Goal: Information Seeking & Learning: Learn about a topic

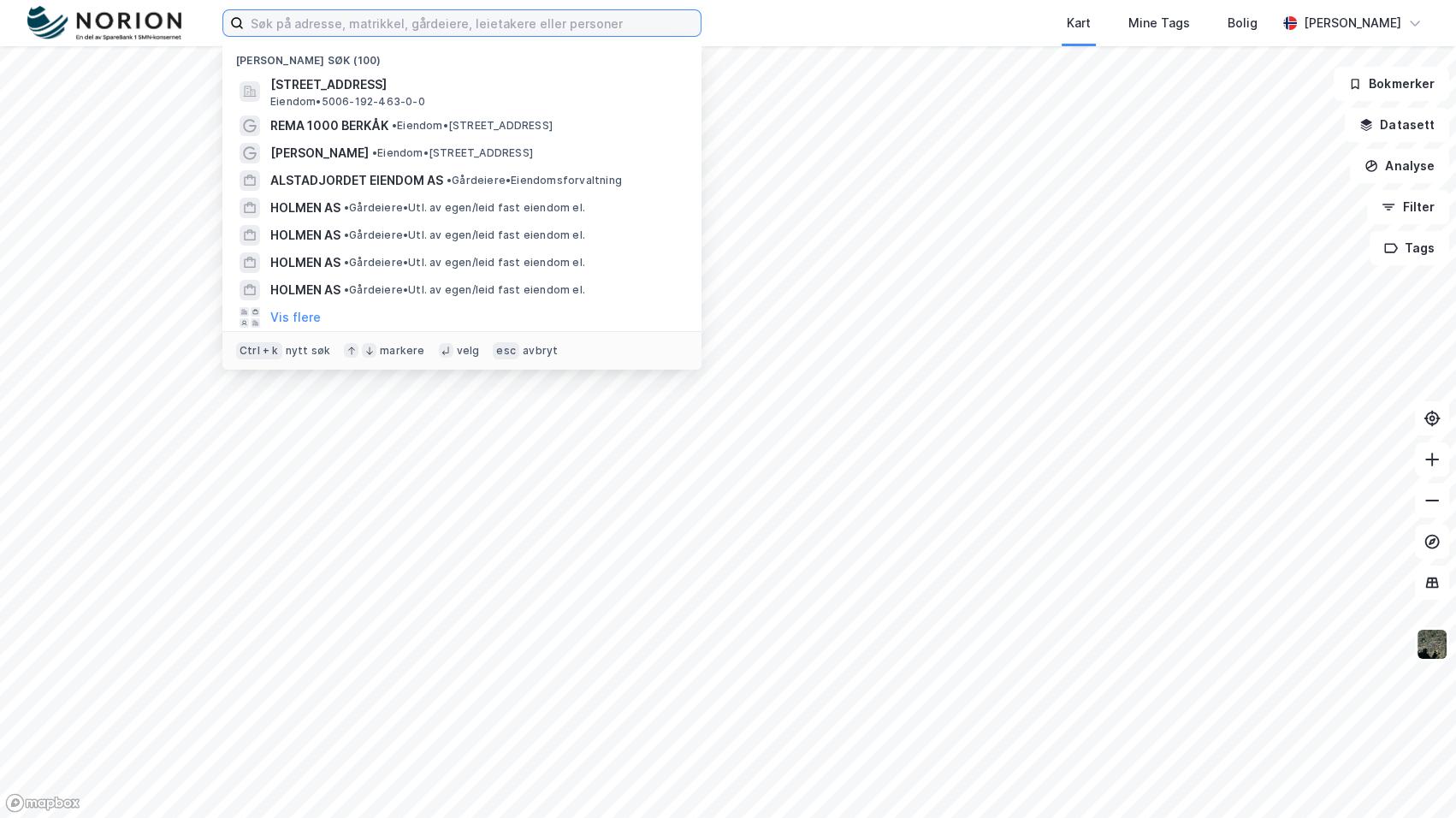
click at [343, 14] on input at bounding box center [473, 23] width 457 height 26
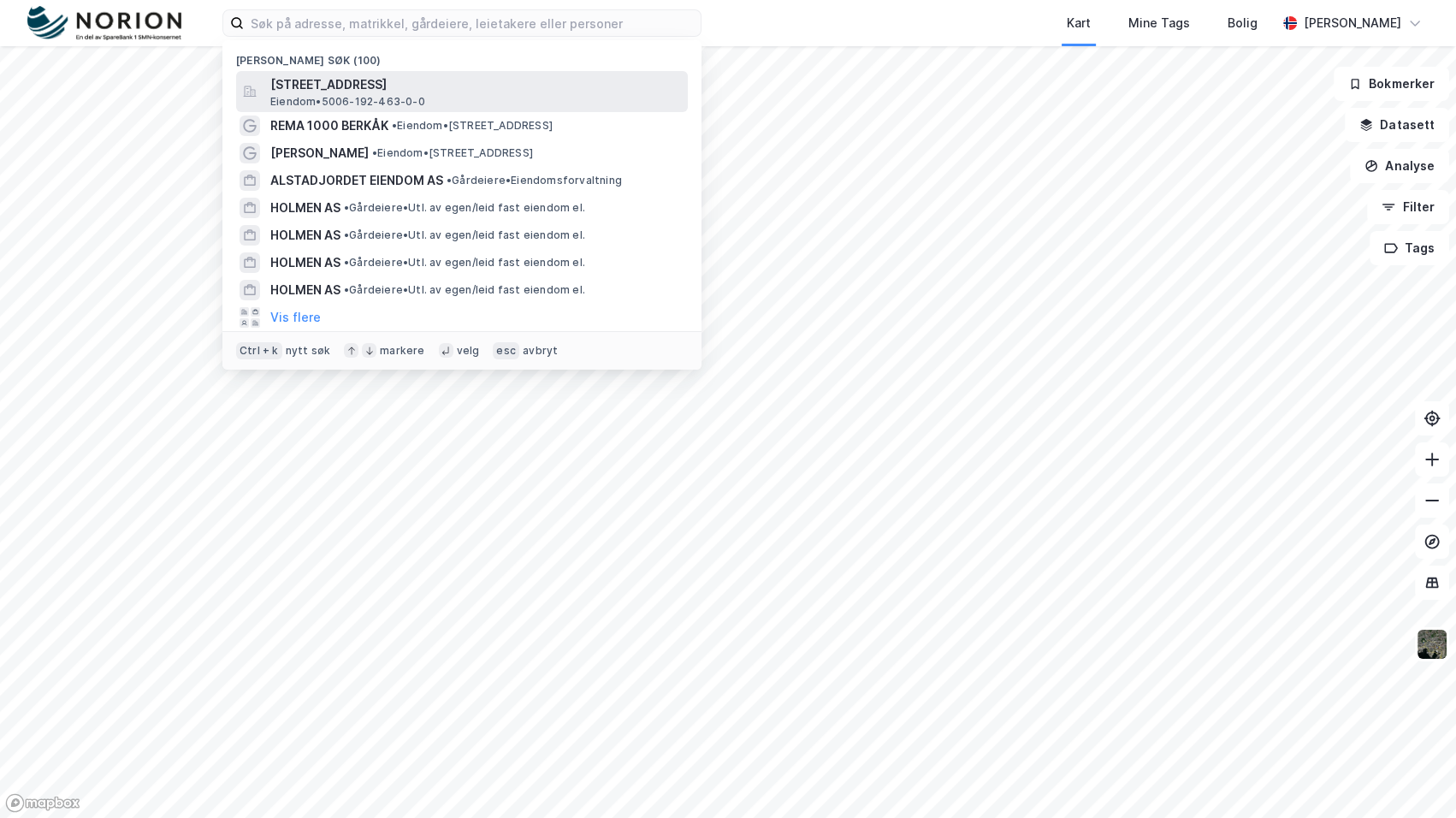
click at [477, 102] on div "[STREET_ADDRESS] Eiendom • 5006-192-463-0-0" at bounding box center [476, 91] width 414 height 34
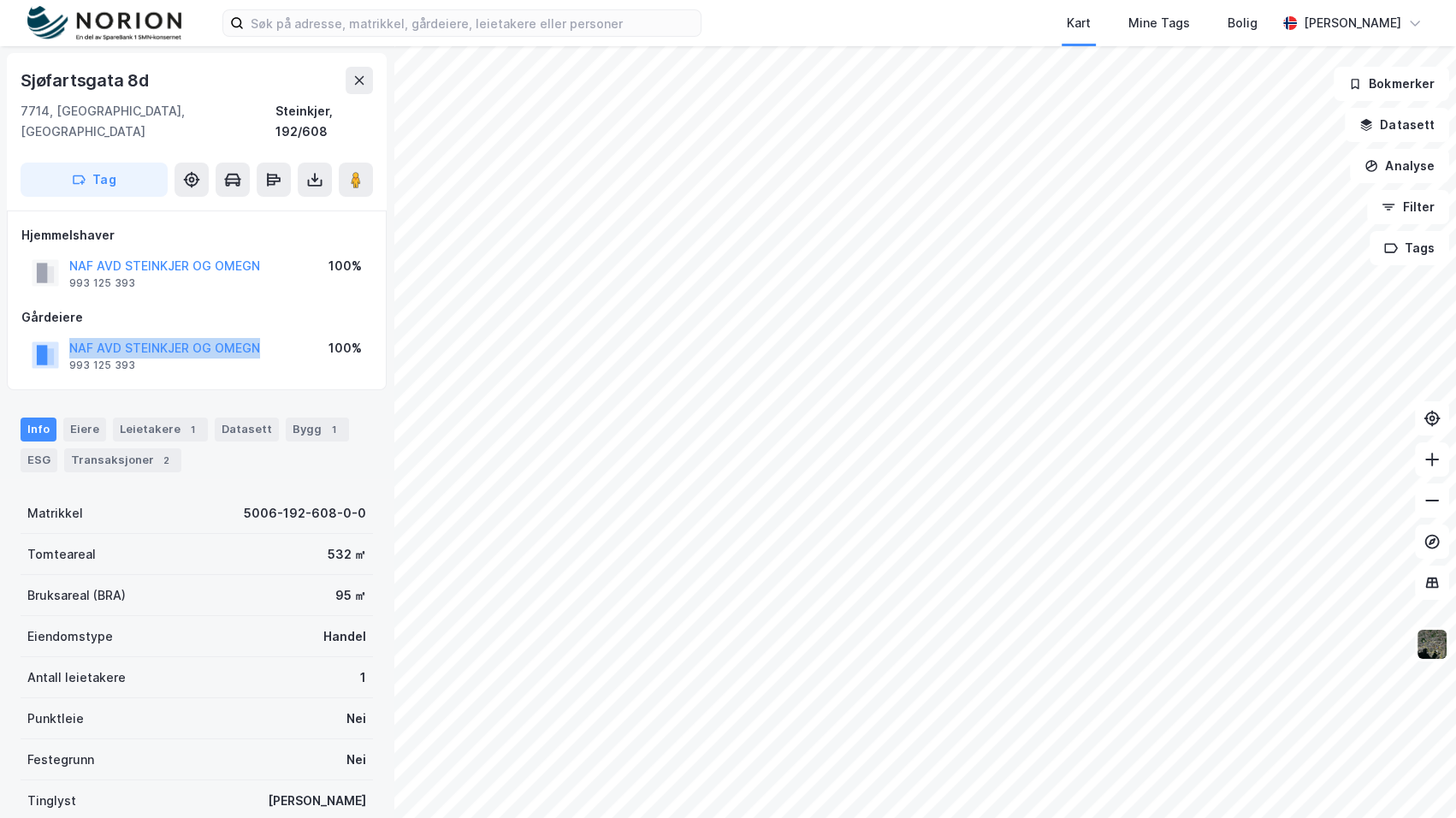
drag, startPoint x: 282, startPoint y: 324, endPoint x: 33, endPoint y: 318, distance: 249.1
click at [33, 334] on div "NAF AVD STEINKJER OG OMEGN 993 125 393 100%" at bounding box center [196, 355] width 351 height 41
copy button "NAF AVD STEINKJER OG OMEGN"
drag, startPoint x: 156, startPoint y: 436, endPoint x: 146, endPoint y: 434, distance: 10.2
click at [156, 449] on div "Transaksjoner 5" at bounding box center [143, 461] width 117 height 24
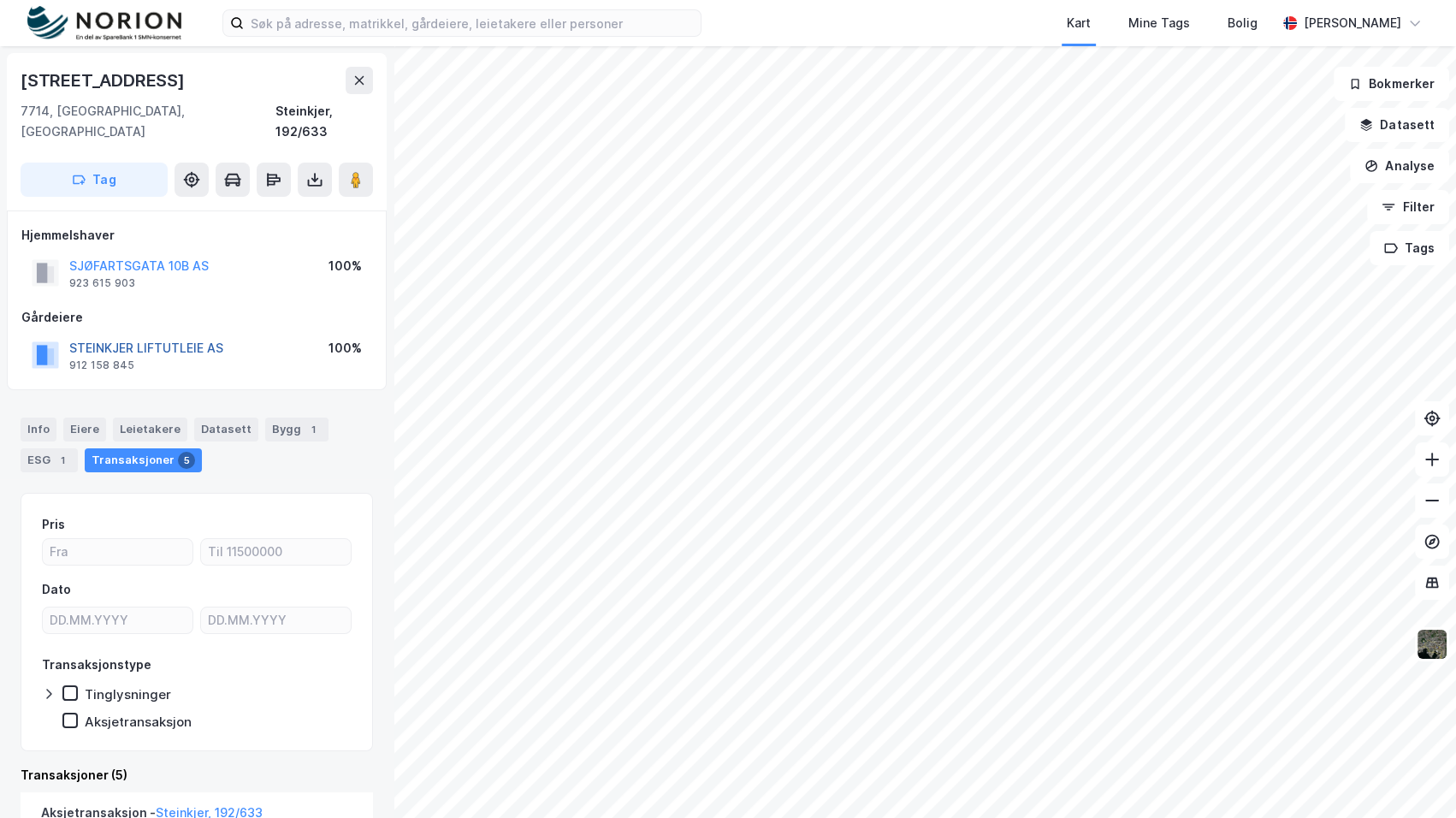
click at [0, 0] on button "STEINKJER LIFTUTLEIE AS" at bounding box center [0, 0] width 0 height 0
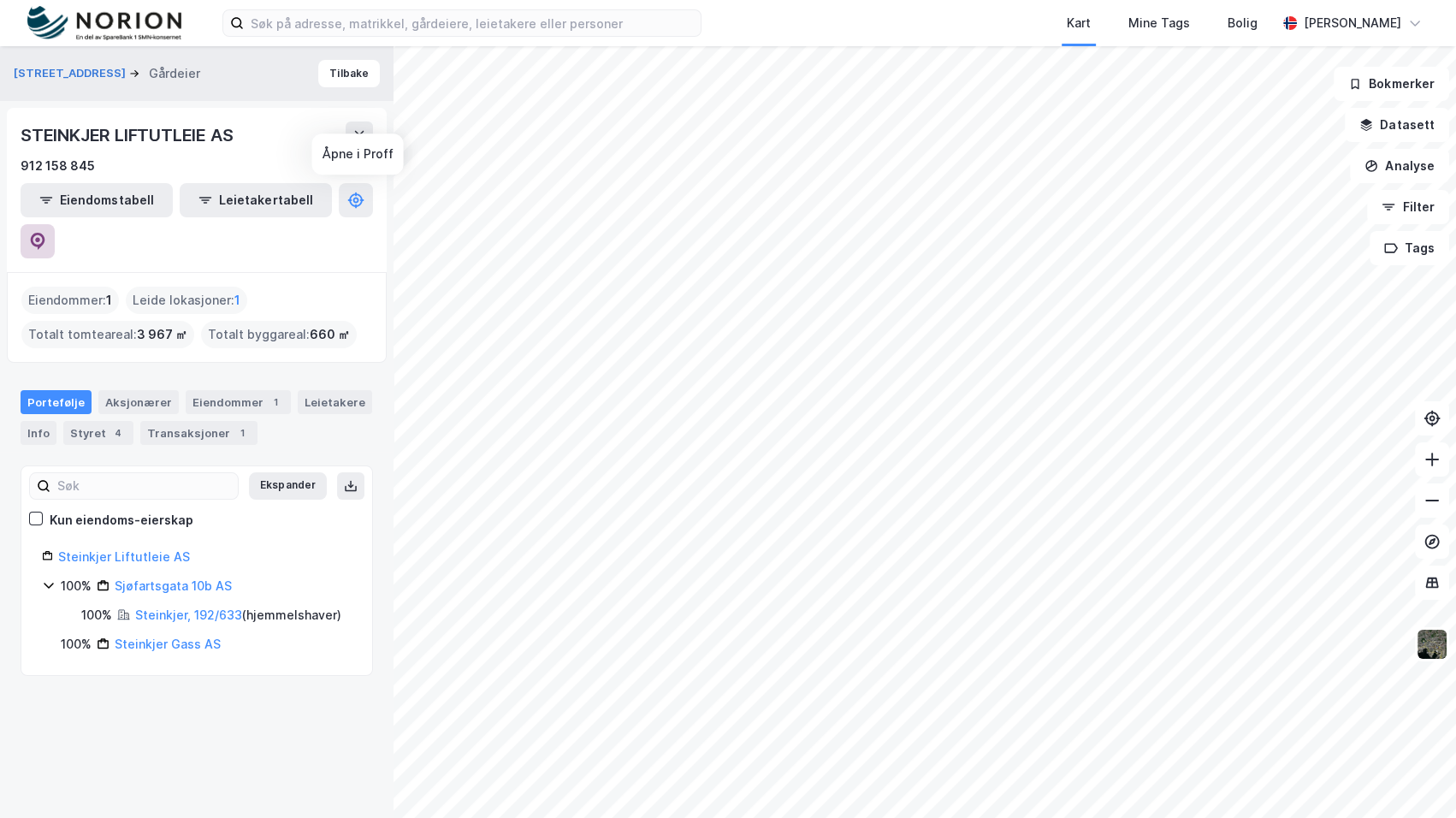
click at [54, 224] on button at bounding box center [37, 240] width 34 height 34
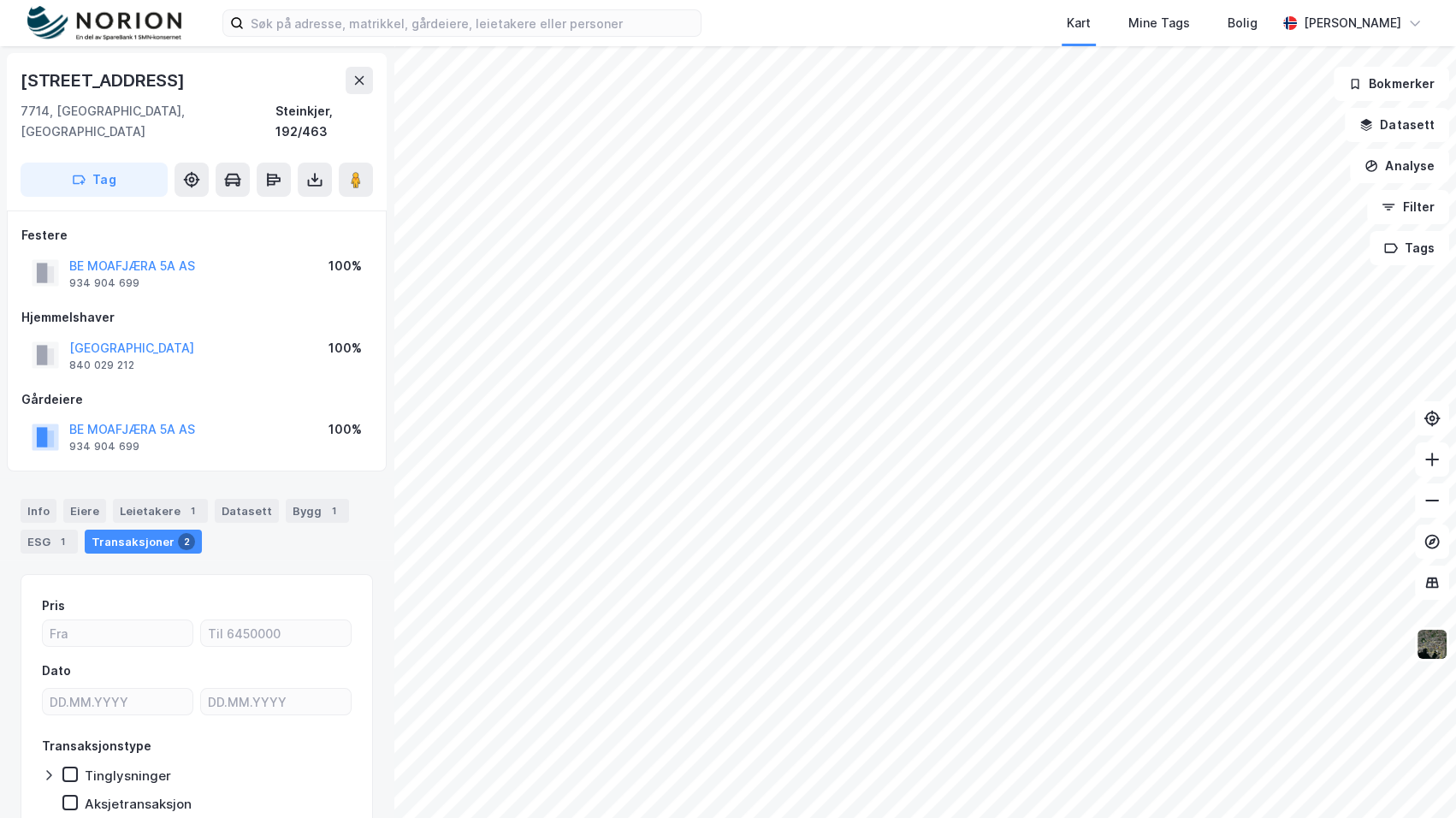
scroll to position [2, 0]
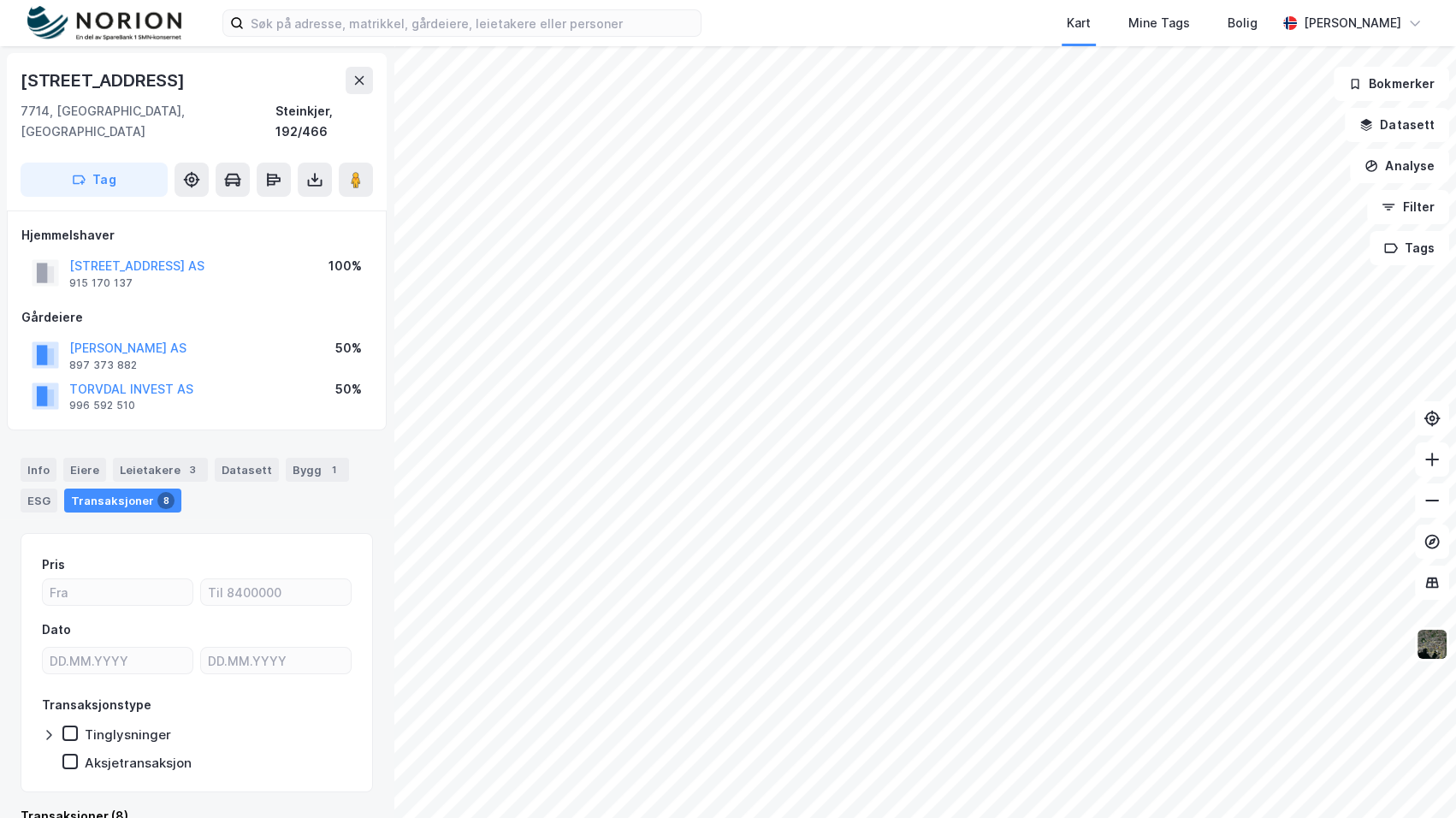
scroll to position [2, 0]
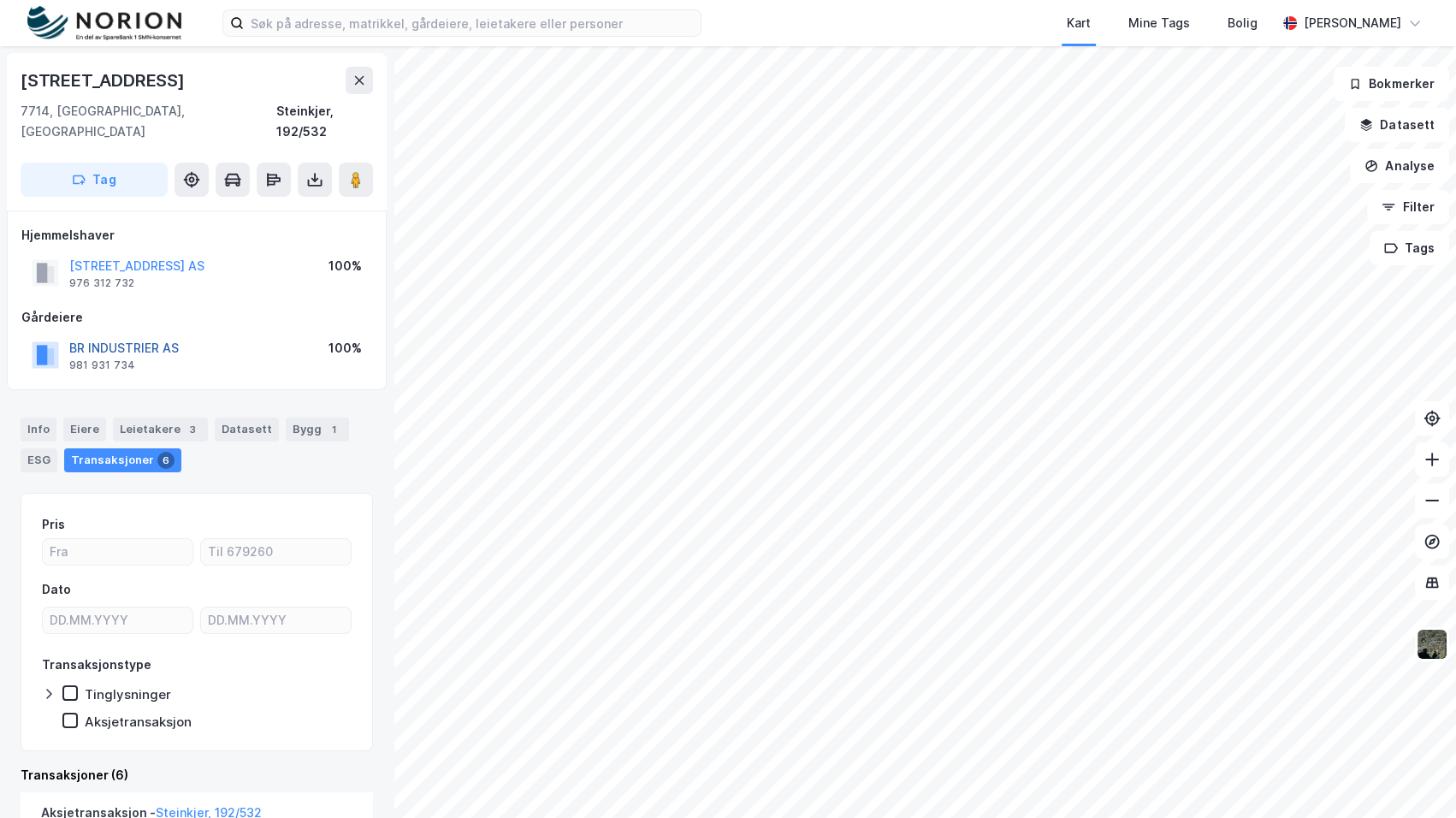
click at [0, 0] on button "BR INDUSTRIER AS" at bounding box center [0, 0] width 0 height 0
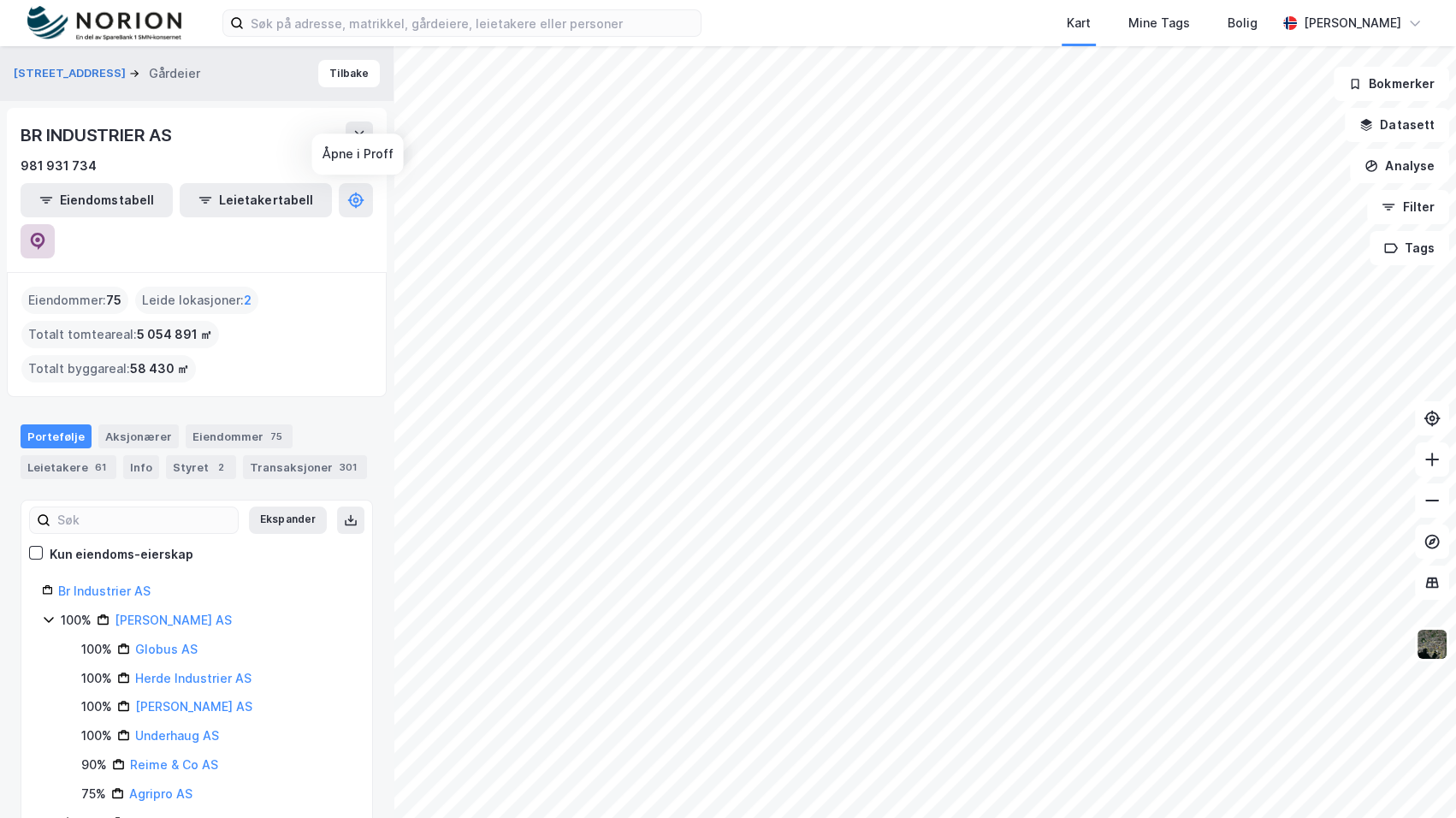
click at [54, 224] on button at bounding box center [37, 240] width 34 height 34
click at [891, 0] on html "Kart Mine Tags Bolig [PERSON_NAME] Fjordgata 4 Gårdeier Tilbake BR INDUSTRIER A…" at bounding box center [728, 409] width 1456 height 818
click at [45, 613] on icon at bounding box center [48, 619] width 14 height 14
click at [47, 641] on icon at bounding box center [48, 648] width 14 height 14
click at [45, 699] on icon at bounding box center [48, 706] width 14 height 14
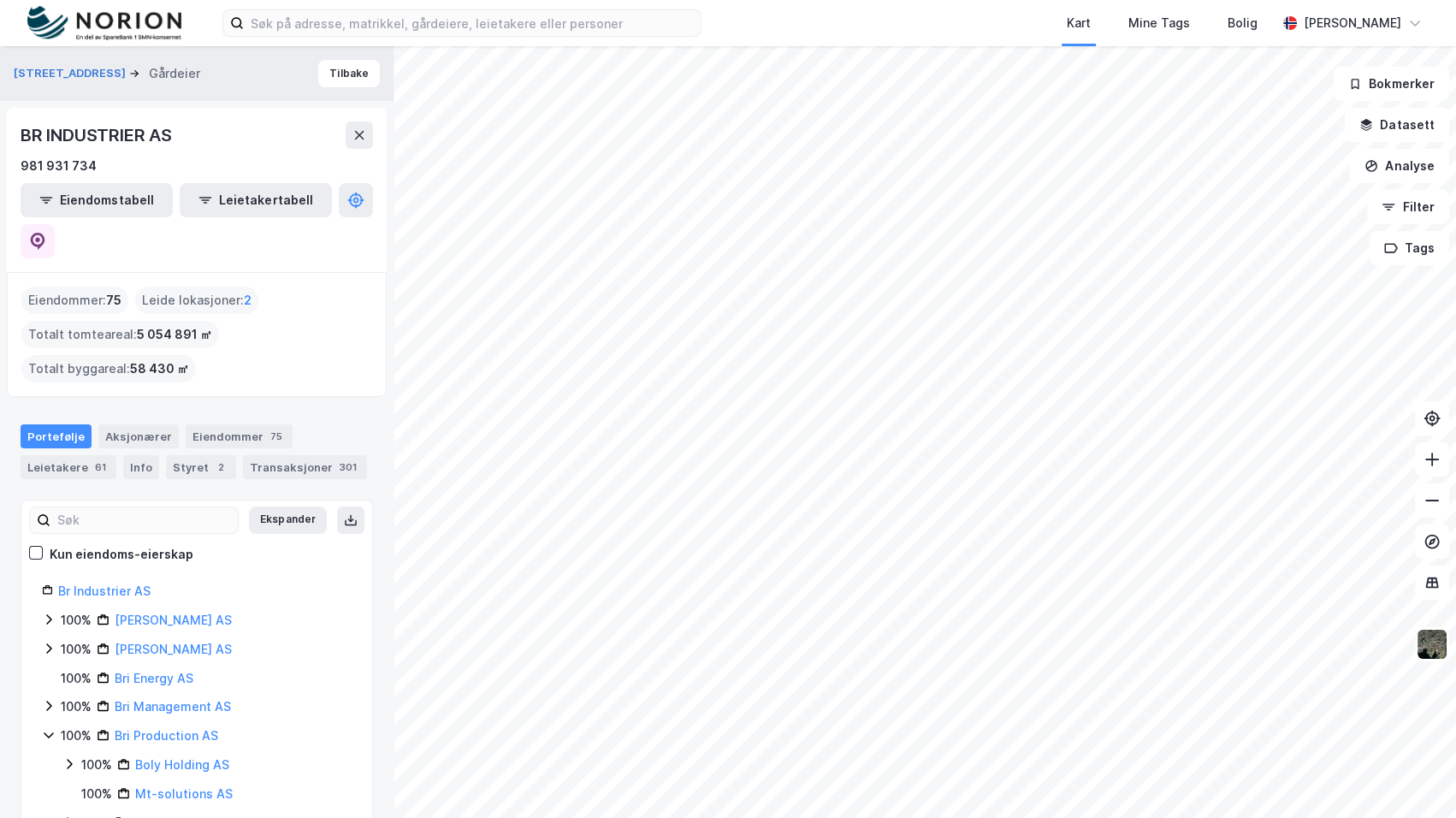
click at [42, 725] on div "100% Bri Production AS" at bounding box center [196, 735] width 310 height 20
click at [42, 728] on icon at bounding box center [48, 734] width 14 height 14
click at [49, 757] on icon at bounding box center [48, 764] width 14 height 14
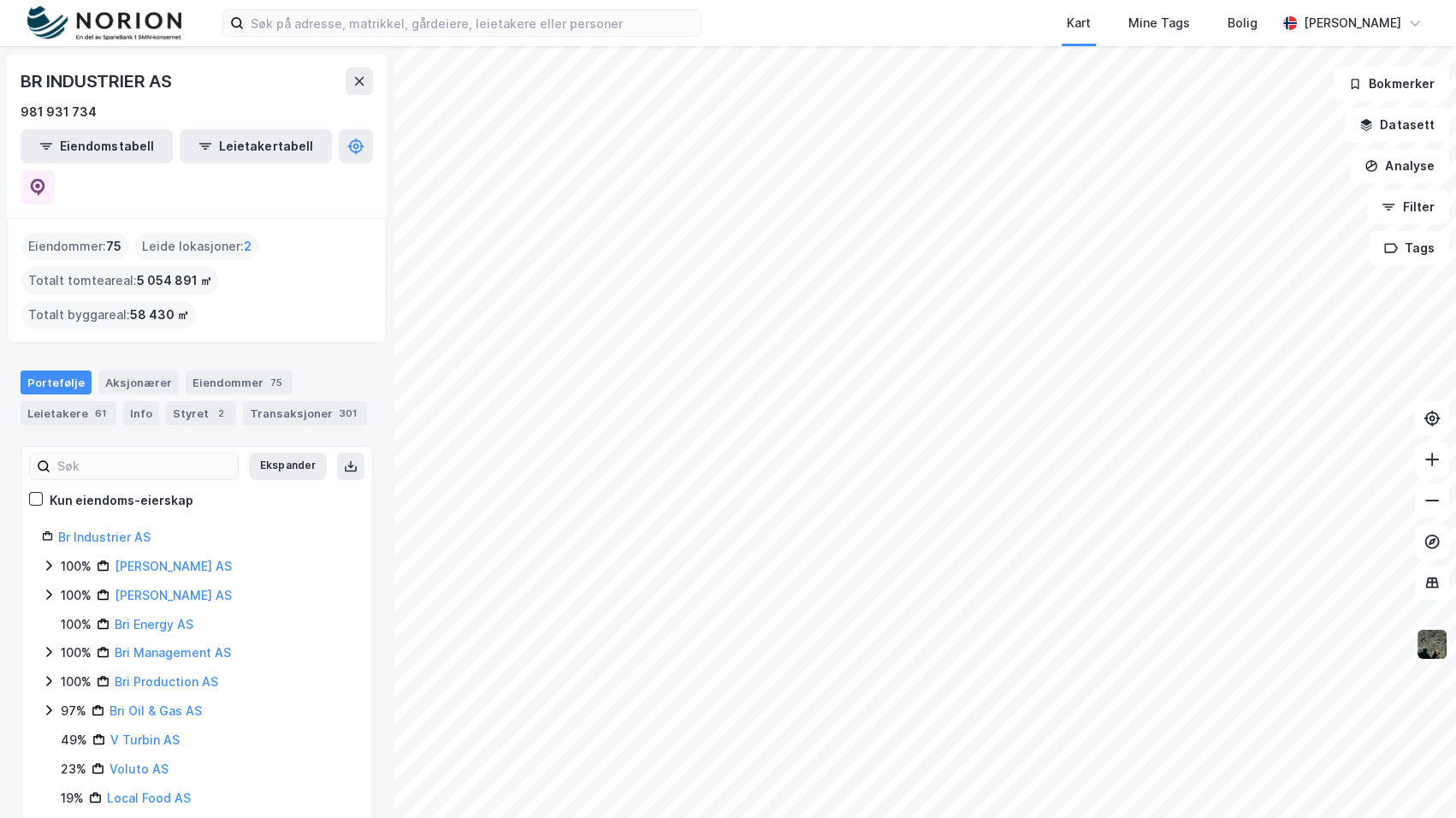
scroll to position [102, 0]
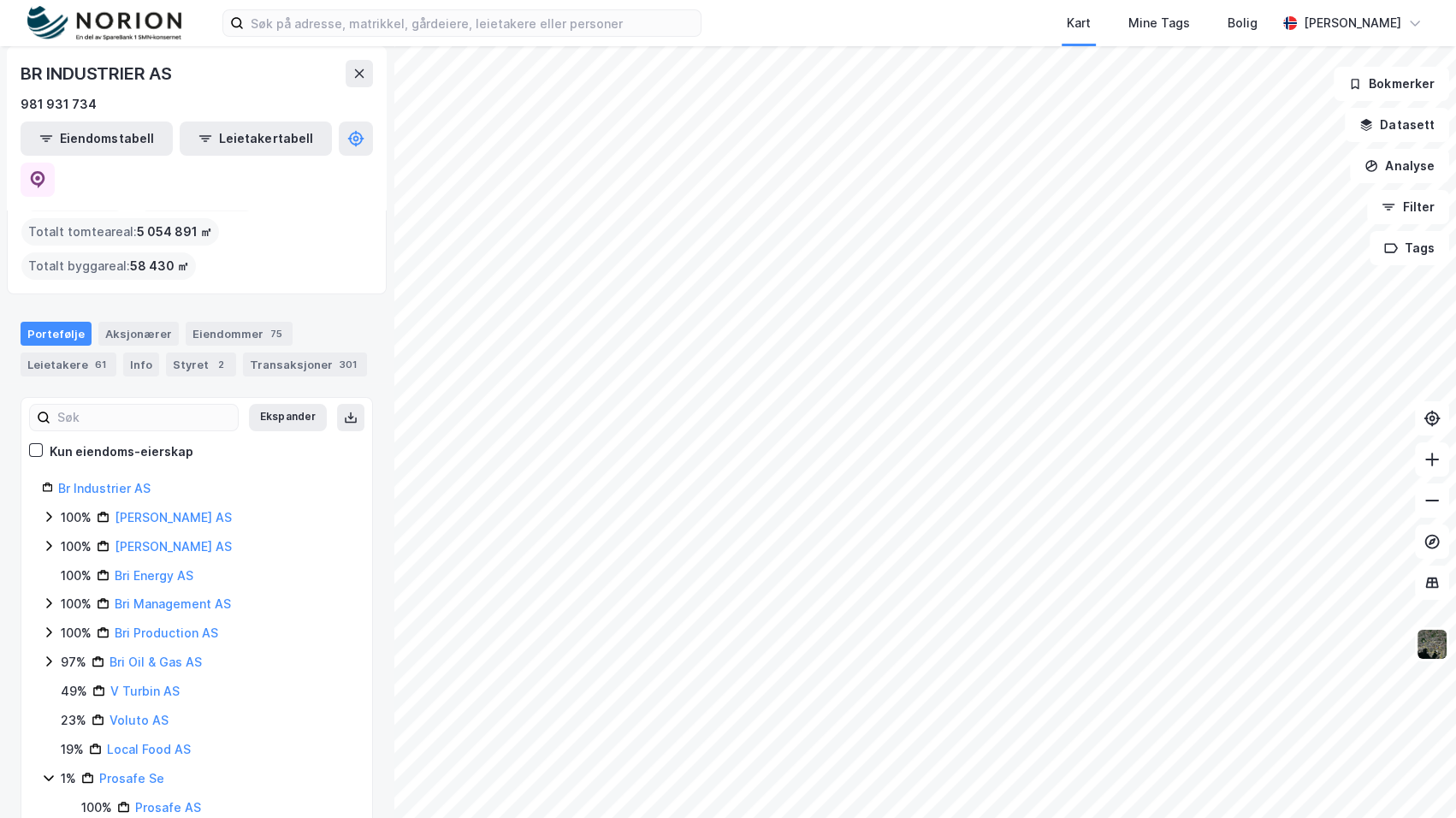
click at [45, 724] on div "100% Bri Agri AS 100% Bri Eiendom AS 100% Bri Energy AS 100% Bri Management AS …" at bounding box center [196, 662] width 310 height 310
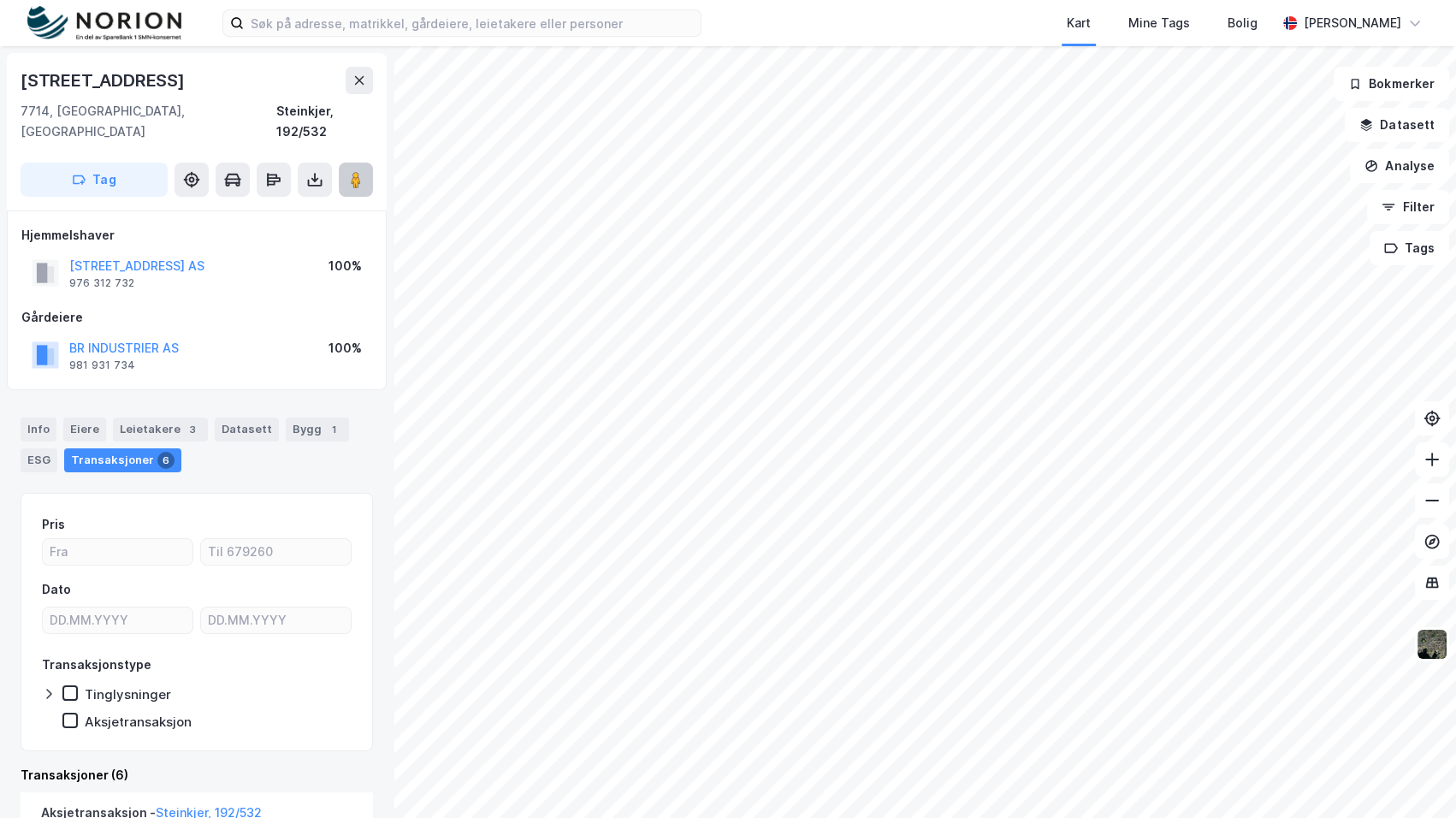
click at [358, 171] on image at bounding box center [356, 180] width 10 height 18
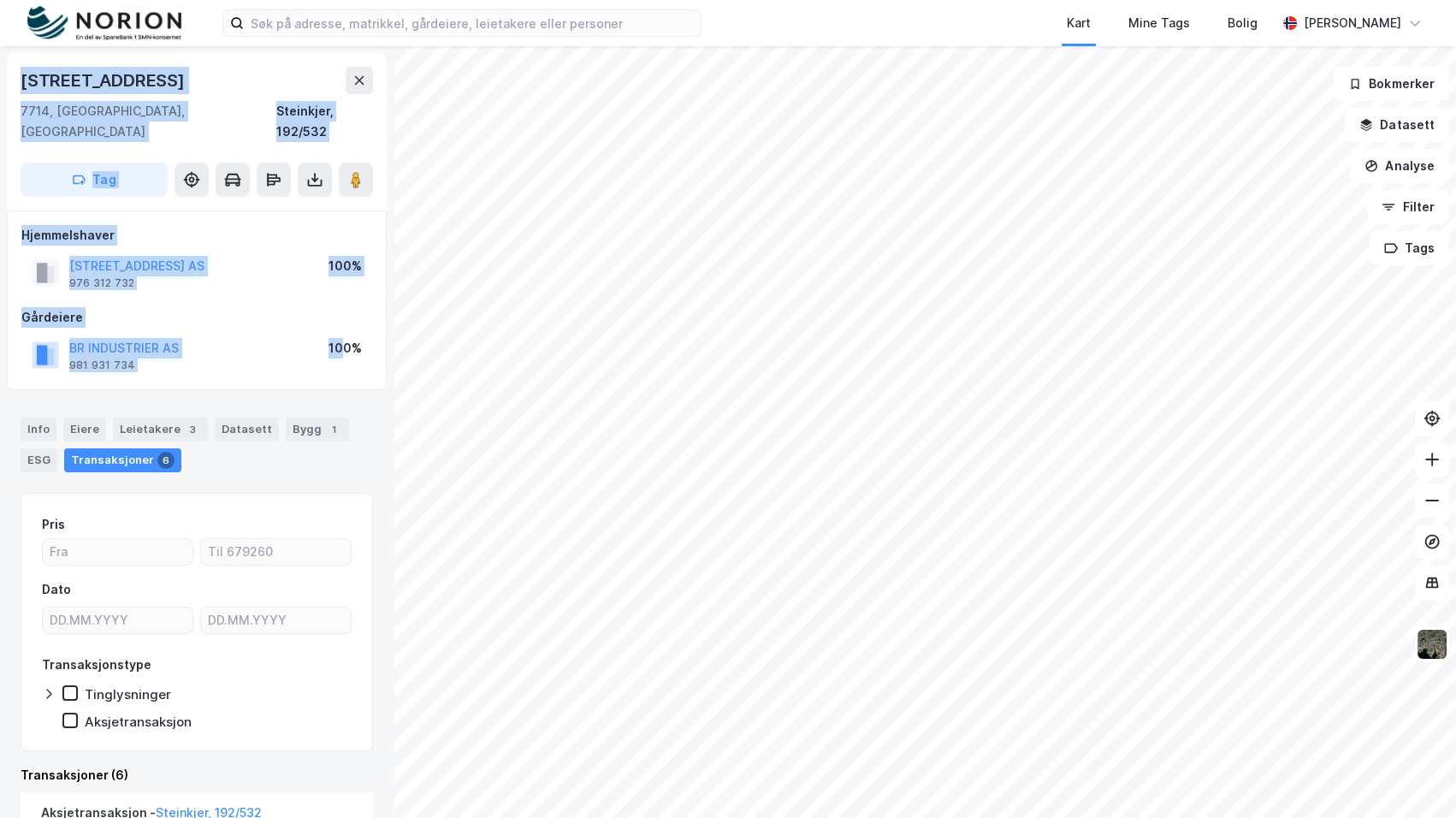
click at [722, 337] on div "[STREET_ADDRESS] Hjemmelshaver SJØFARTSGATA 8 B AS 976 312 732 100% Gårdeiere B…" at bounding box center [728, 432] width 1456 height 772
click at [354, 169] on button at bounding box center [356, 179] width 34 height 34
drag, startPoint x: 242, startPoint y: 351, endPoint x: 213, endPoint y: 376, distance: 38.3
click at [242, 351] on div "BR INDUSTRIER AS 981 931 734 100%" at bounding box center [196, 355] width 351 height 41
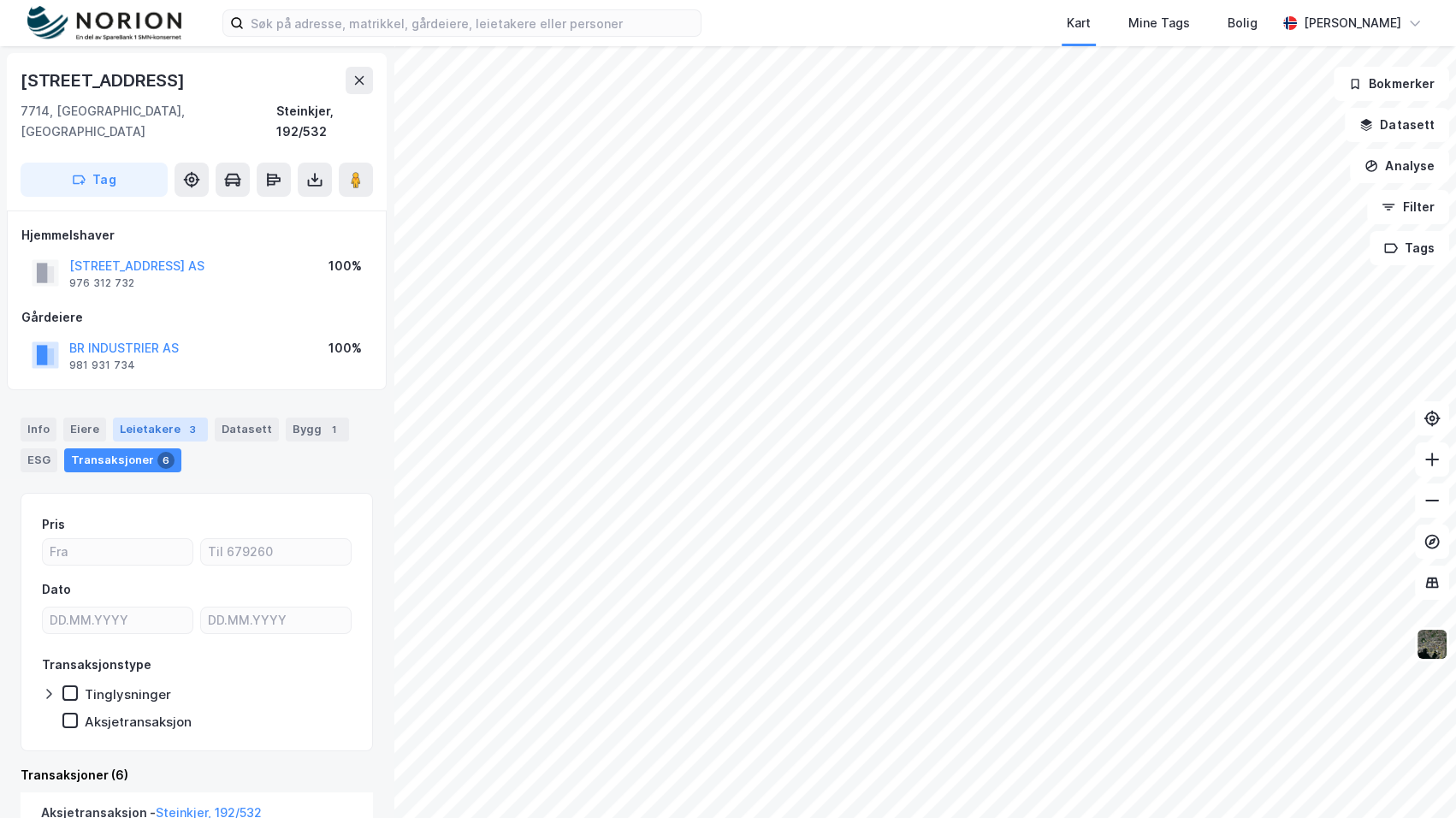
click at [174, 417] on div "Leietakere 3" at bounding box center [160, 429] width 95 height 24
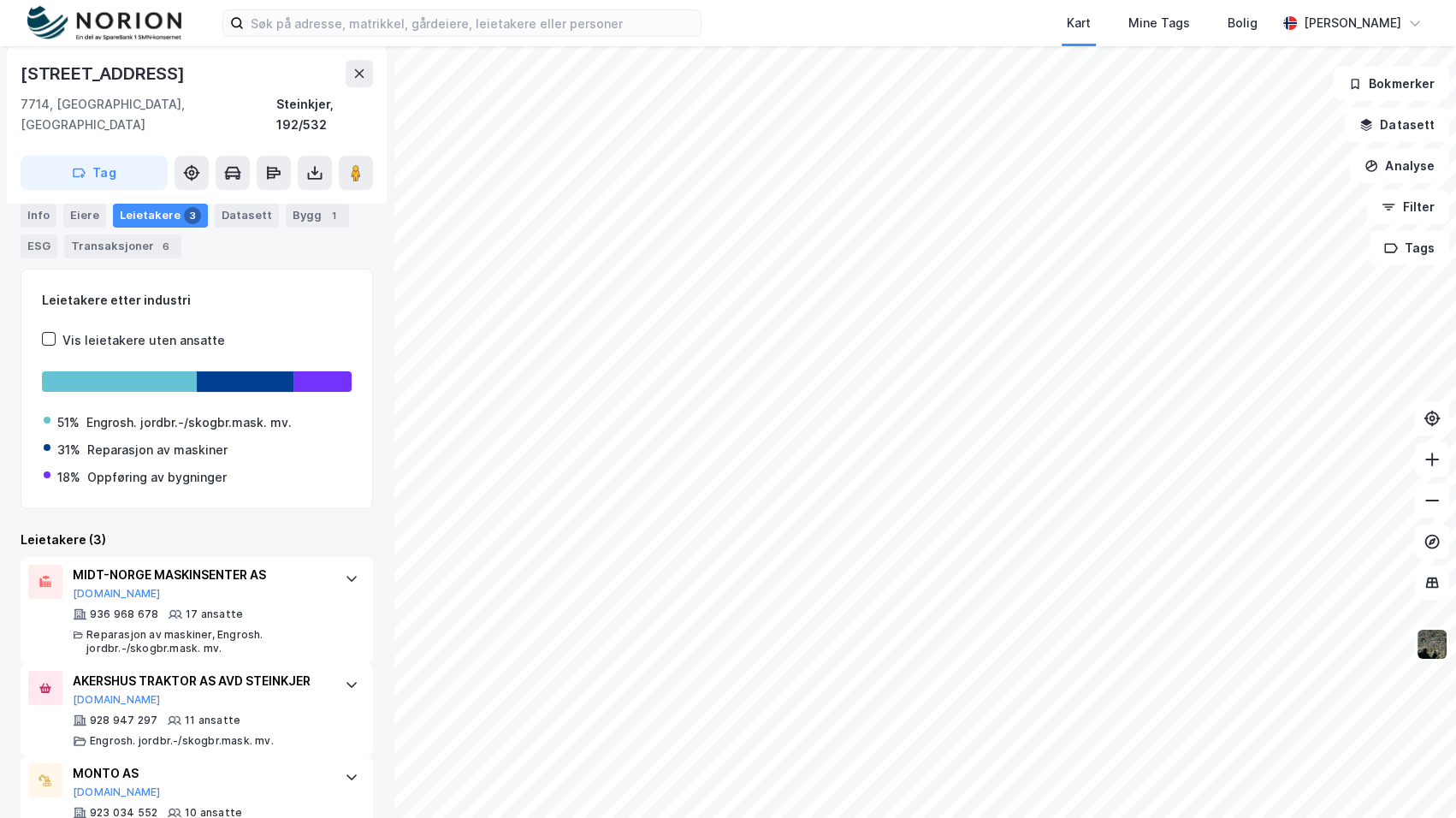
scroll to position [233, 0]
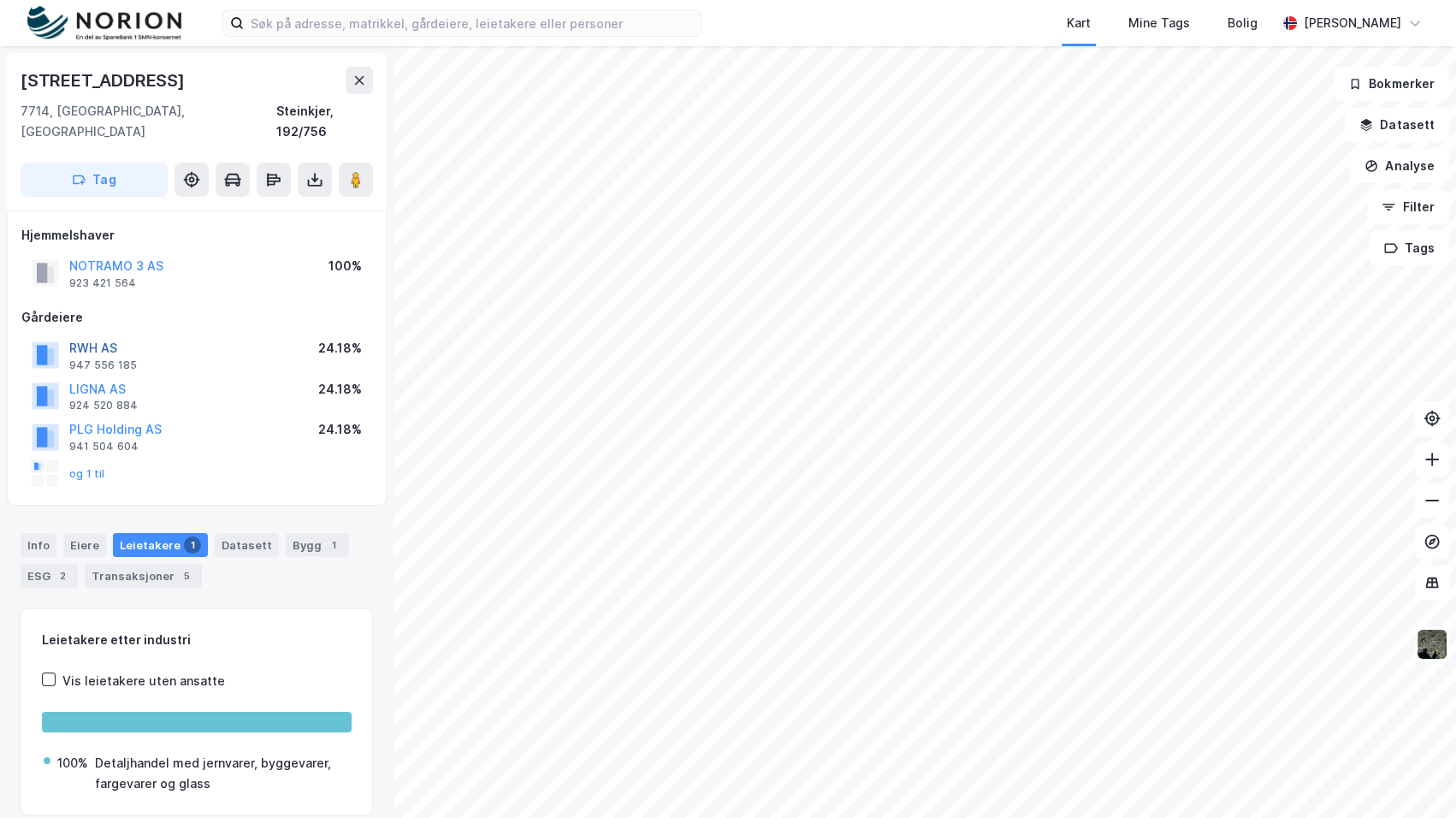
click at [0, 0] on button "RWH AS" at bounding box center [0, 0] width 0 height 0
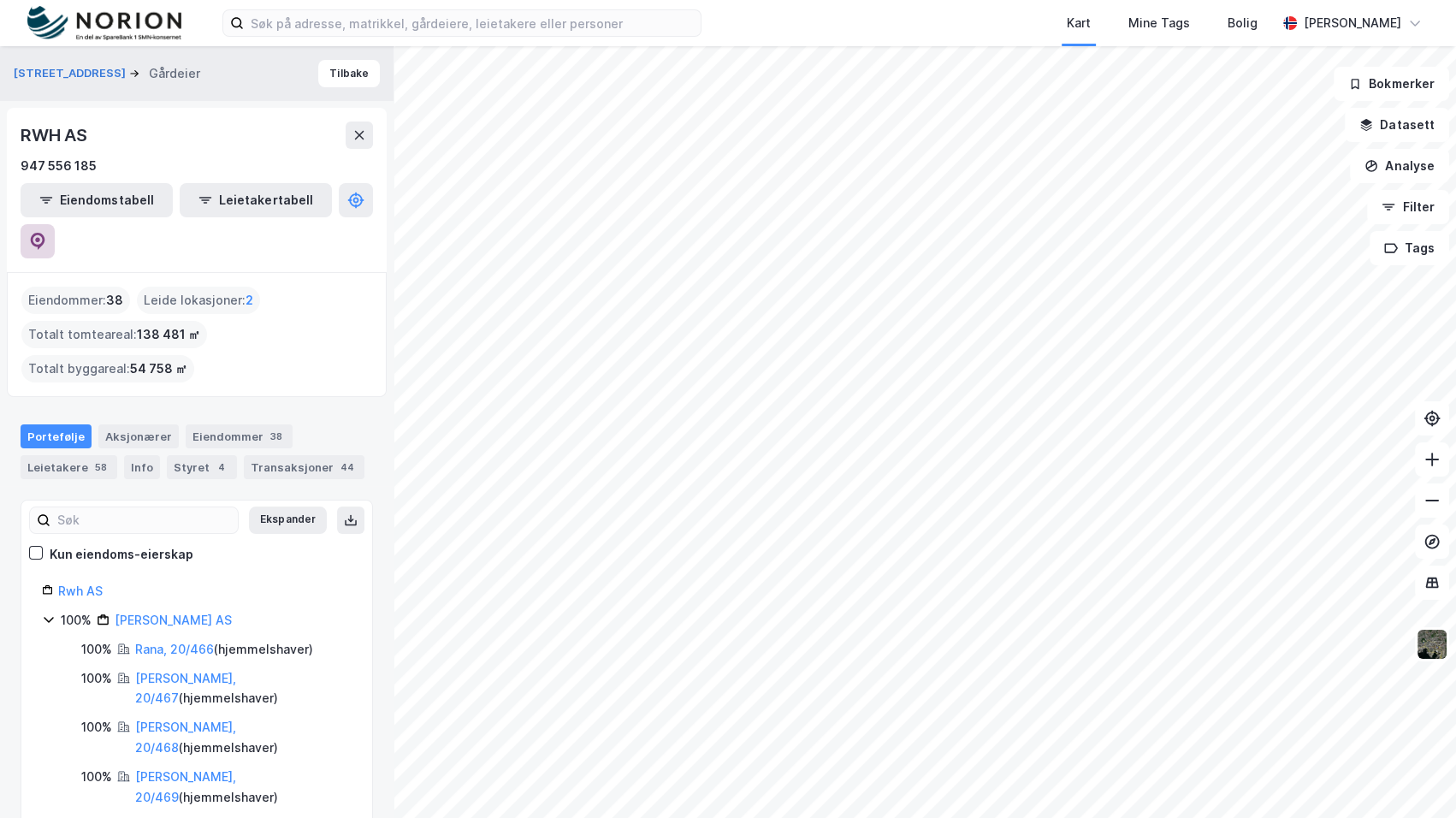
click at [54, 224] on button at bounding box center [37, 240] width 34 height 34
click at [41, 68] on button "[STREET_ADDRESS]" at bounding box center [71, 74] width 115 height 18
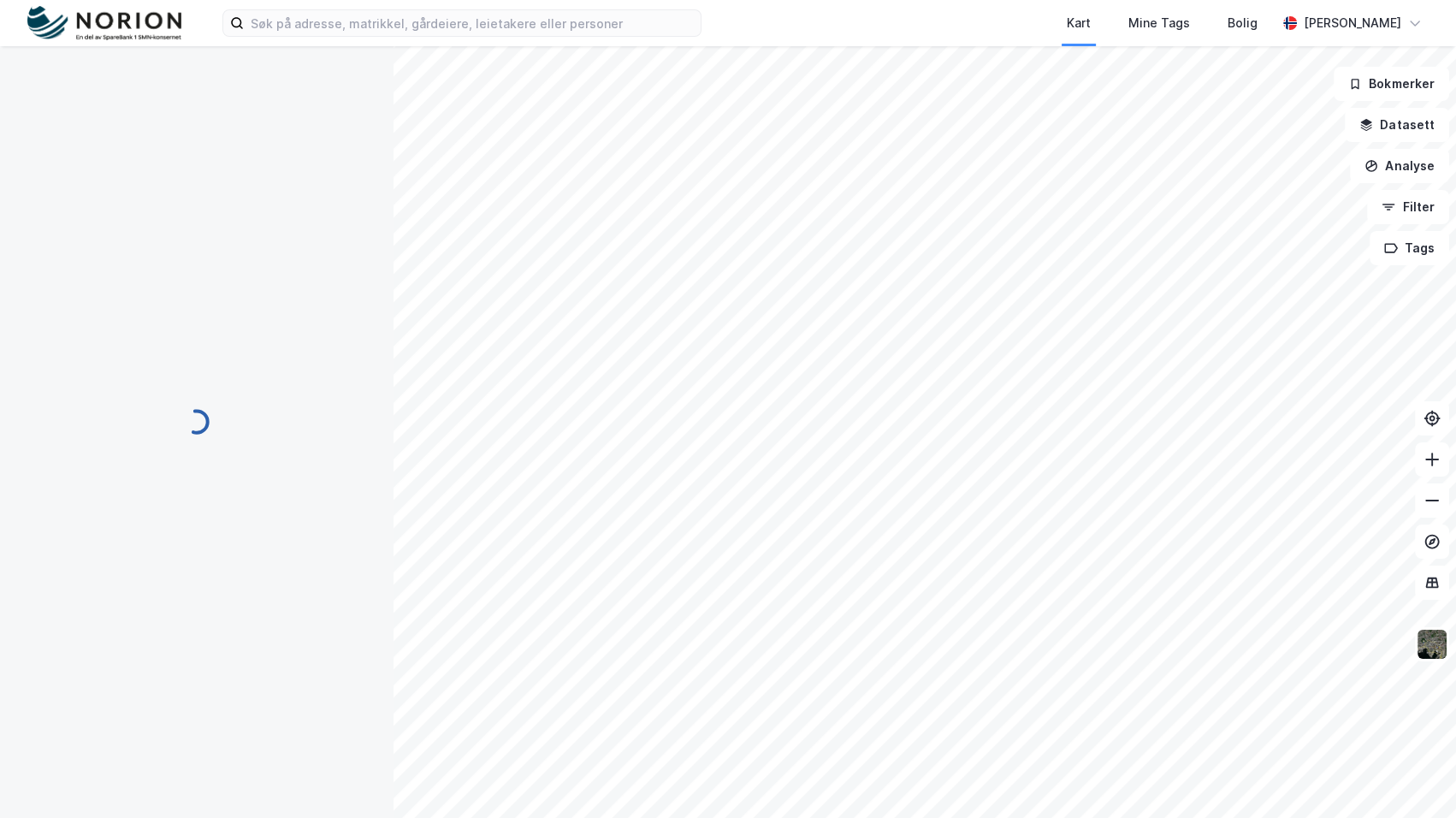
scroll to position [1, 0]
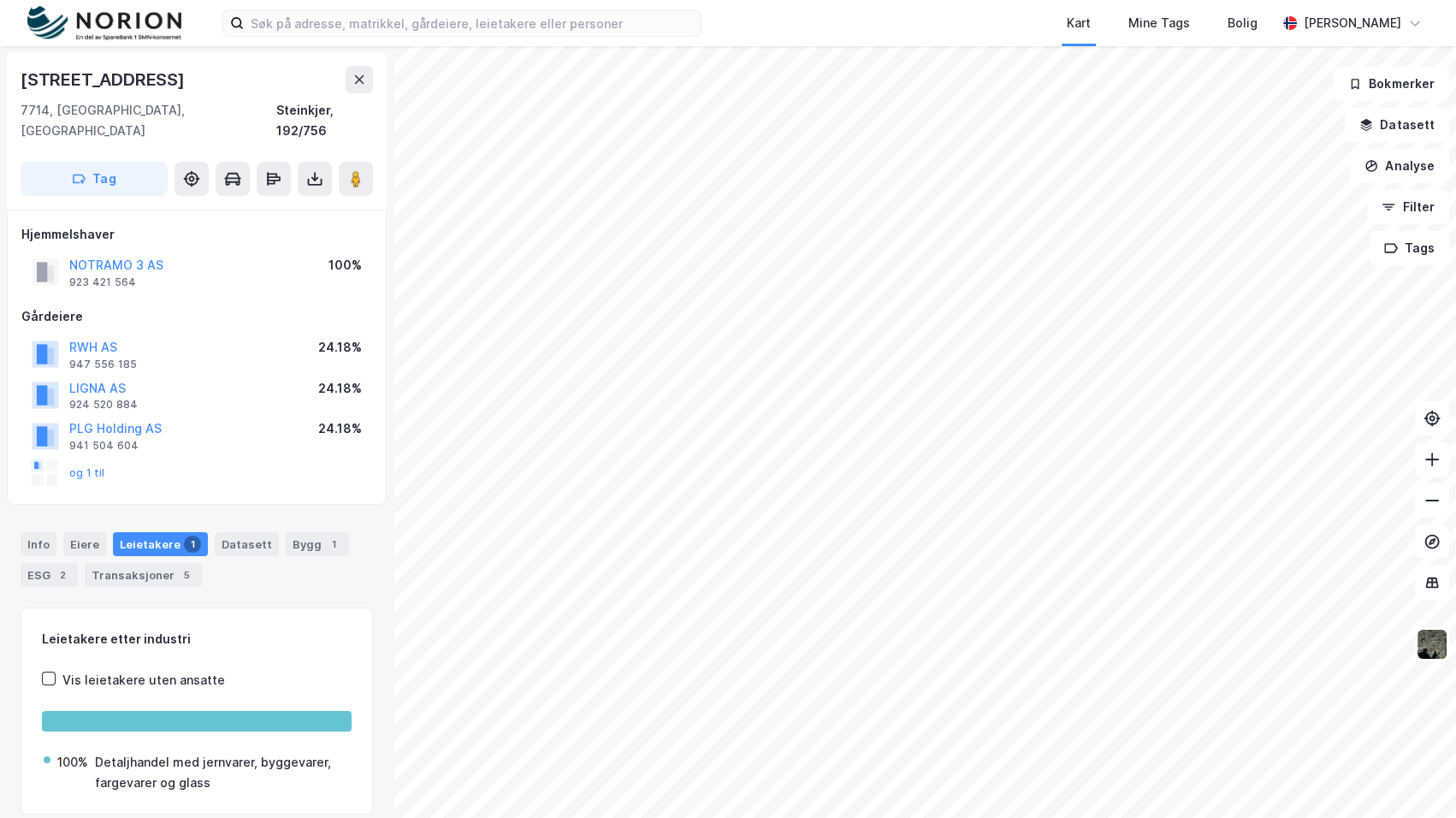
click at [89, 460] on div "og 1 til" at bounding box center [68, 473] width 74 height 28
click at [0, 0] on button "og 1 til" at bounding box center [0, 0] width 0 height 0
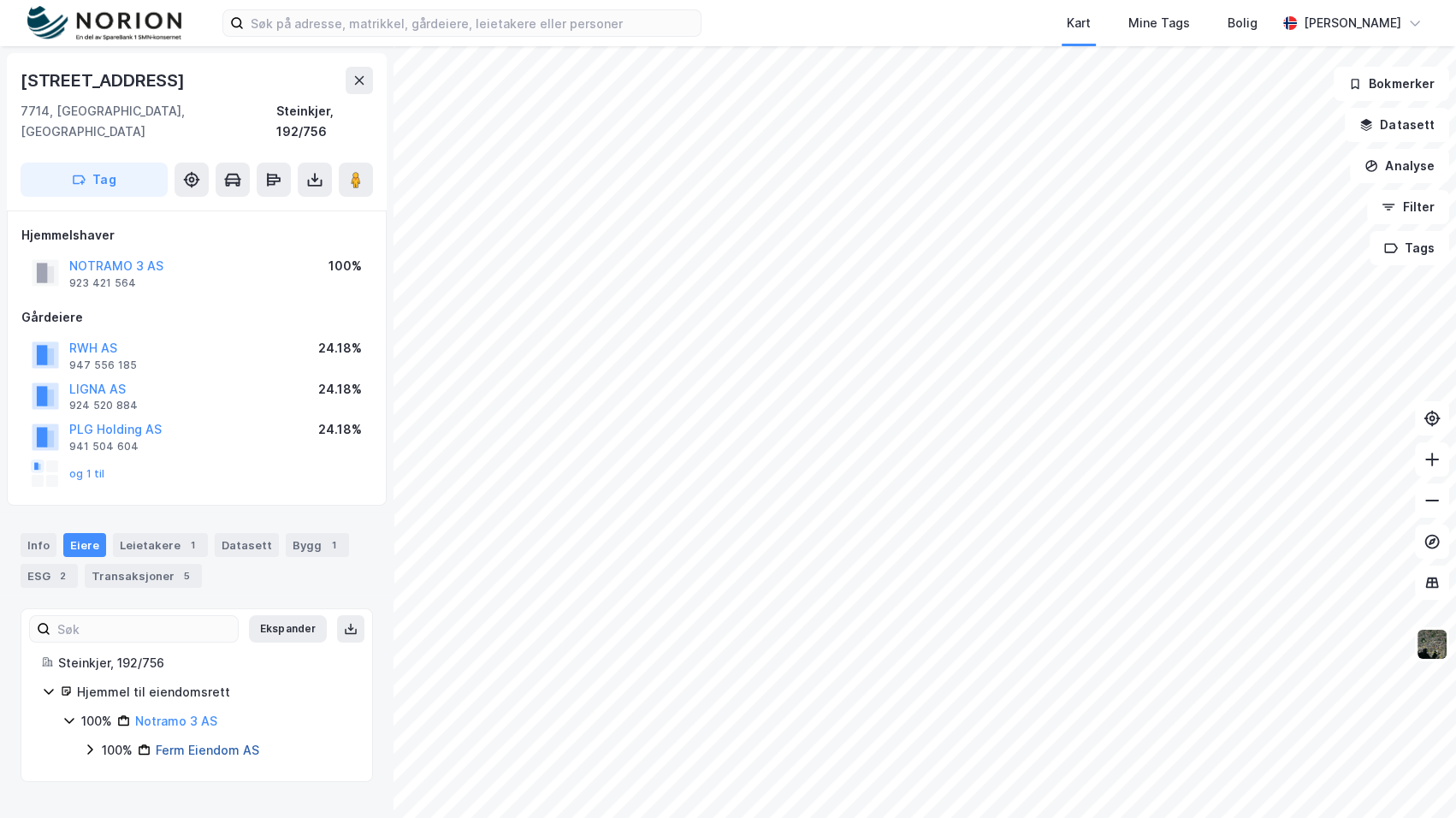
click at [216, 742] on link "Ferm Eiendom AS" at bounding box center [207, 750] width 103 height 15
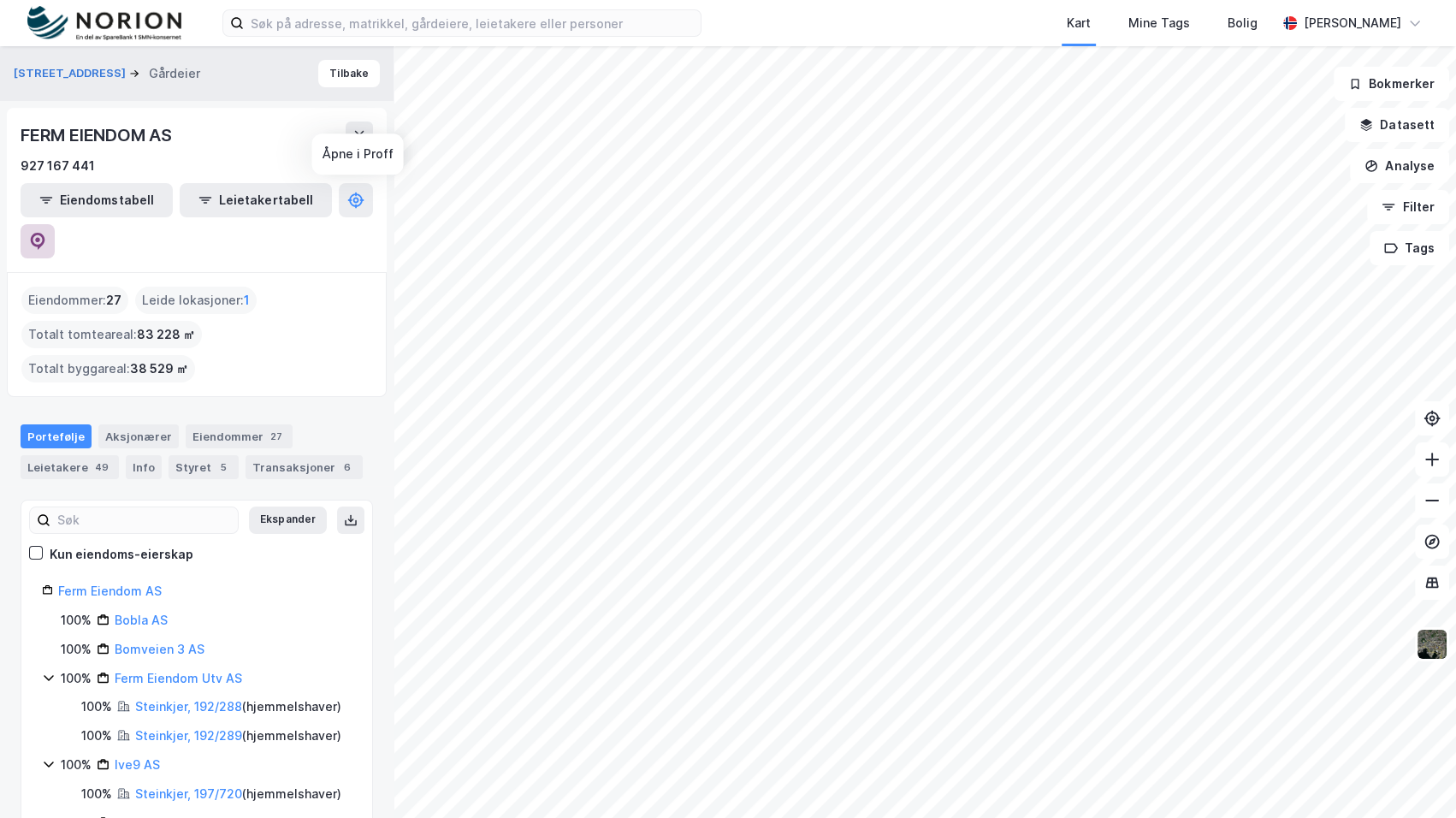
click at [54, 224] on button at bounding box center [37, 240] width 34 height 34
click at [44, 77] on button "[STREET_ADDRESS]" at bounding box center [71, 74] width 115 height 18
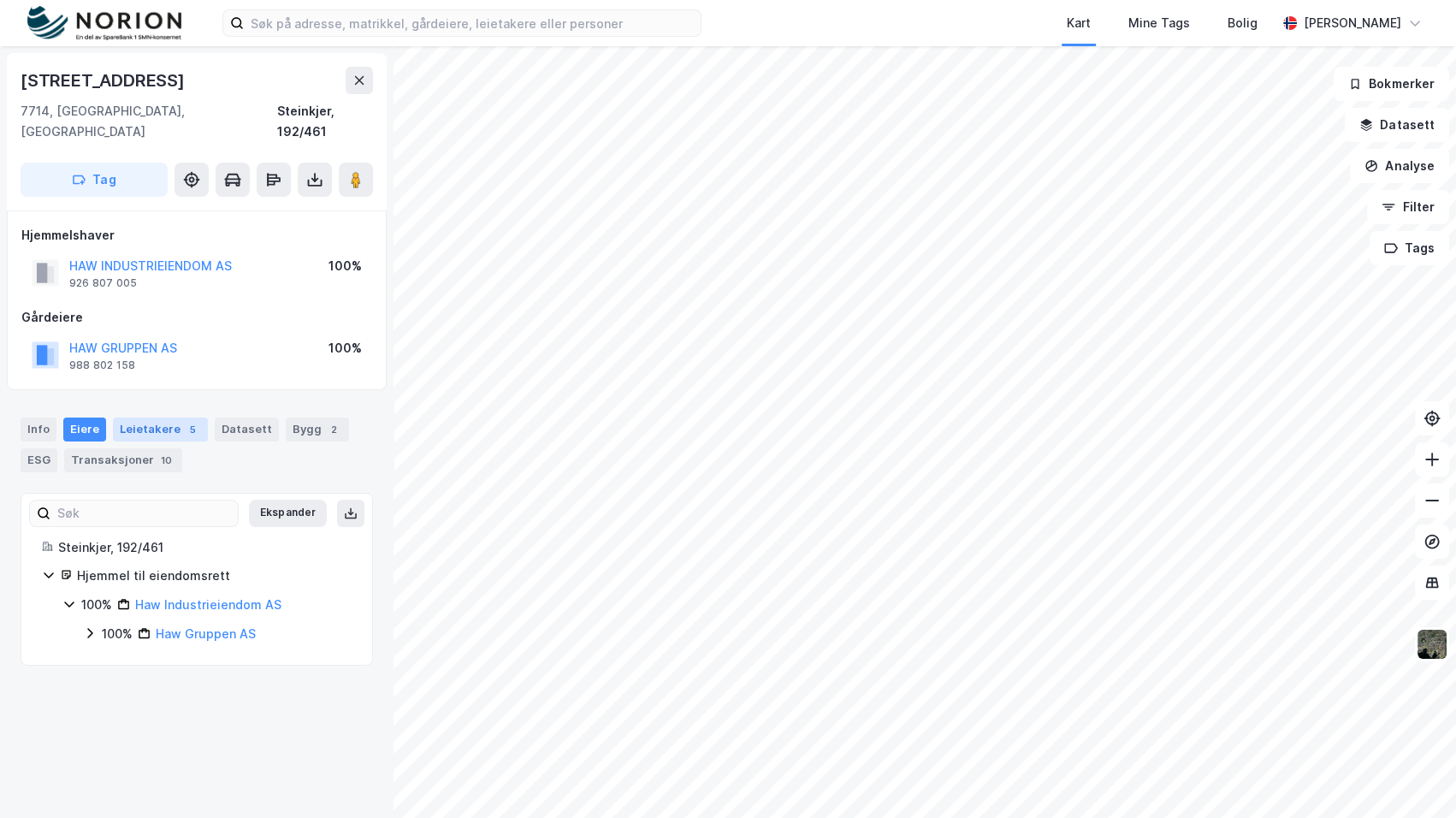
click at [156, 418] on div "Leietakere 5" at bounding box center [160, 429] width 95 height 24
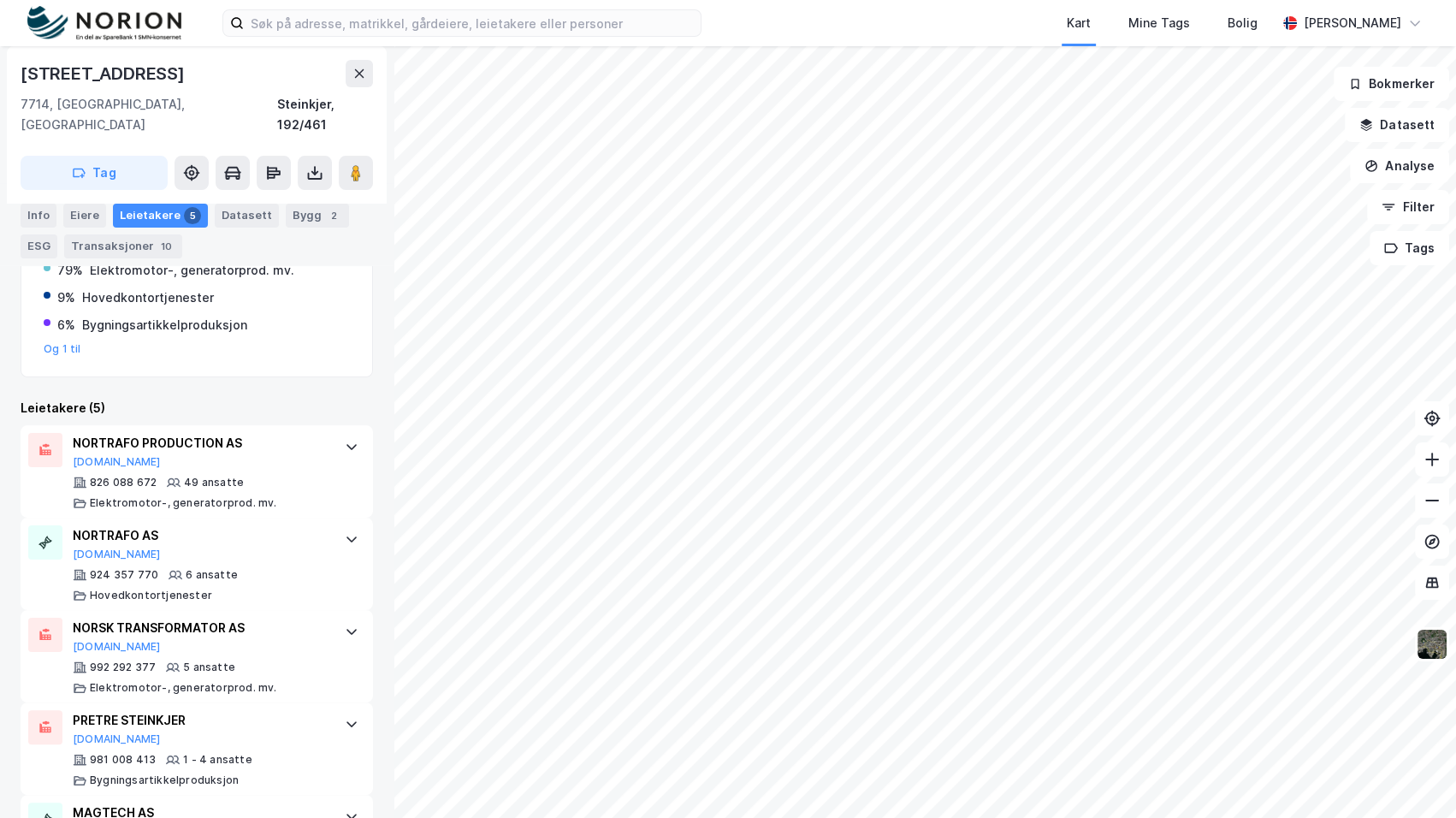
scroll to position [389, 0]
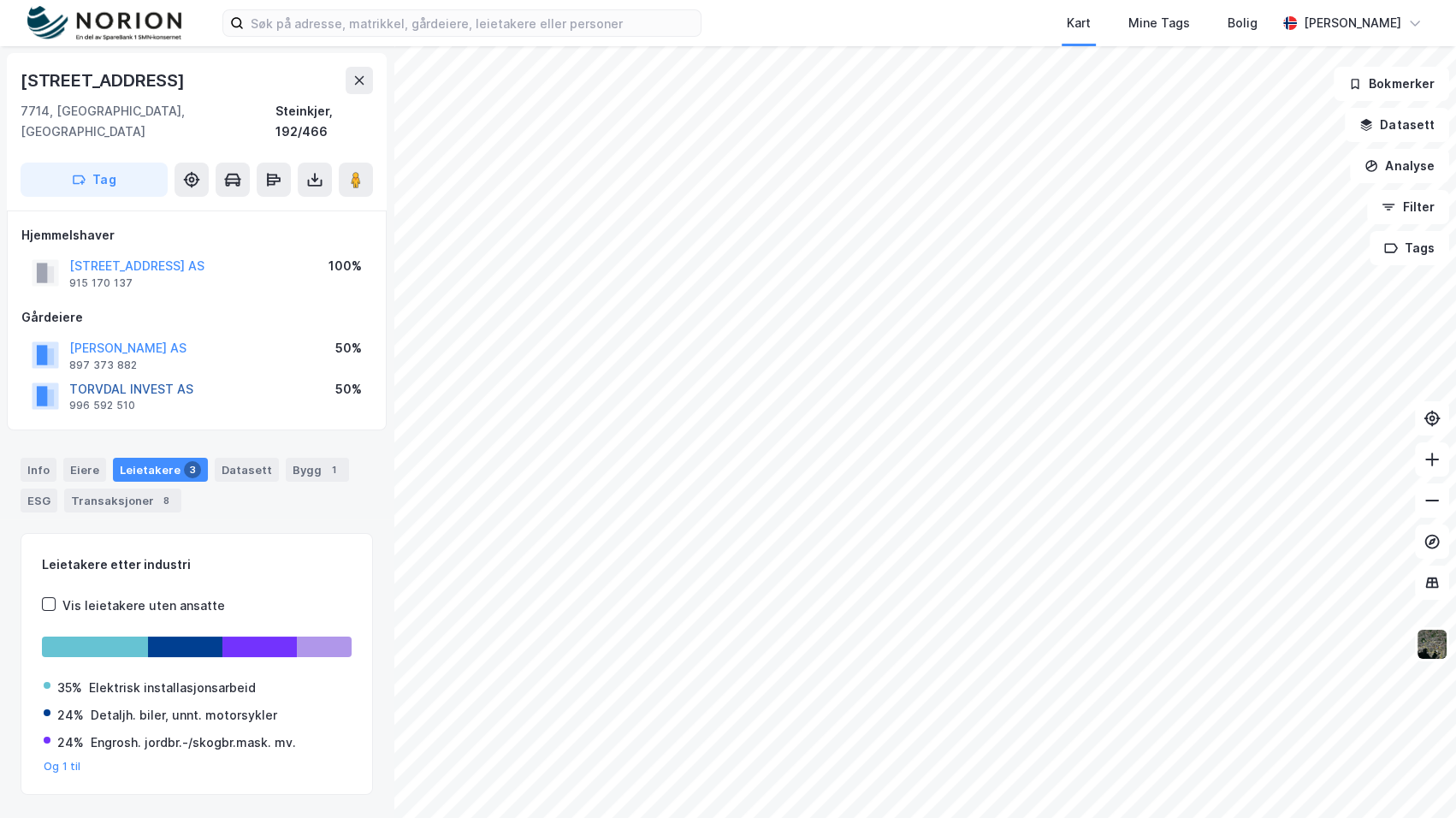
click at [0, 0] on button "TORVDAL INVEST AS" at bounding box center [0, 0] width 0 height 0
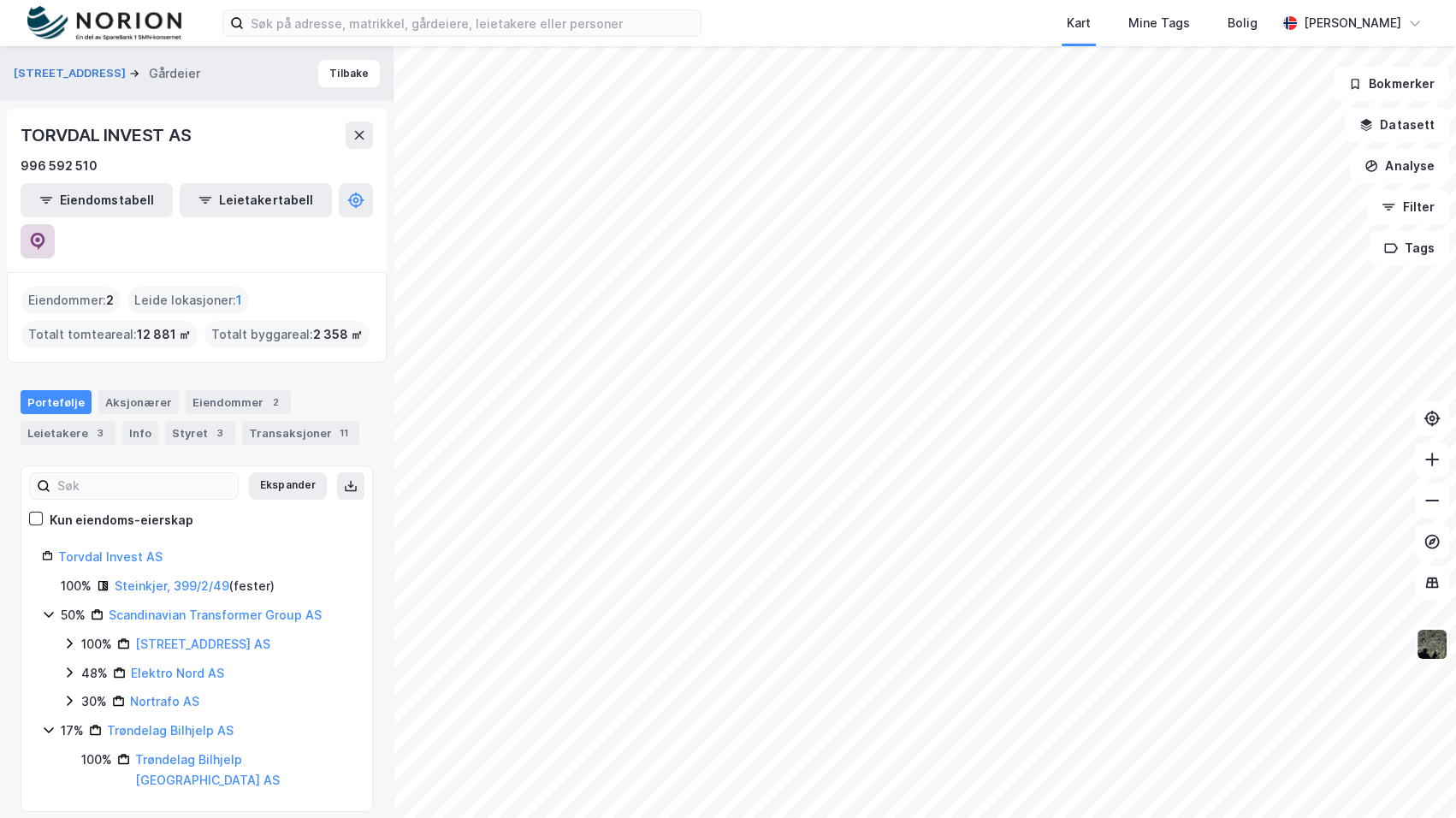
click at [46, 233] on icon at bounding box center [38, 241] width 18 height 18
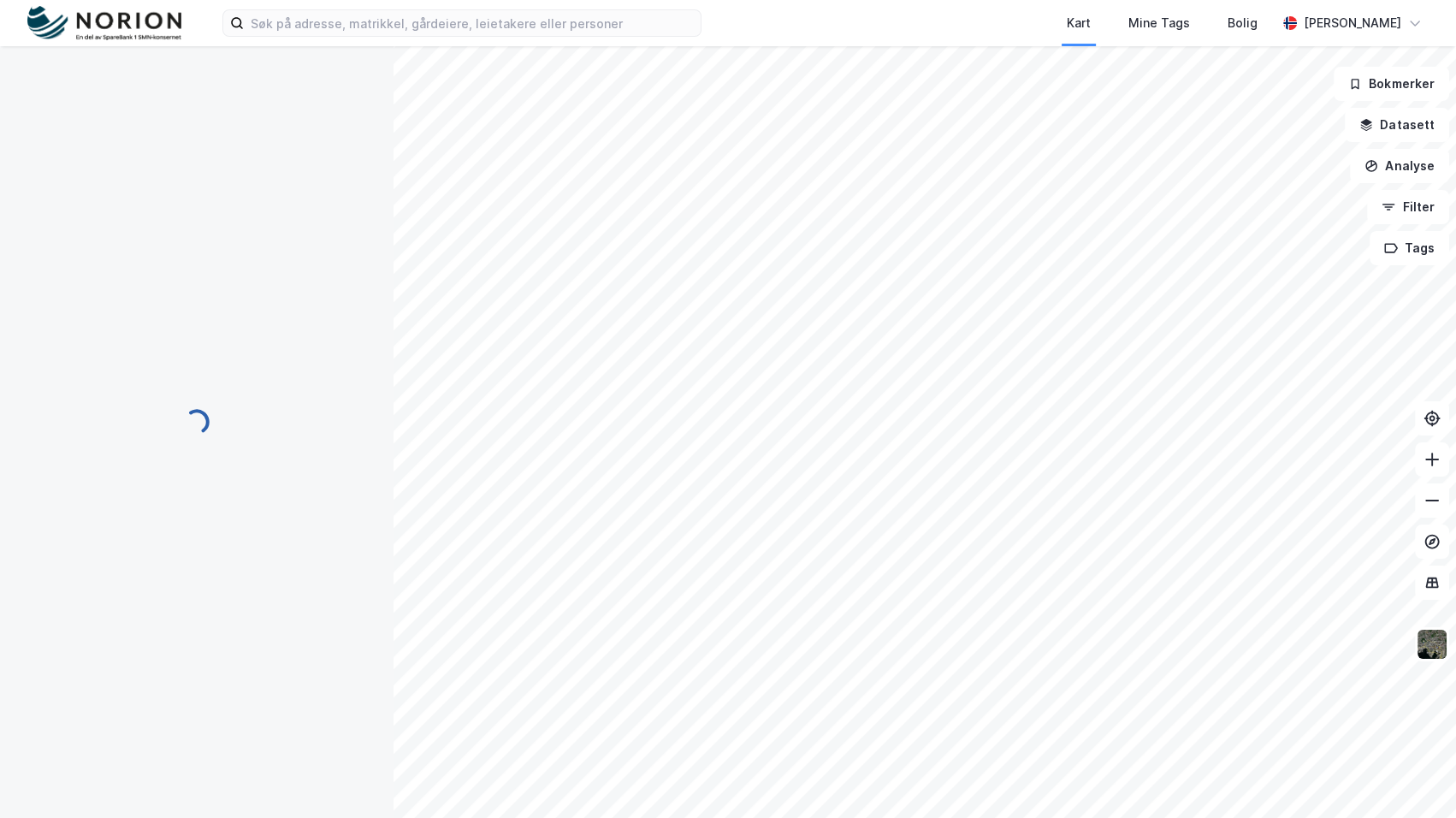
scroll to position [6, 0]
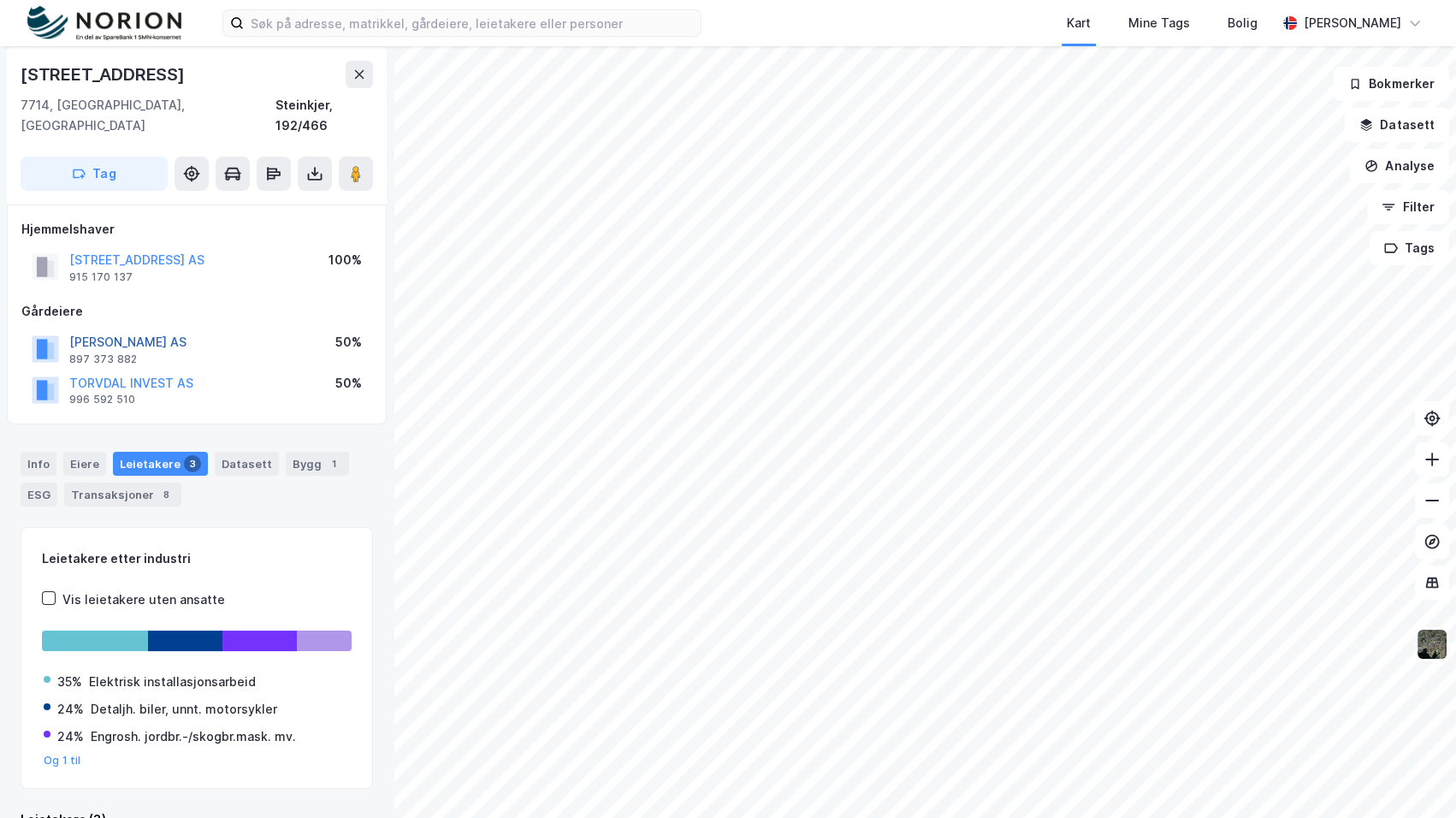
click at [0, 0] on button "[PERSON_NAME] AS" at bounding box center [0, 0] width 0 height 0
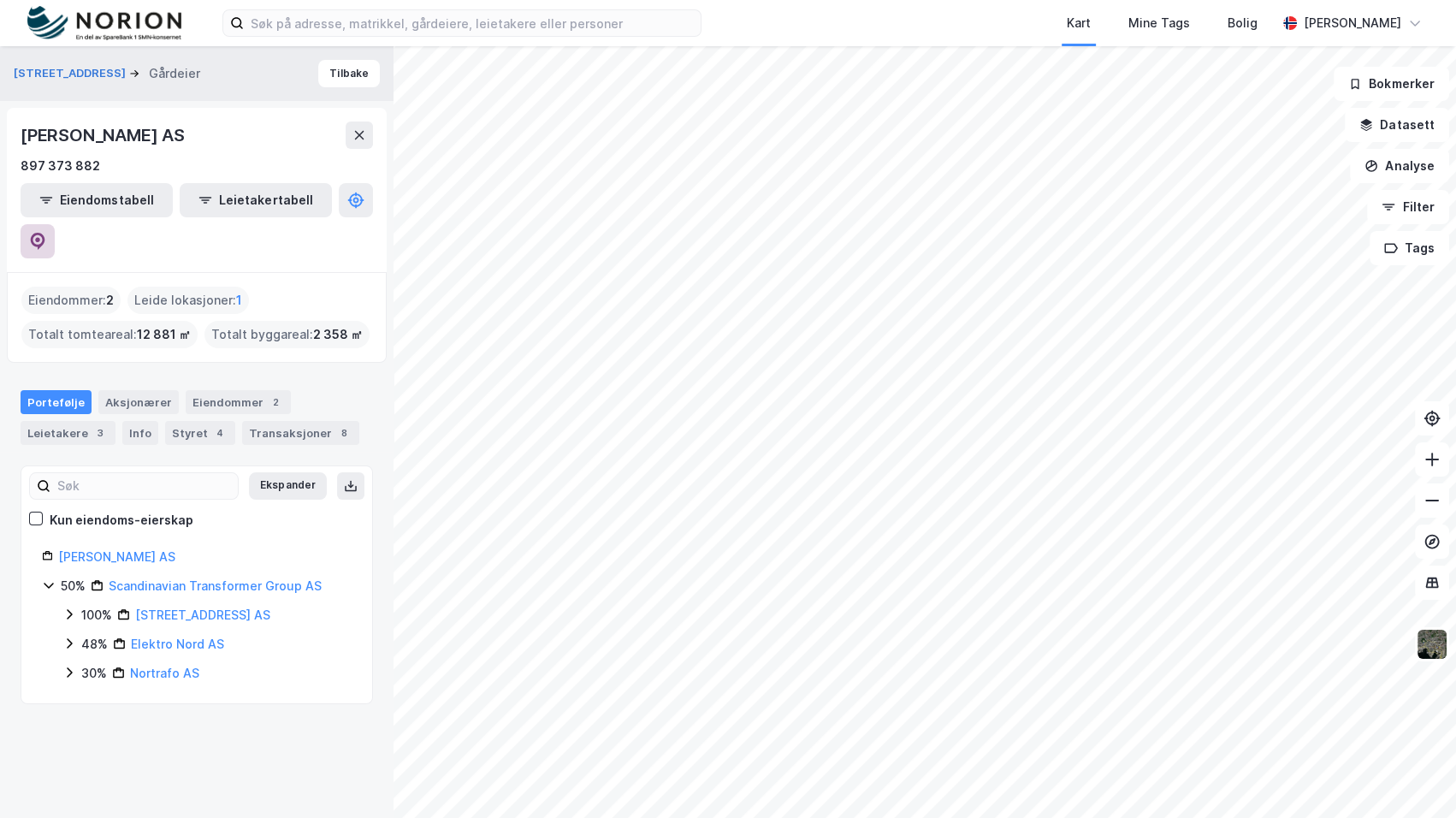
click at [54, 224] on button at bounding box center [37, 240] width 34 height 34
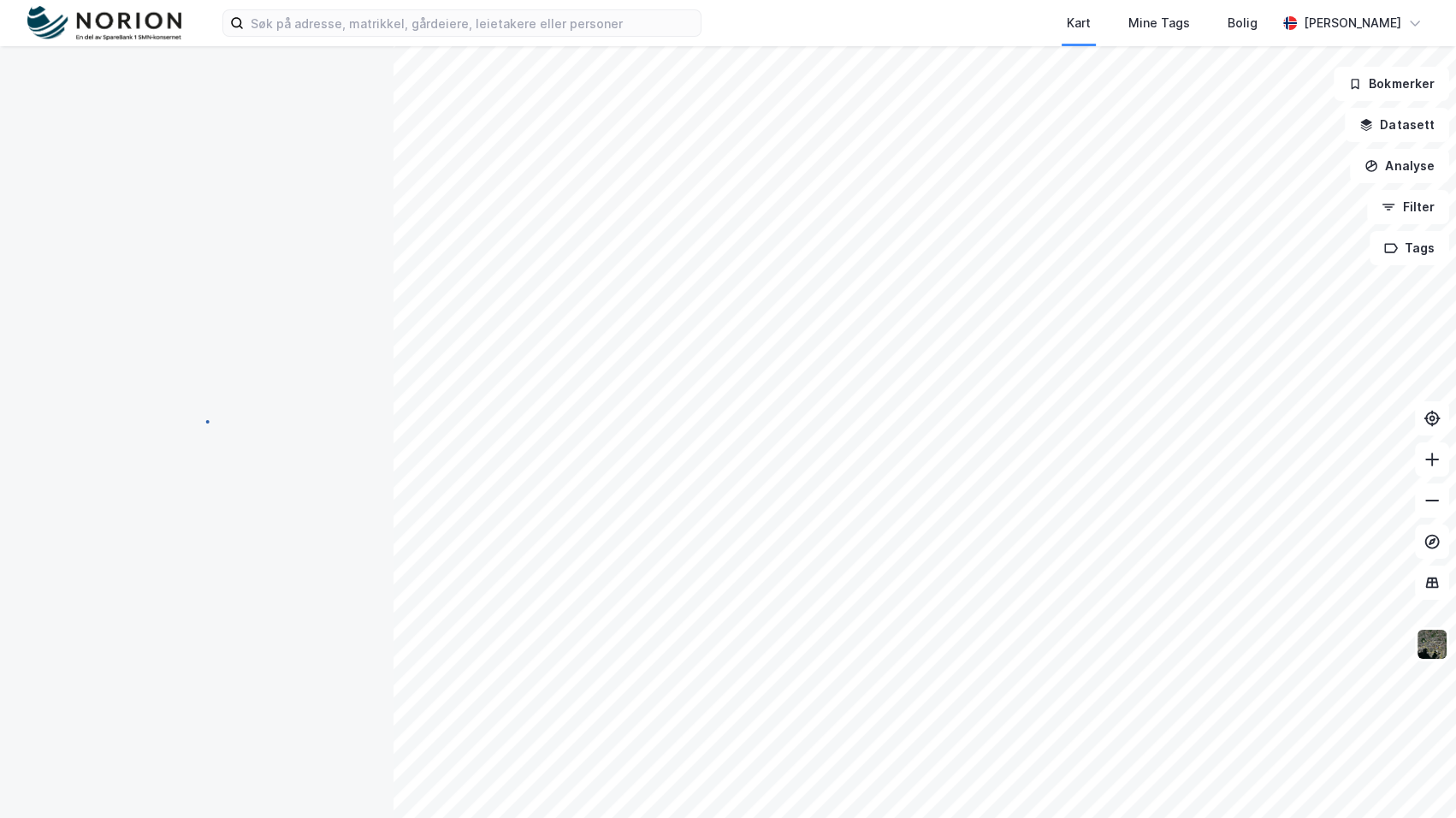
scroll to position [6, 0]
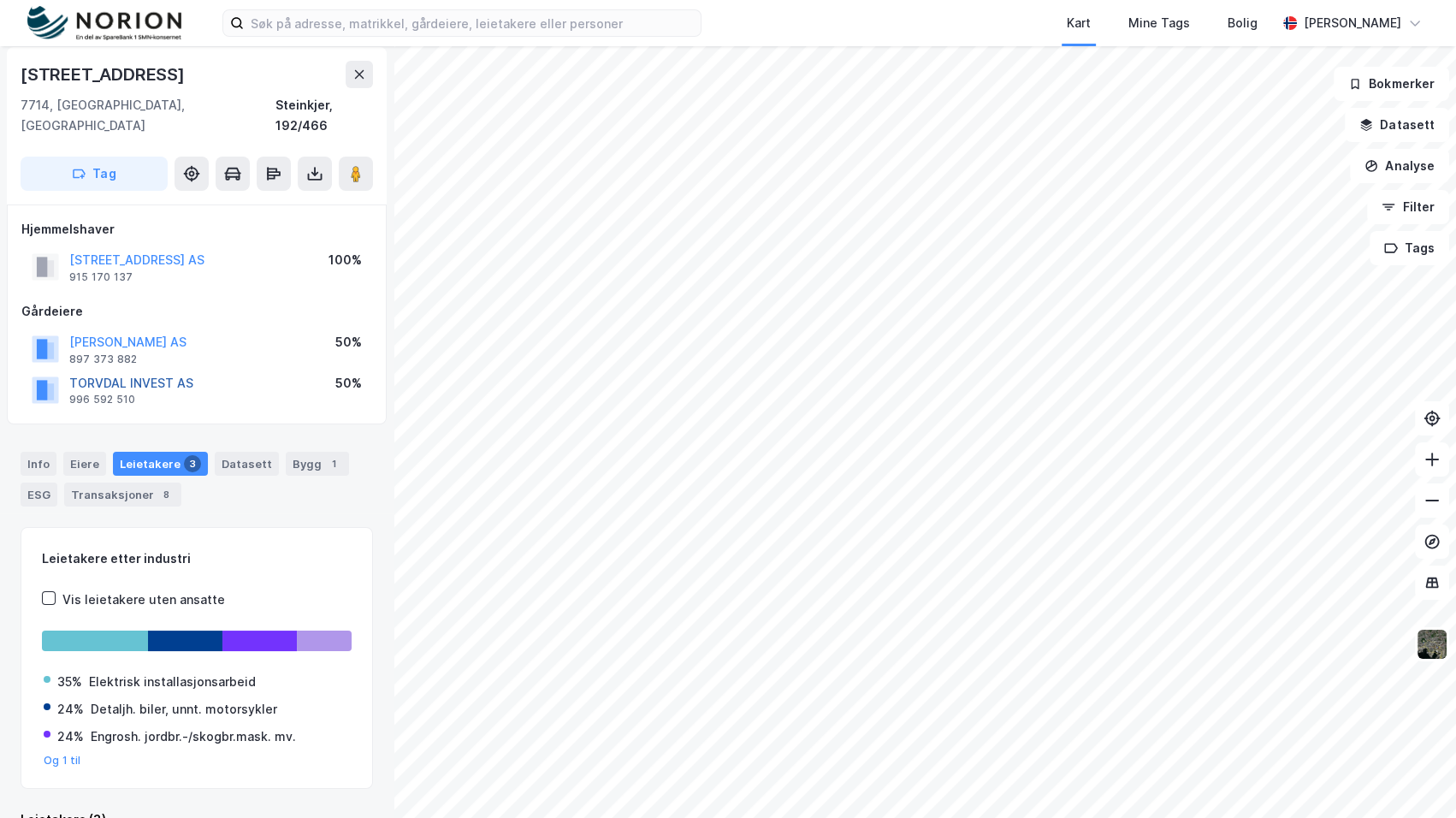
click at [0, 0] on button "TORVDAL INVEST AS" at bounding box center [0, 0] width 0 height 0
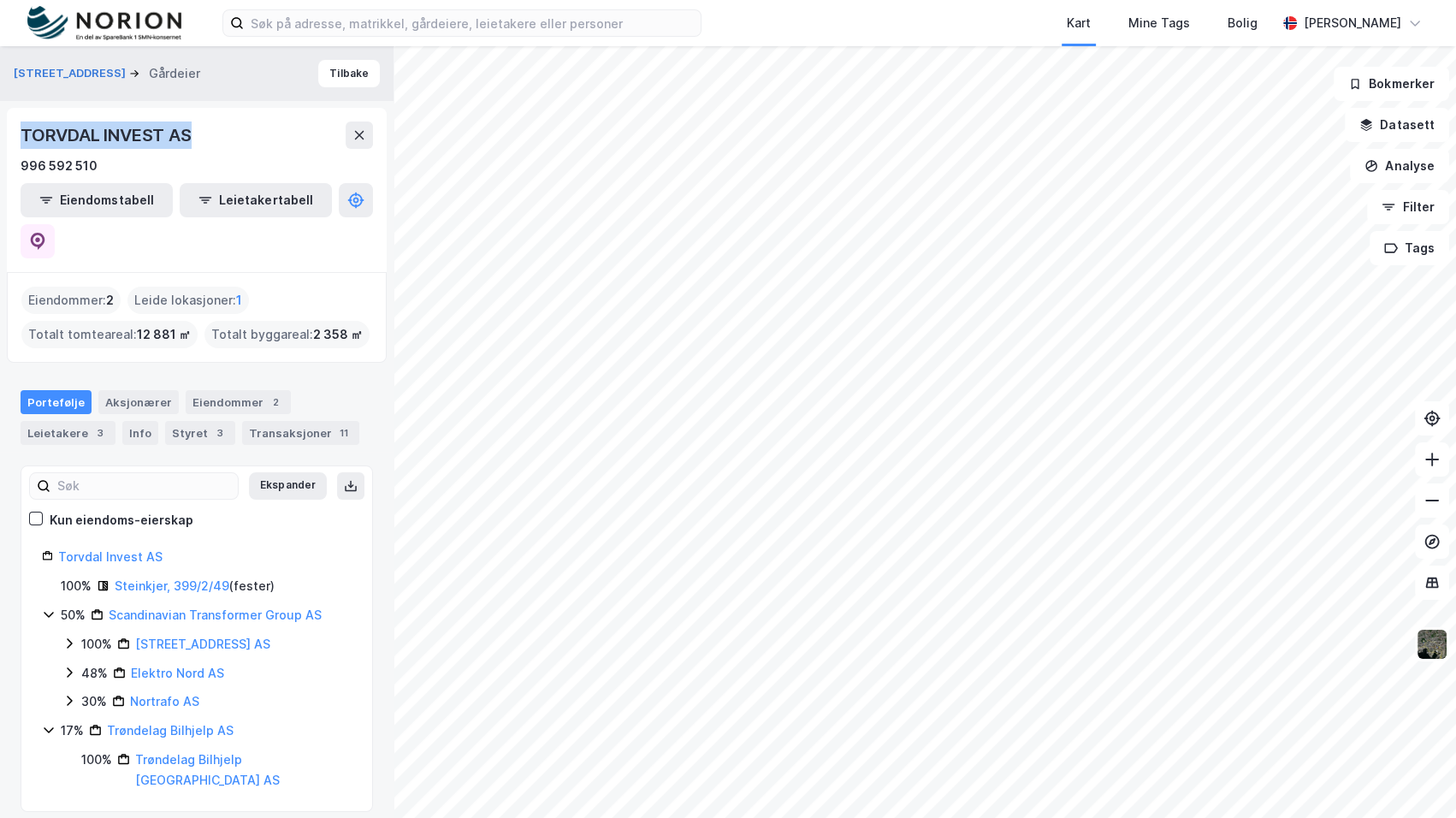
drag, startPoint x: 220, startPoint y: 131, endPoint x: 18, endPoint y: 141, distance: 202.2
click at [18, 141] on div "TORVDAL INVEST AS 996 592 510 Eiendomstabell Leietakertabell" at bounding box center [196, 190] width 380 height 164
copy div "TORVDAL INVEST AS"
click at [91, 425] on div "3" at bounding box center [100, 433] width 18 height 18
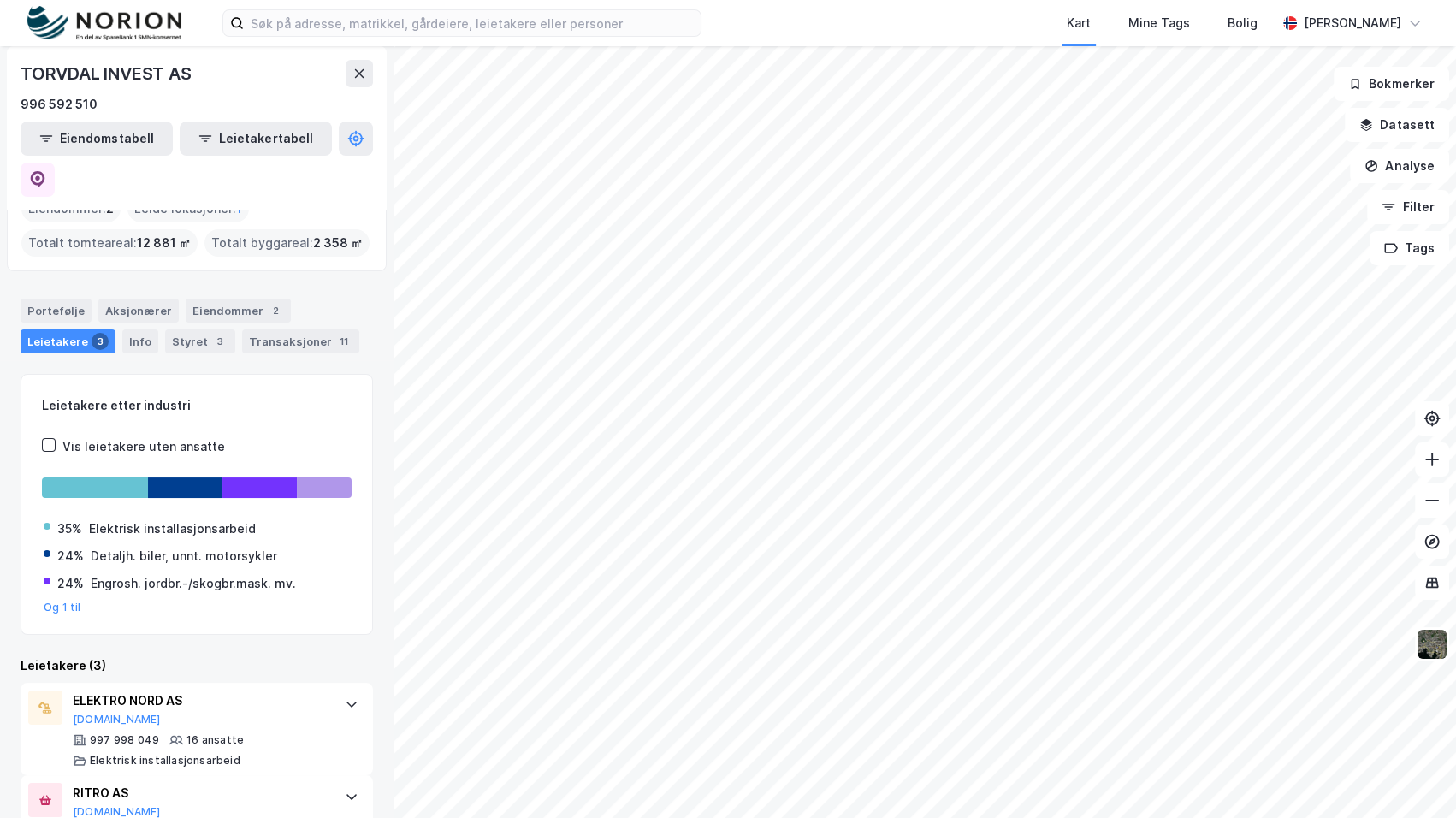
scroll to position [205, 0]
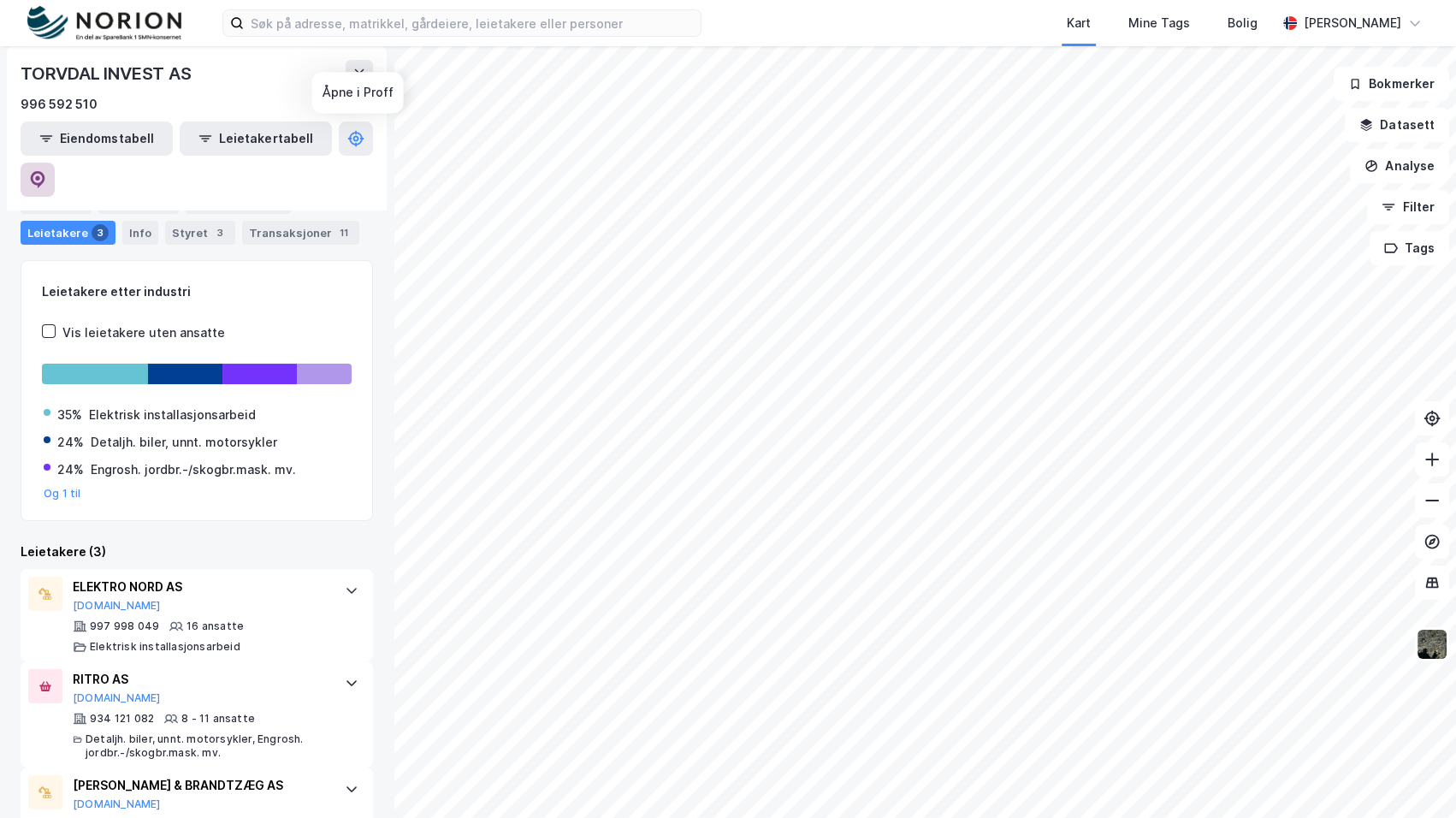
click at [45, 171] on icon at bounding box center [38, 180] width 15 height 18
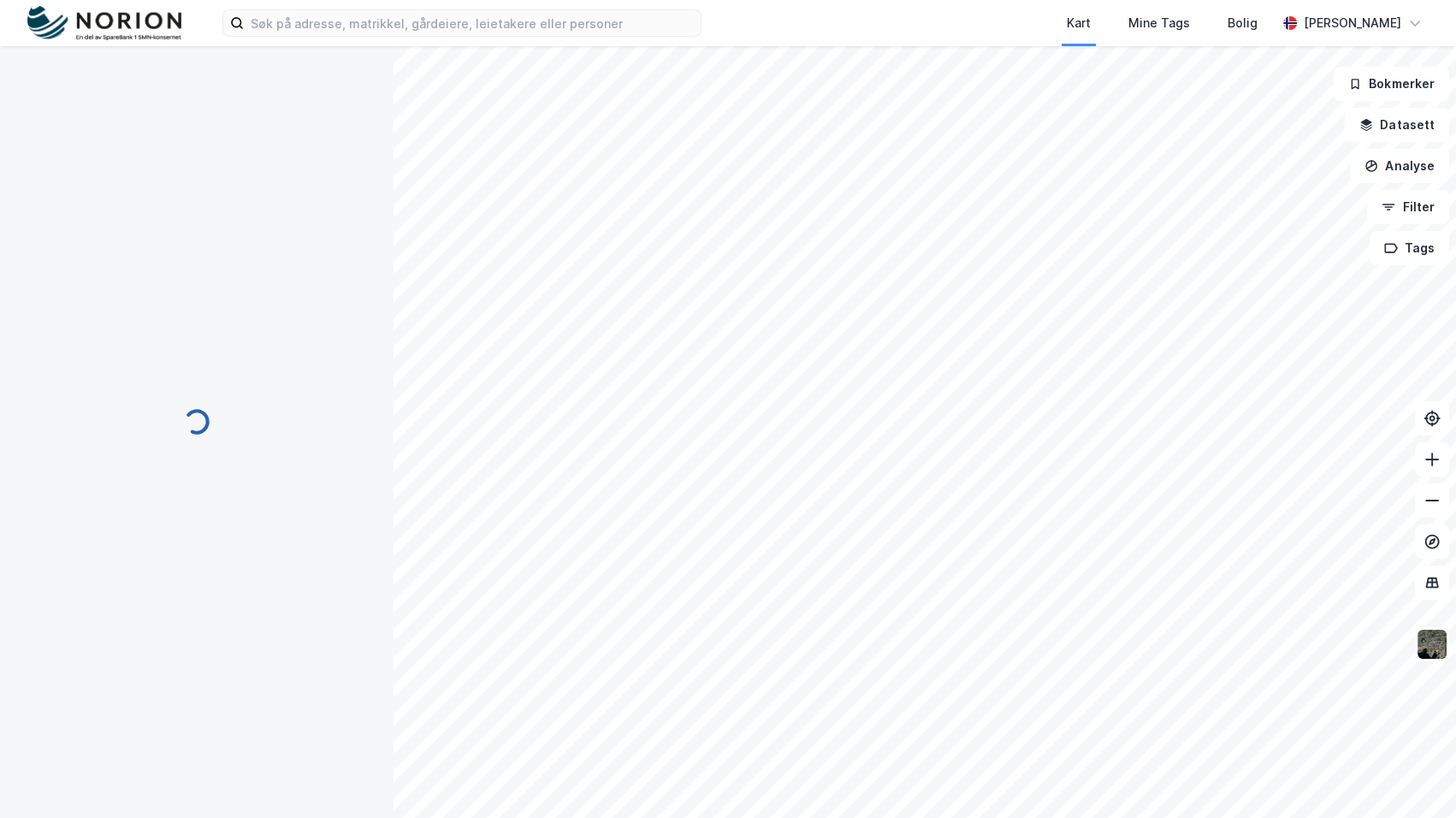
scroll to position [6, 0]
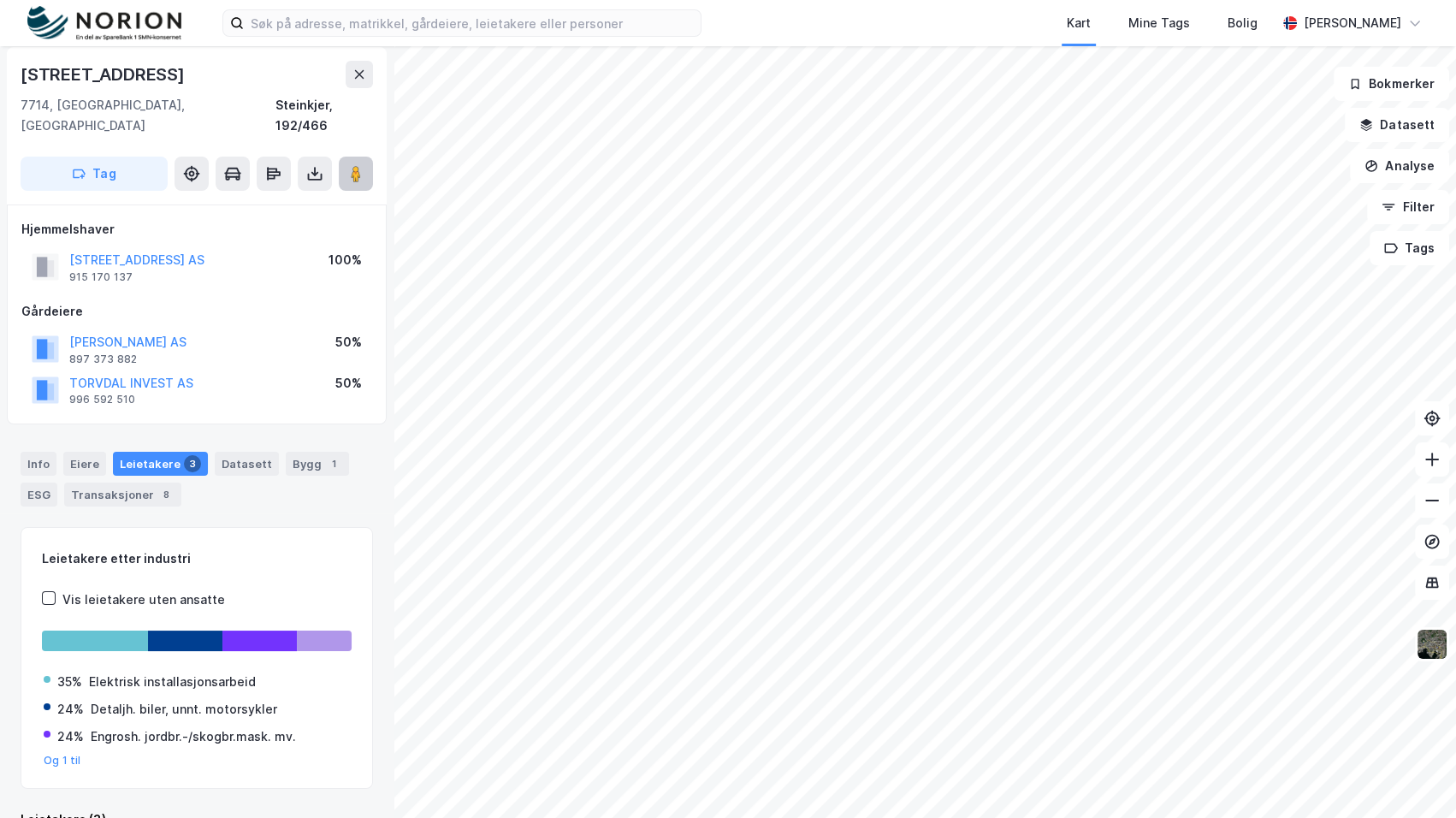
click at [357, 165] on image at bounding box center [356, 173] width 10 height 18
click at [369, 157] on button at bounding box center [356, 173] width 34 height 34
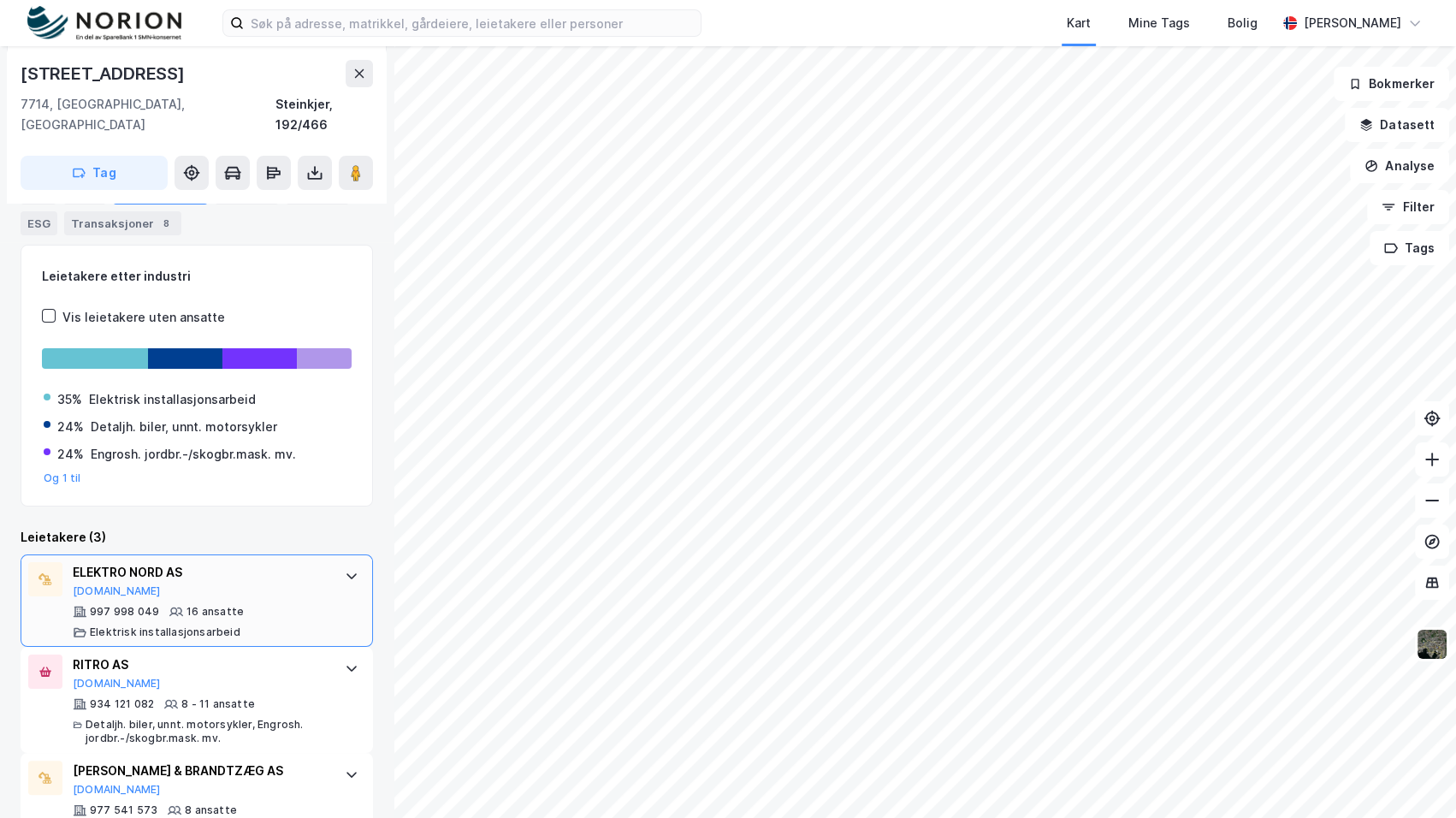
scroll to position [293, 0]
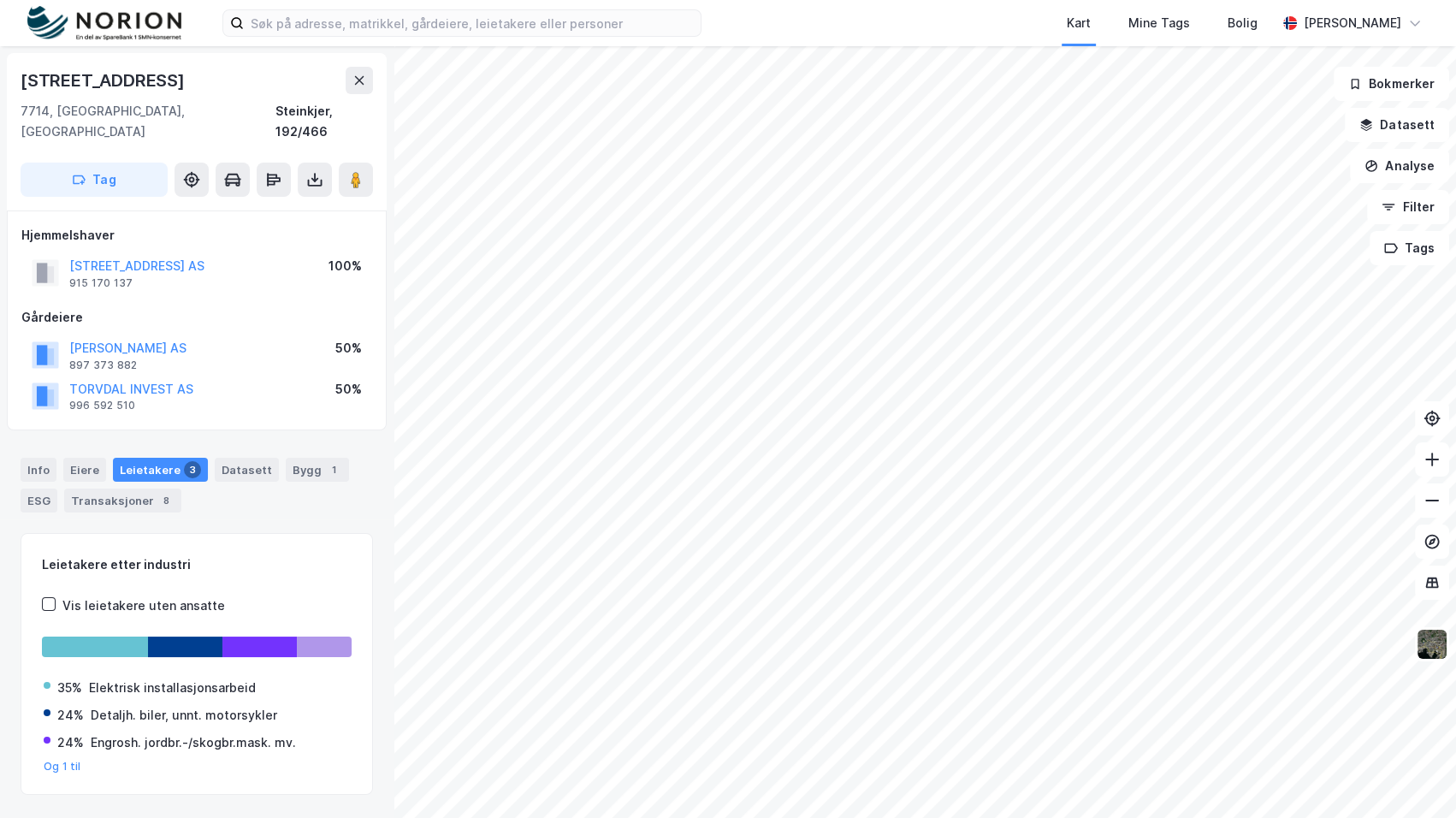
scroll to position [24, 0]
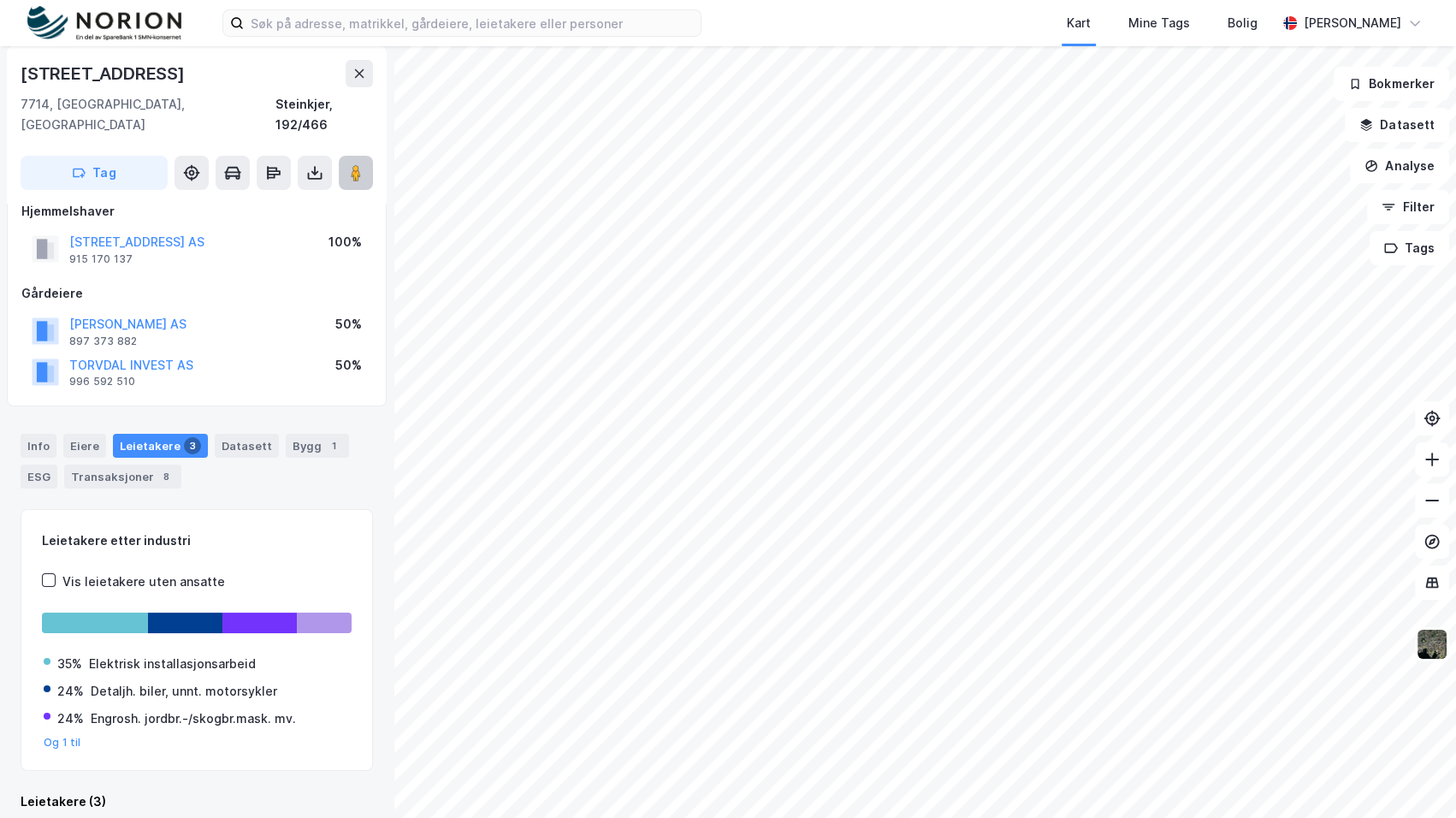
click at [353, 164] on image at bounding box center [356, 172] width 10 height 18
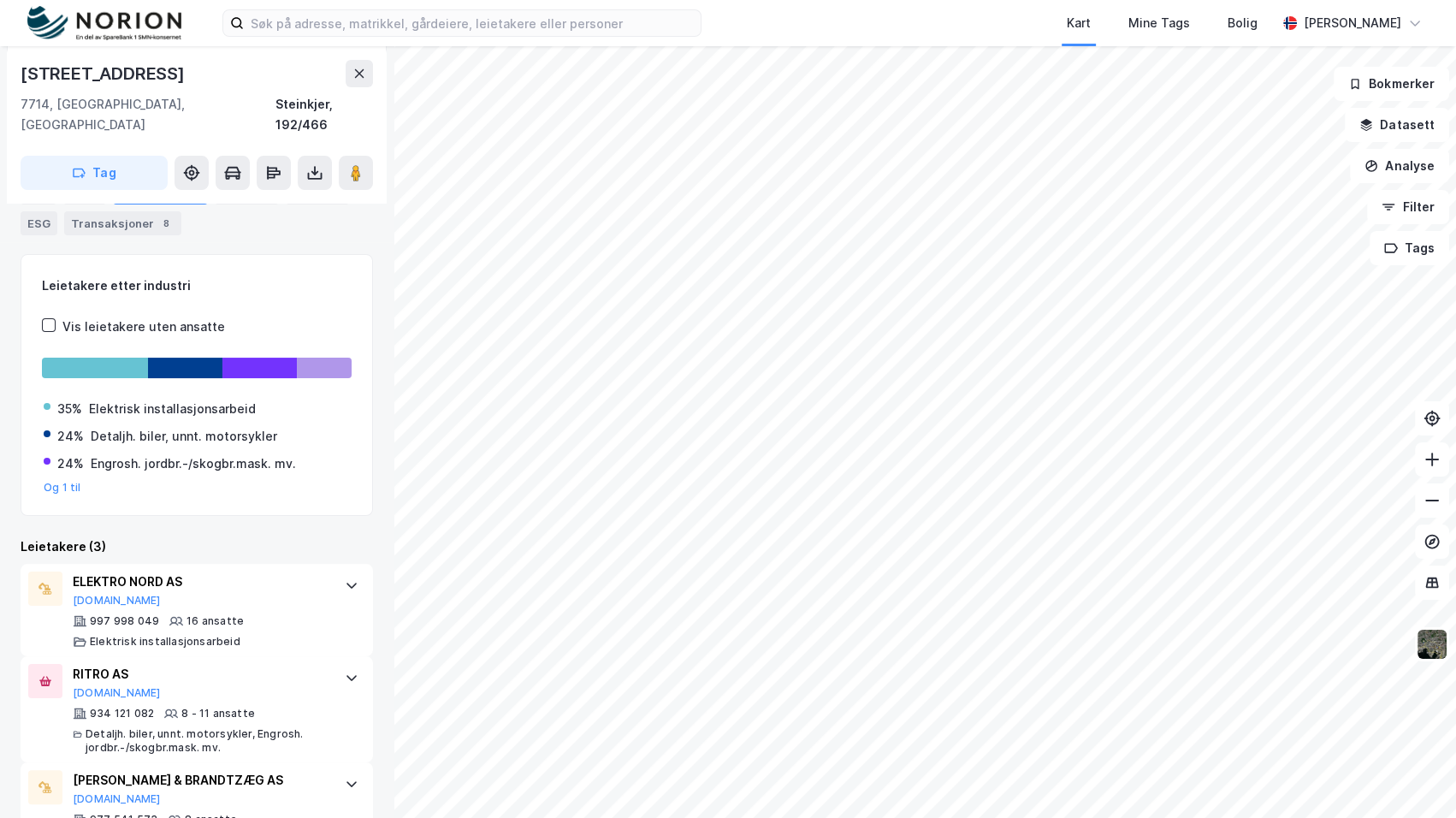
scroll to position [293, 0]
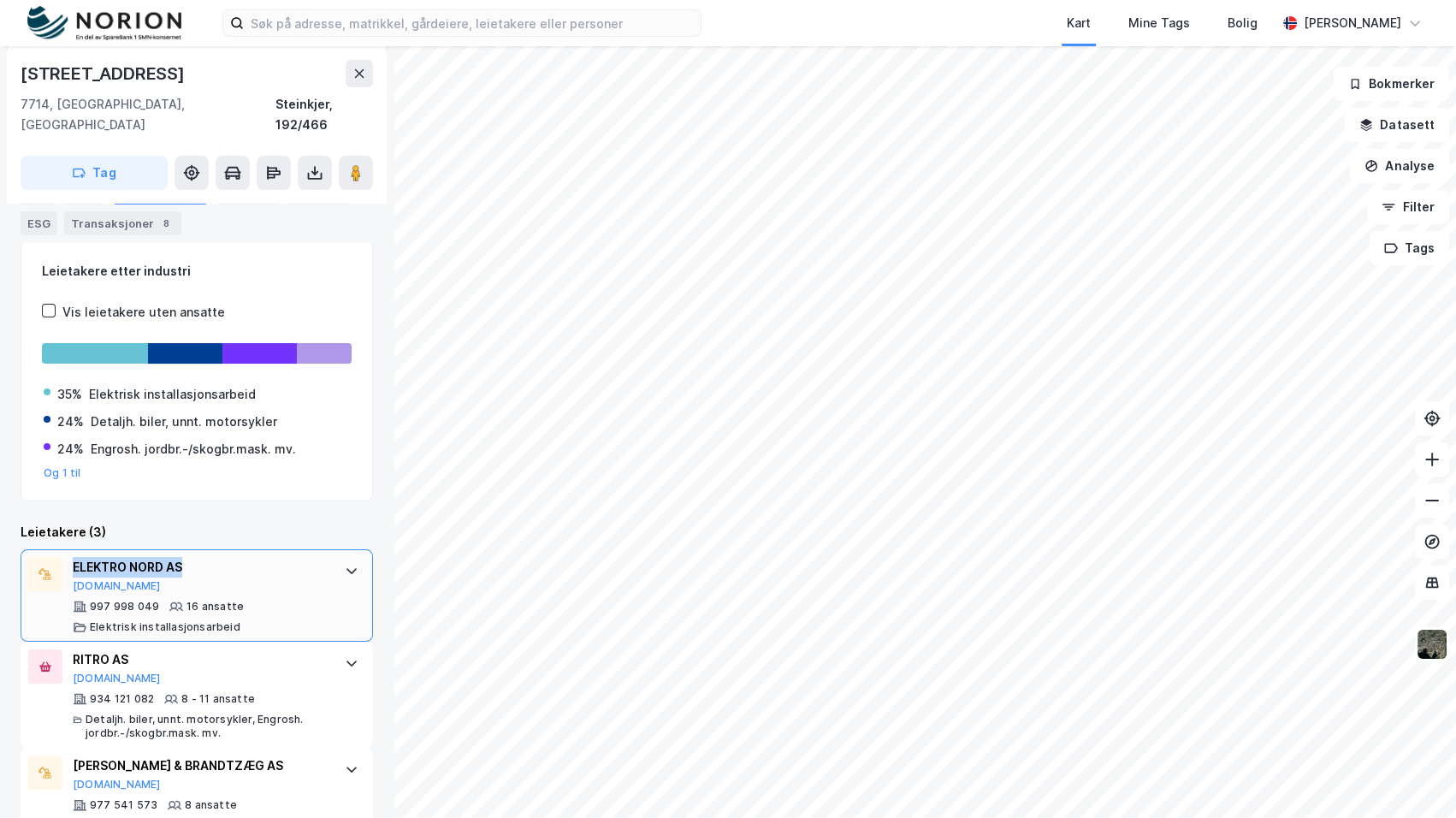
drag, startPoint x: 189, startPoint y: 541, endPoint x: 65, endPoint y: 542, distance: 124.0
click at [65, 549] on div "ELEKTRO NORD AS [DOMAIN_NAME] 997 998 049 16 ansatte Elektrisk installasjonsarb…" at bounding box center [196, 595] width 353 height 92
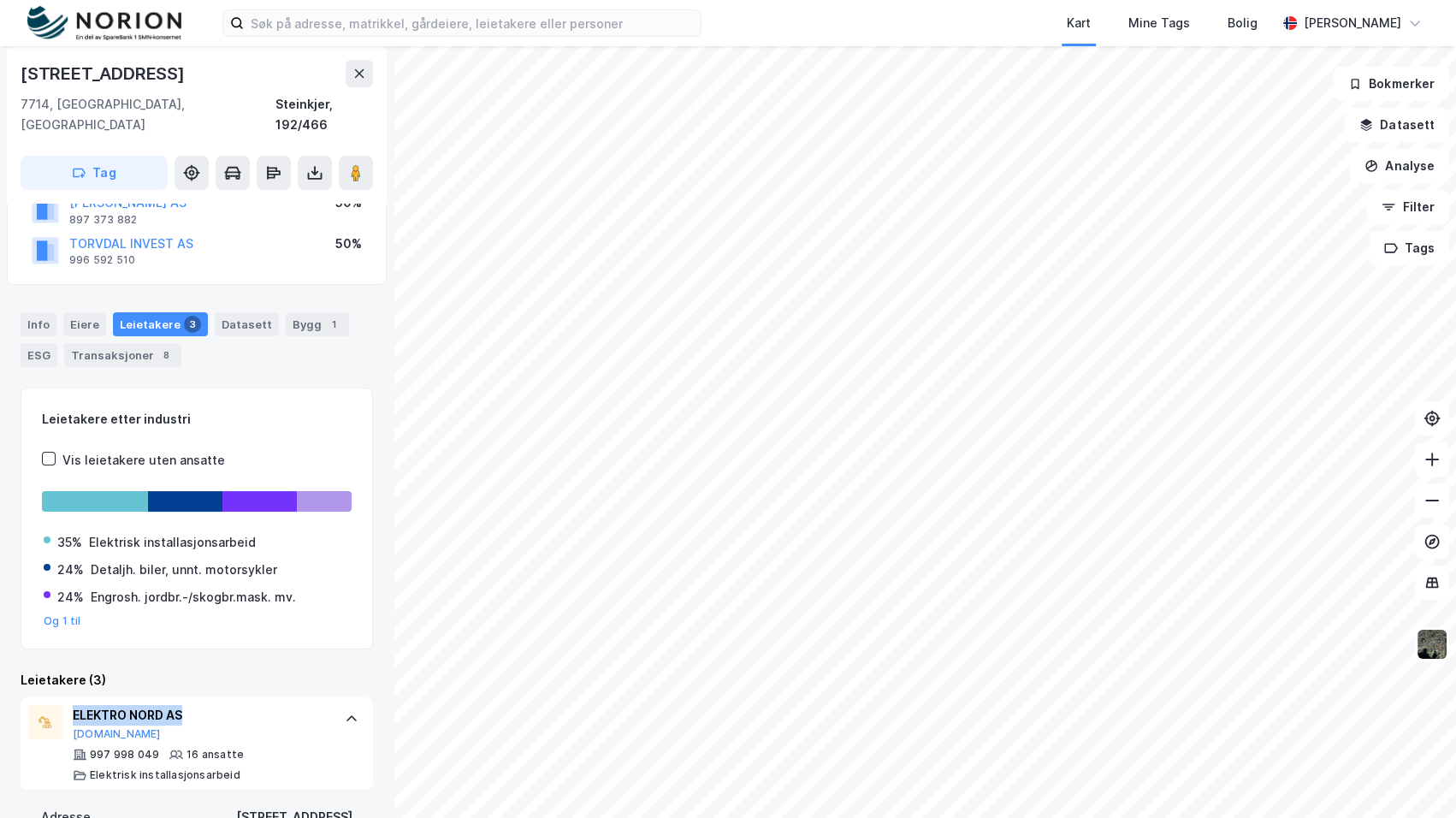
scroll to position [0, 0]
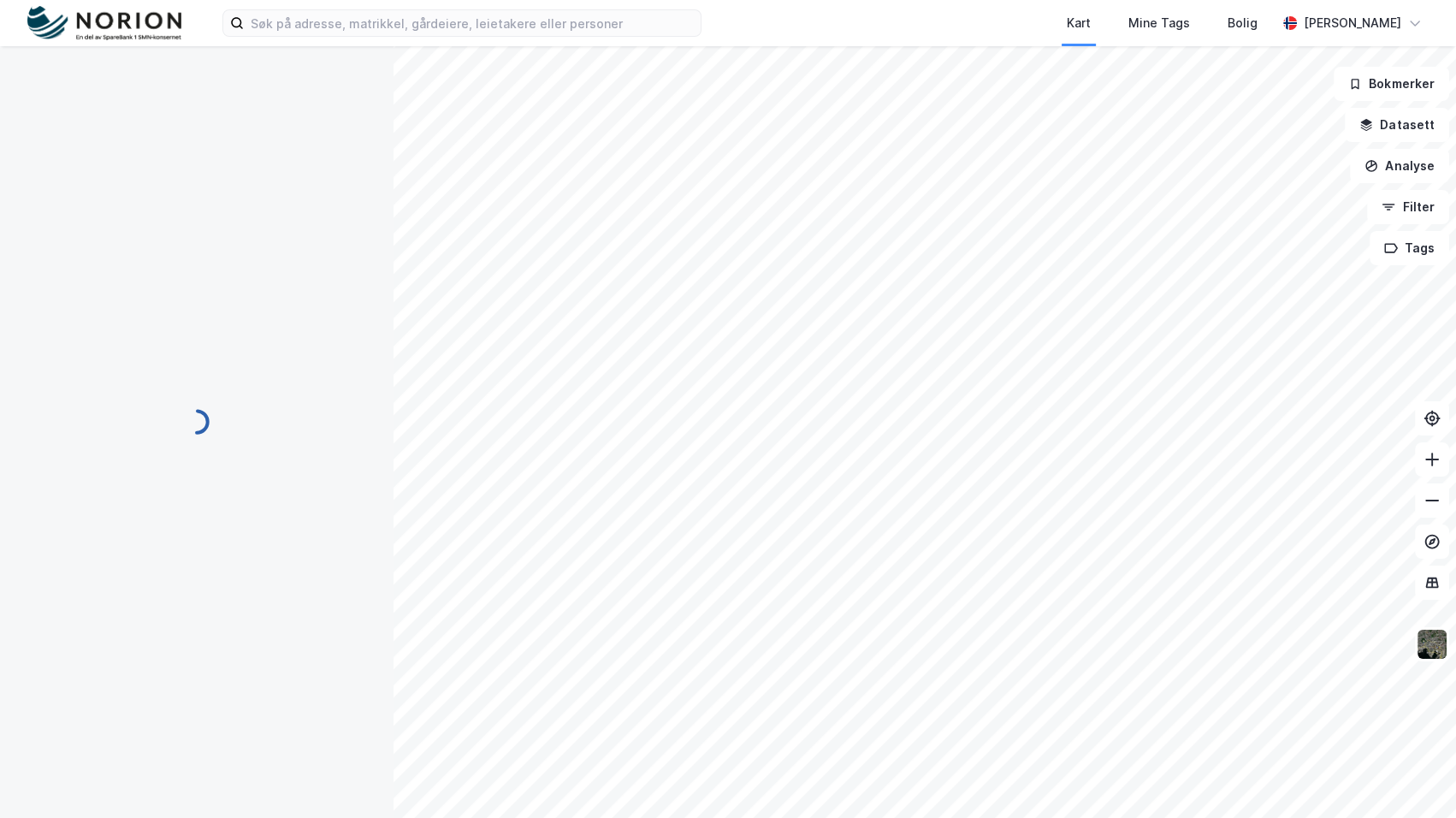
scroll to position [6, 0]
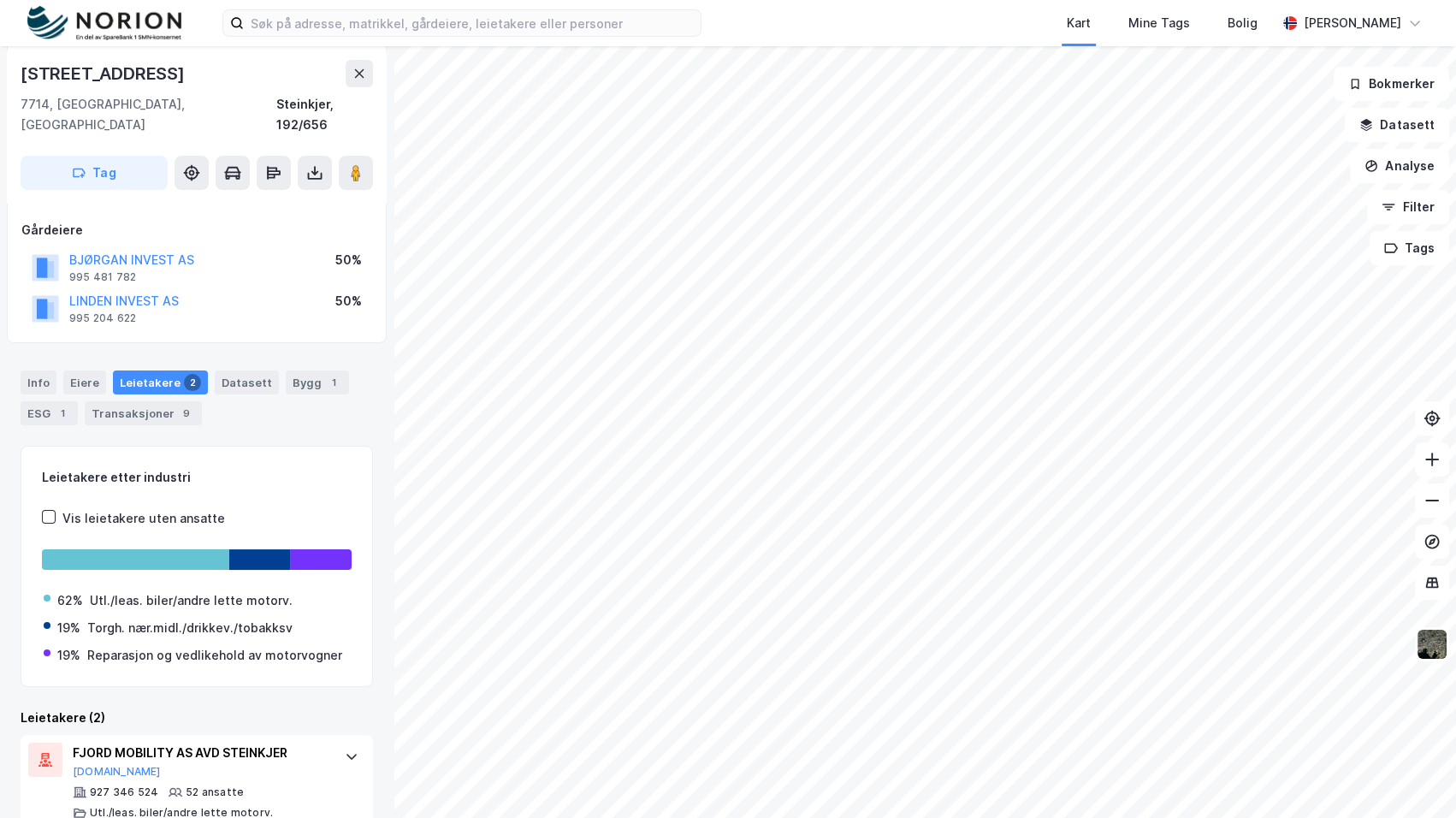
scroll to position [283, 0]
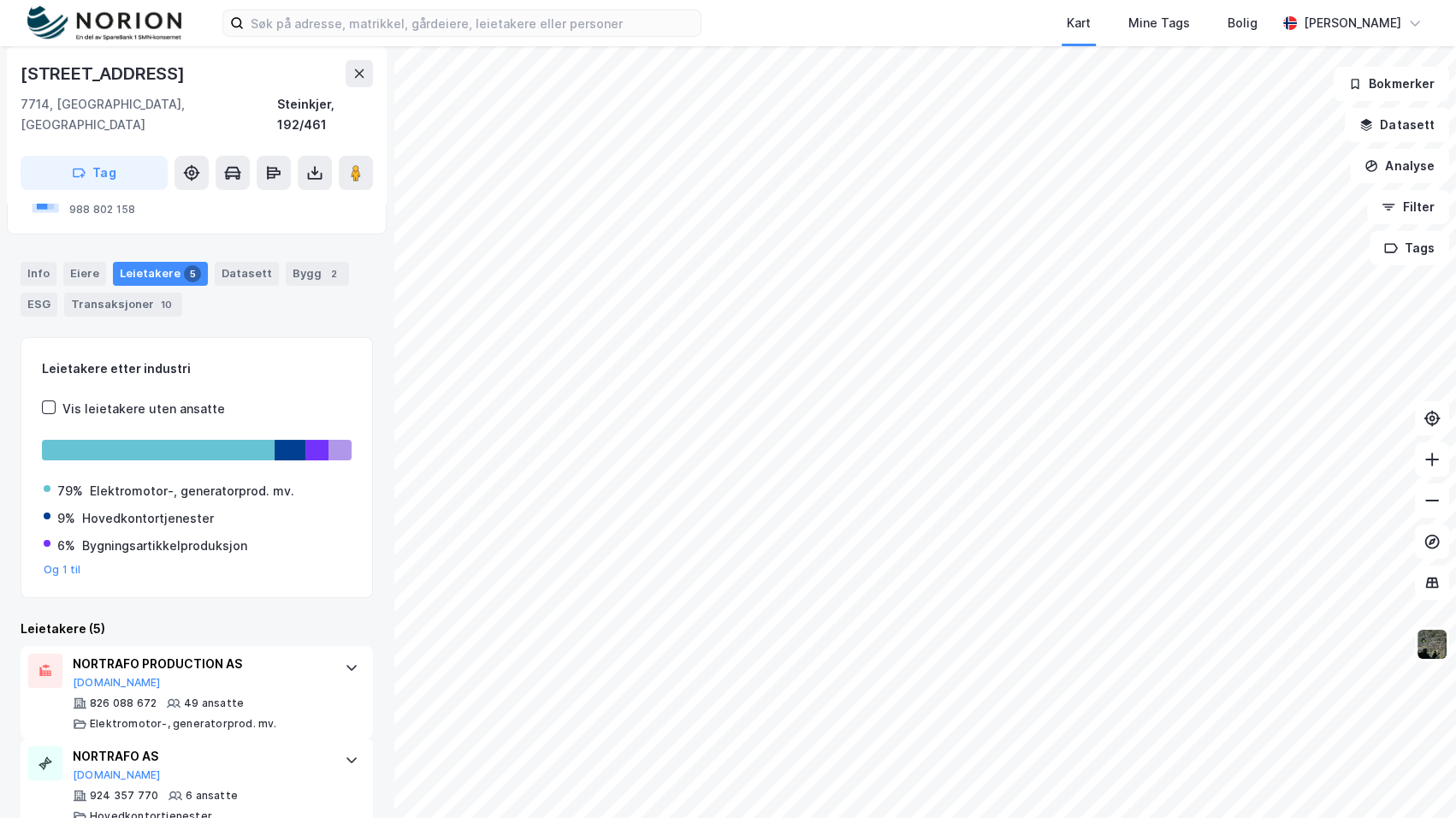
scroll to position [55, 0]
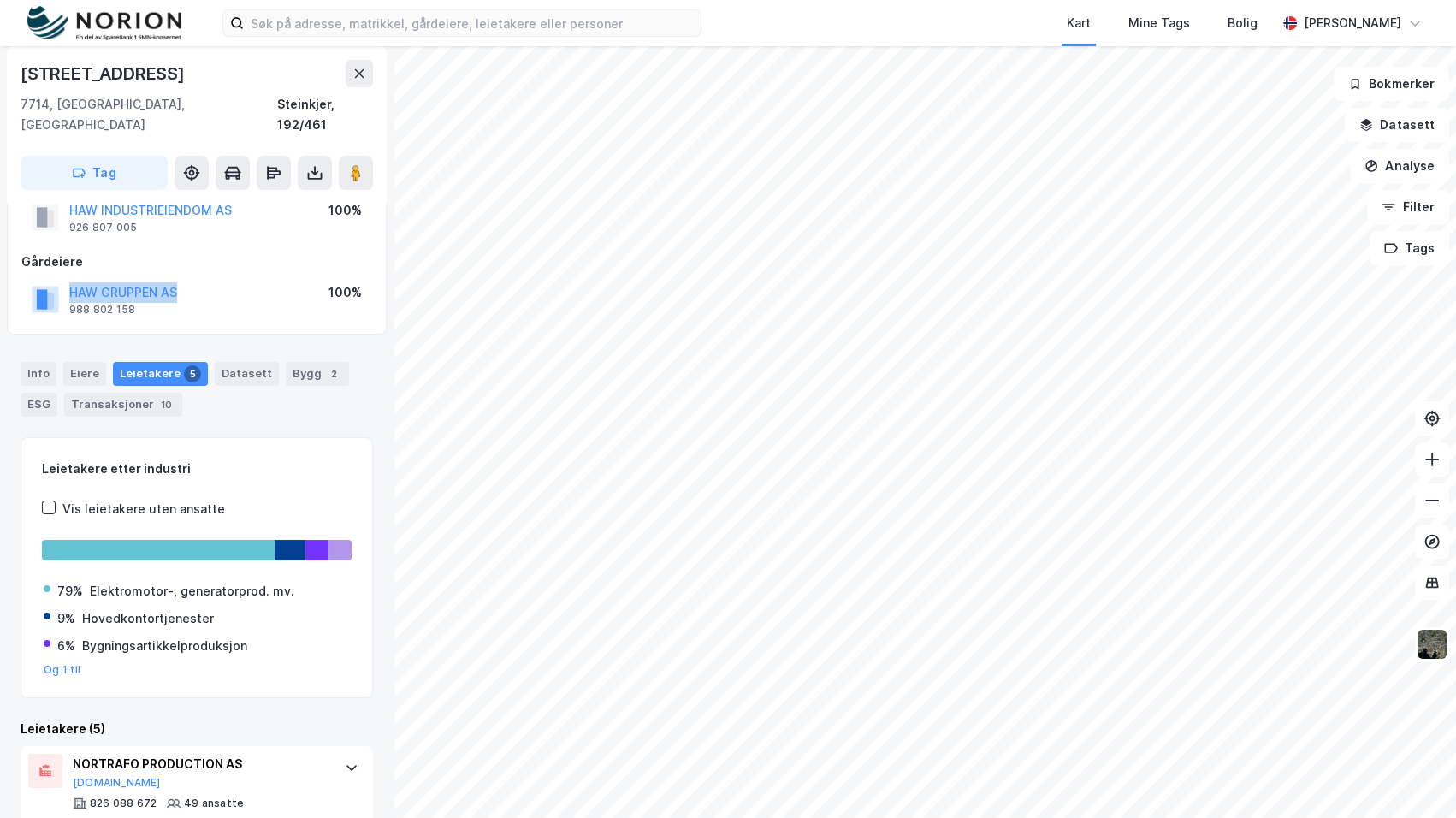
drag, startPoint x: 183, startPoint y: 272, endPoint x: 55, endPoint y: 275, distance: 128.0
click at [55, 279] on div "HAW GRUPPEN AS 988 802 158 100%" at bounding box center [196, 299] width 351 height 41
copy button "HAW GRUPPEN AS"
click at [0, 0] on button "HAW GRUPPEN AS" at bounding box center [0, 0] width 0 height 0
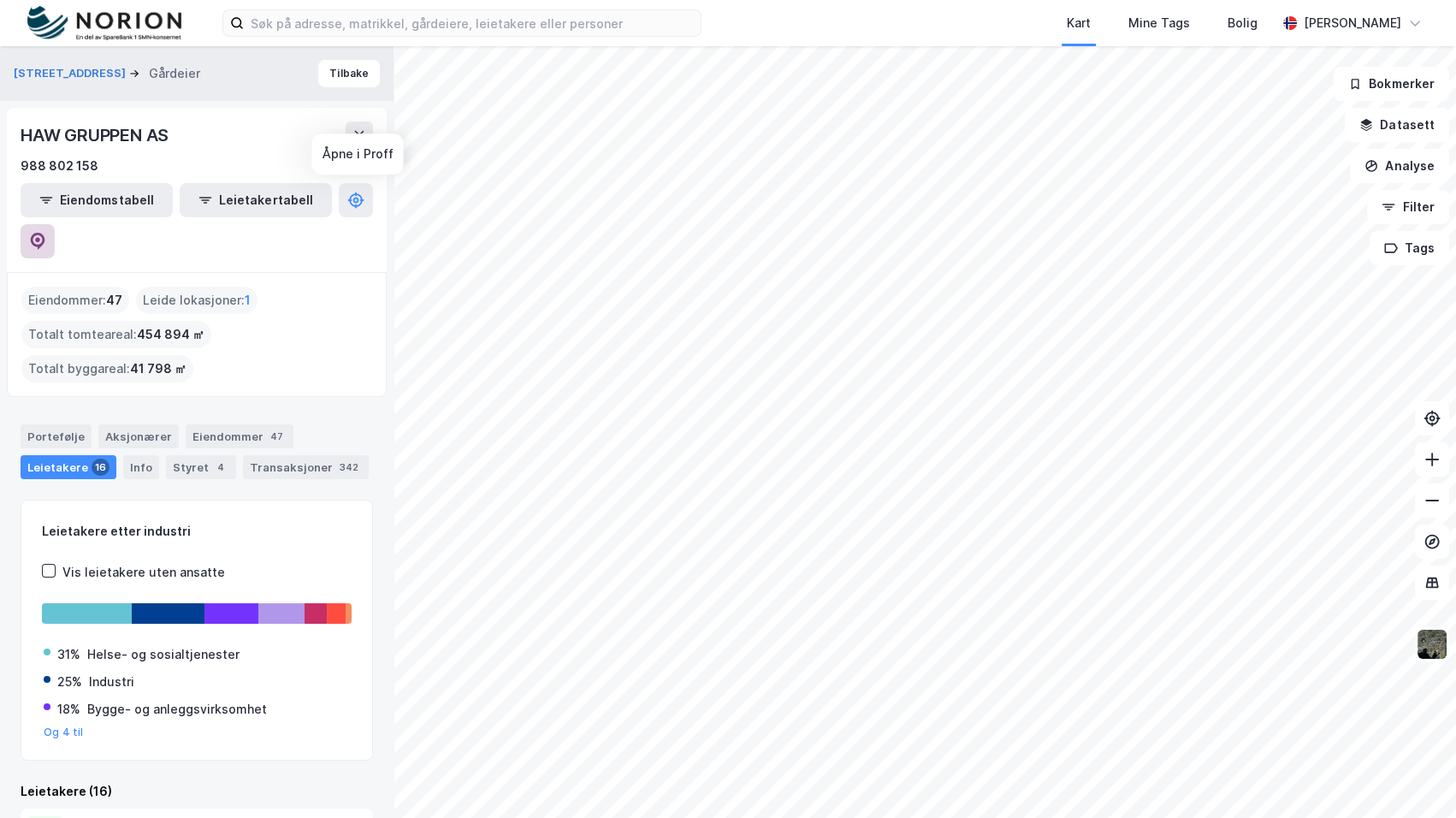
click at [46, 233] on icon at bounding box center [38, 241] width 18 height 18
click at [60, 75] on button "[STREET_ADDRESS]" at bounding box center [71, 74] width 115 height 18
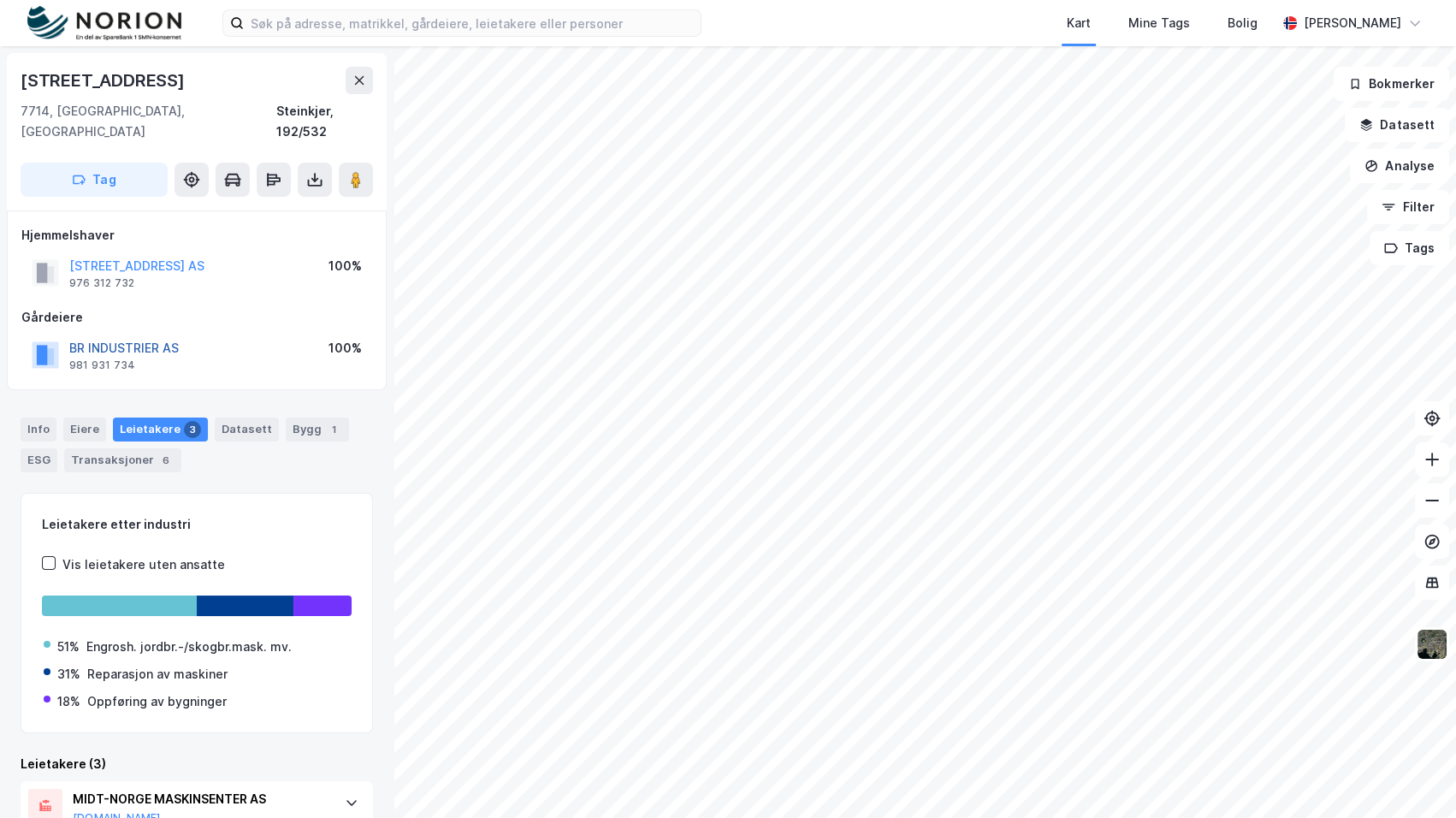
click at [0, 0] on button "BR INDUSTRIER AS" at bounding box center [0, 0] width 0 height 0
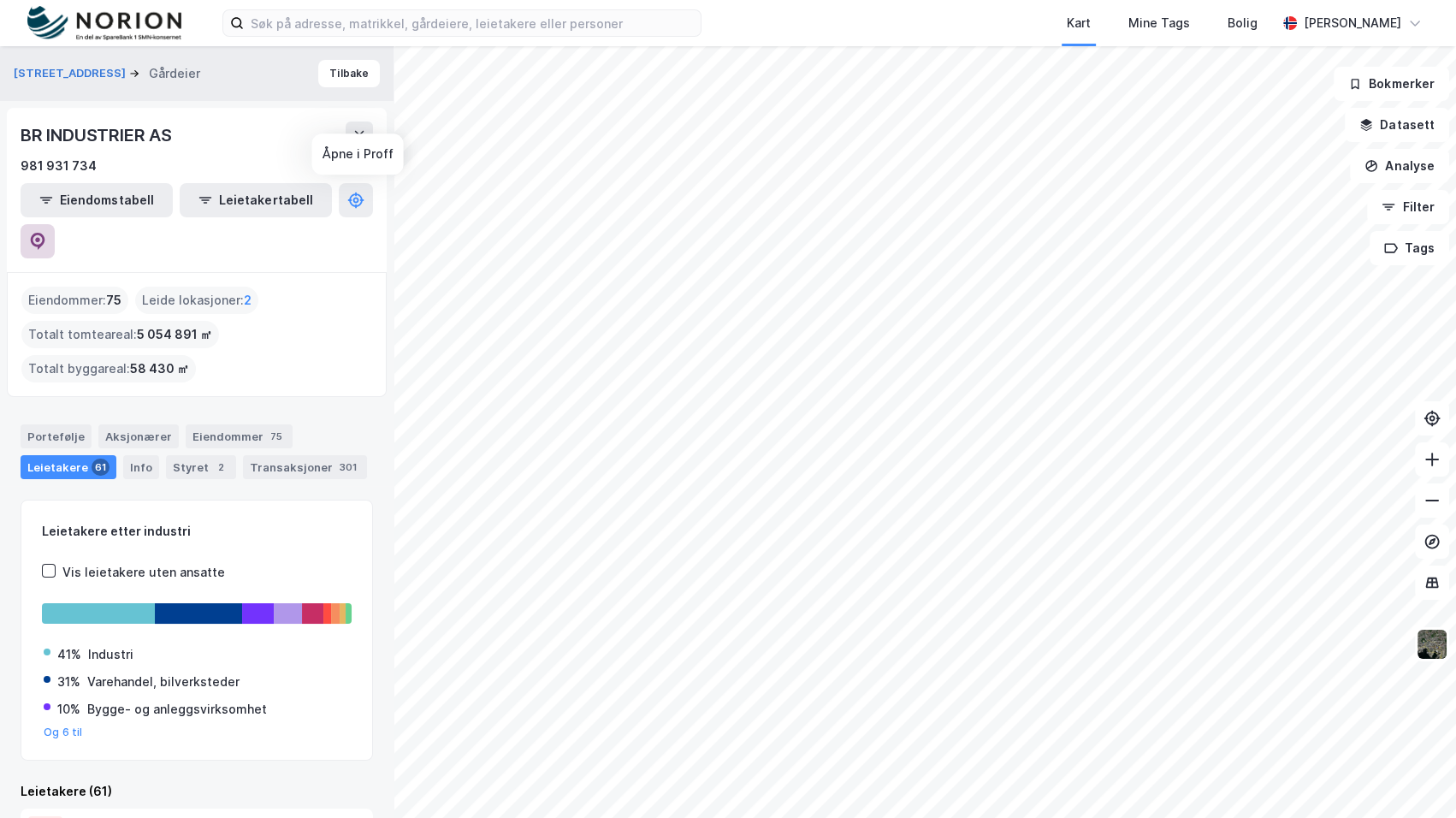
click at [45, 233] on icon at bounding box center [38, 241] width 15 height 18
drag, startPoint x: 33, startPoint y: 55, endPoint x: 41, endPoint y: 68, distance: 15.3
click at [34, 55] on div "[STREET_ADDRESS]" at bounding box center [196, 73] width 393 height 54
click at [42, 71] on button "[STREET_ADDRESS]" at bounding box center [71, 74] width 115 height 18
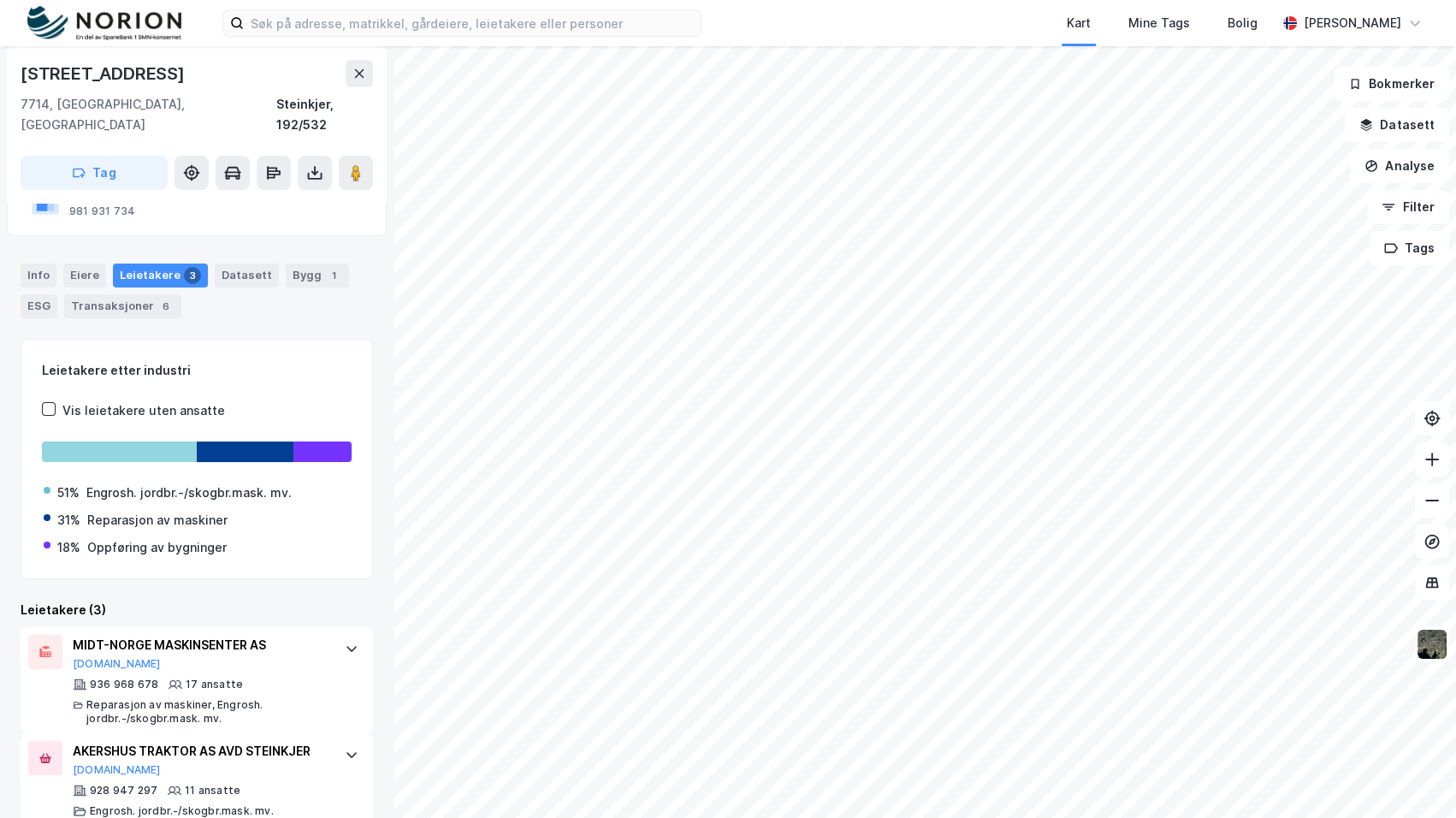
scroll to position [155, 0]
click at [138, 293] on div "Transaksjoner 6" at bounding box center [123, 305] width 117 height 24
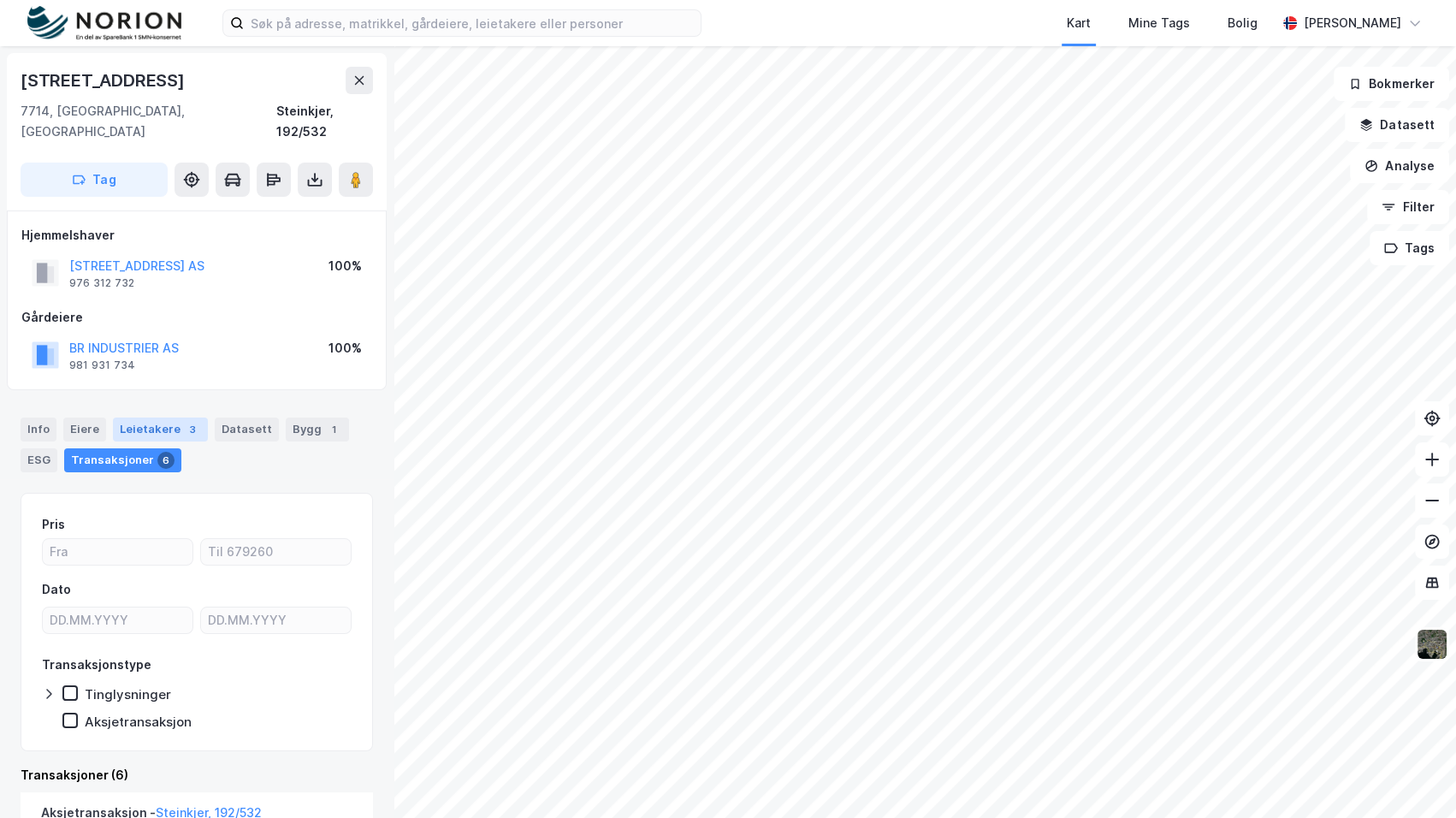
click at [173, 417] on div "Leietakere 3" at bounding box center [160, 429] width 95 height 24
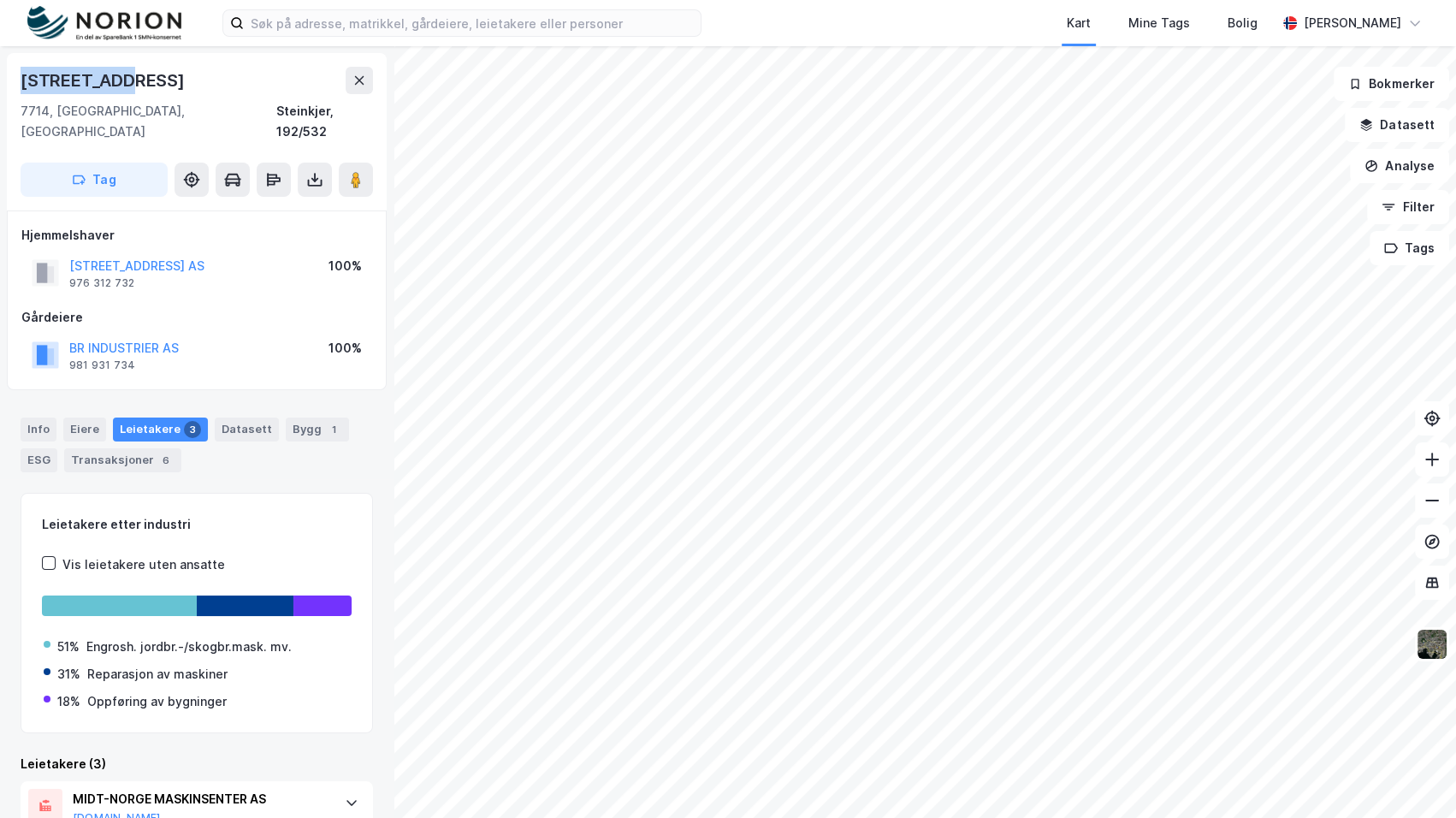
drag, startPoint x: 128, startPoint y: 84, endPoint x: 3, endPoint y: 78, distance: 125.1
click at [3, 78] on div "[STREET_ADDRESS], Trøndelag [GEOGRAPHIC_DATA], 192/532 Tag Hjemmelshaver SJØFAR…" at bounding box center [196, 432] width 393 height 772
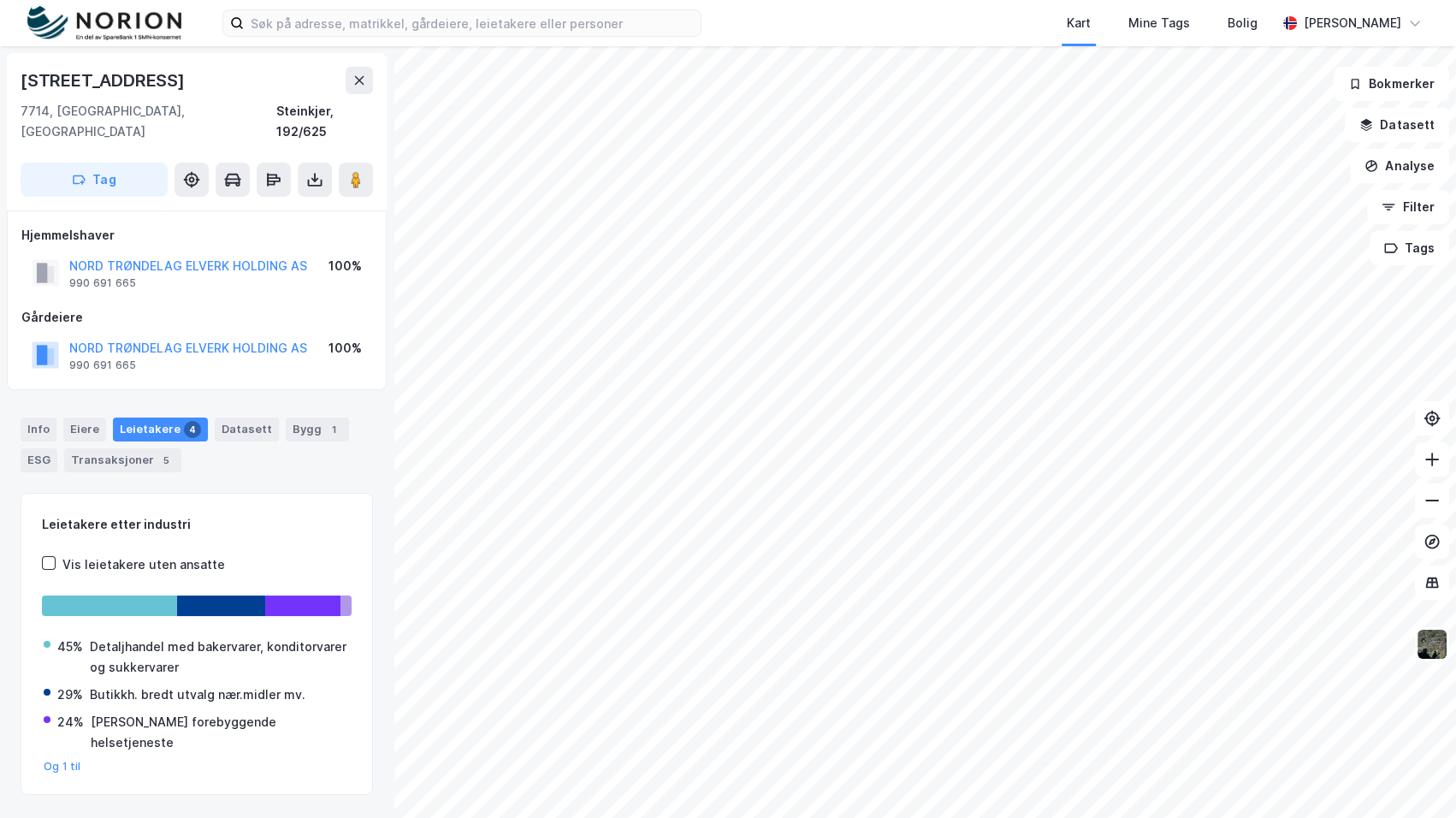
scroll to position [2, 0]
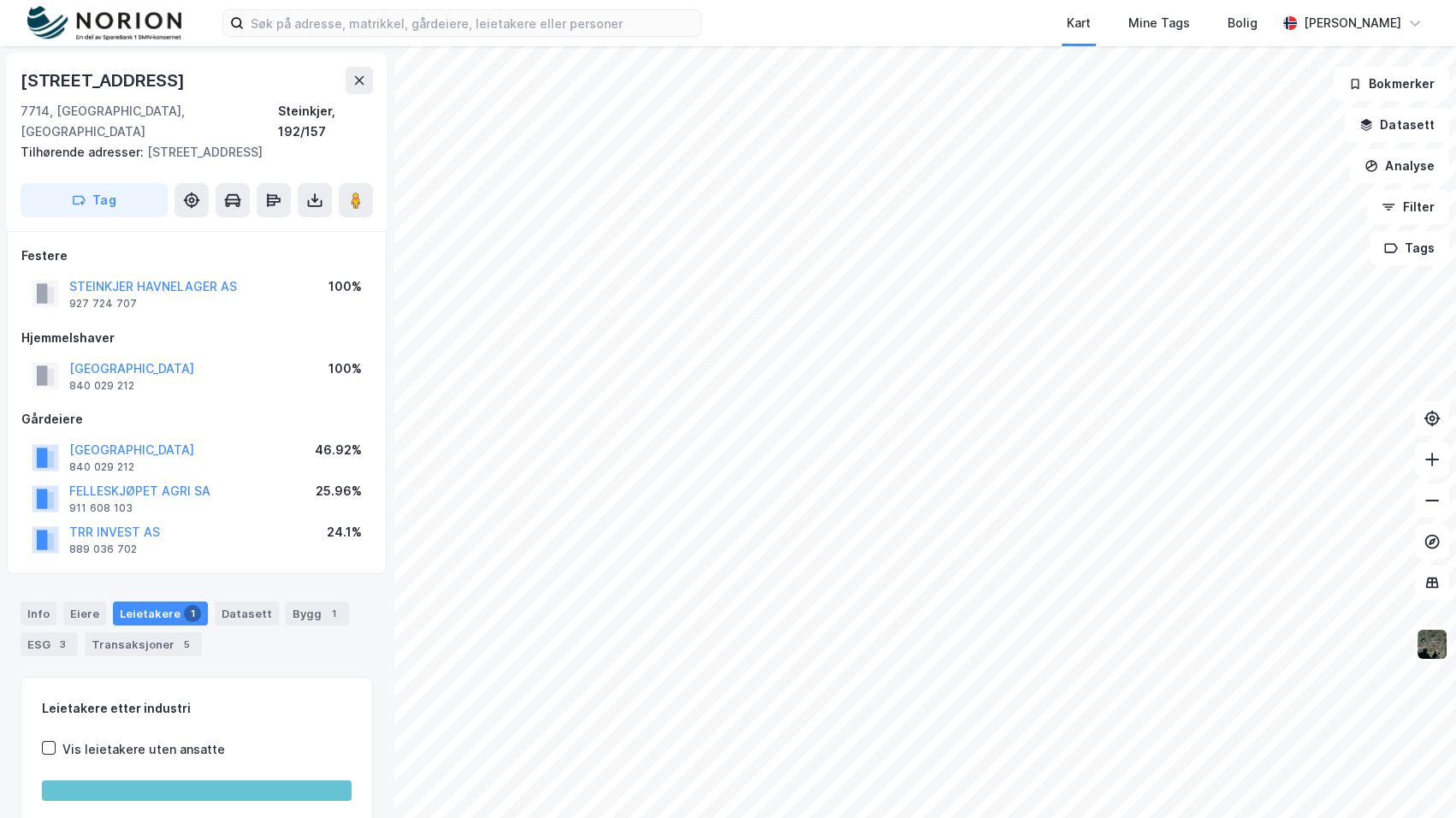
scroll to position [2, 0]
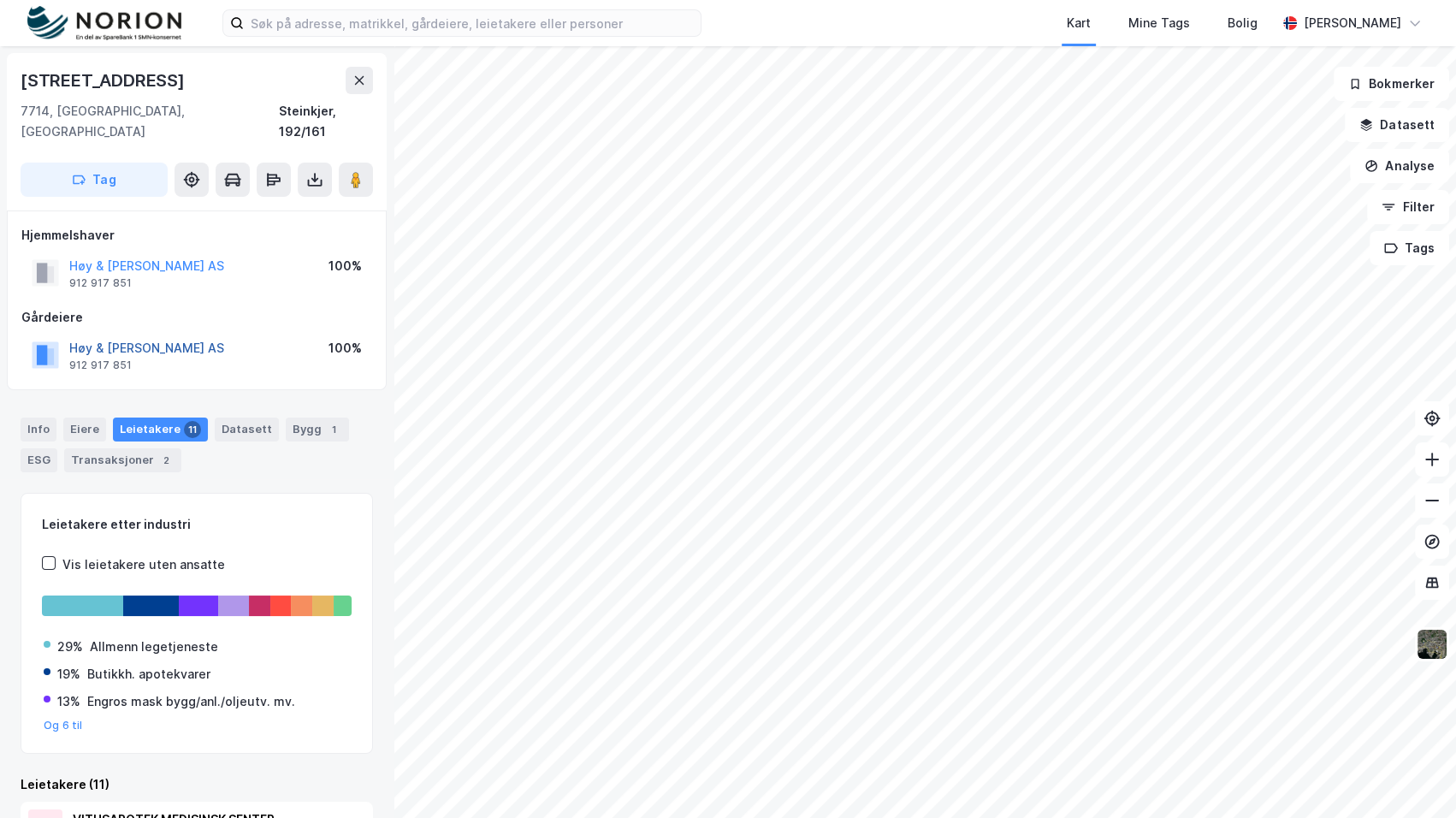
click at [0, 0] on button "Høy & [PERSON_NAME] AS" at bounding box center [0, 0] width 0 height 0
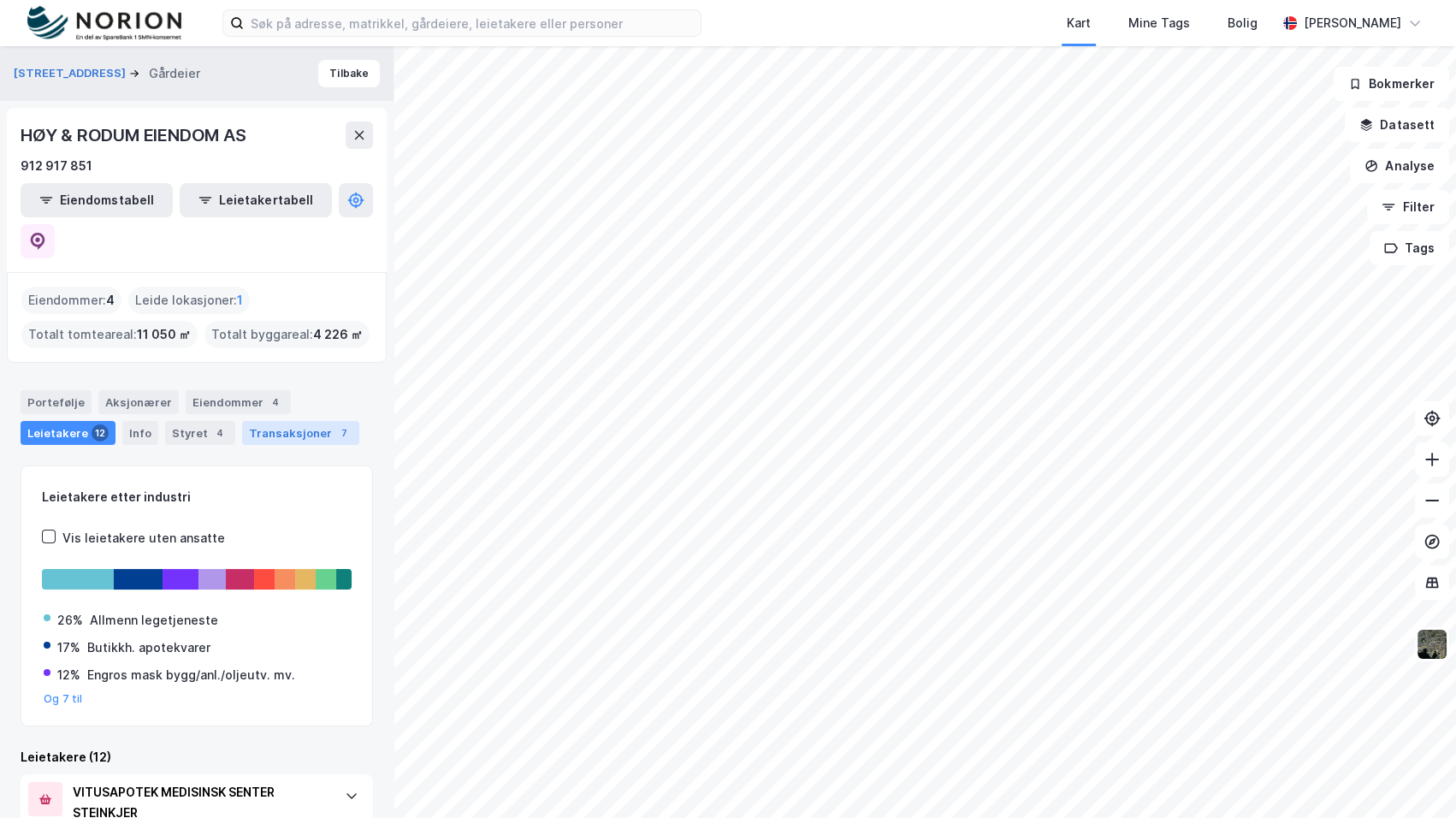
click at [253, 421] on div "Transaksjoner 7" at bounding box center [300, 433] width 117 height 24
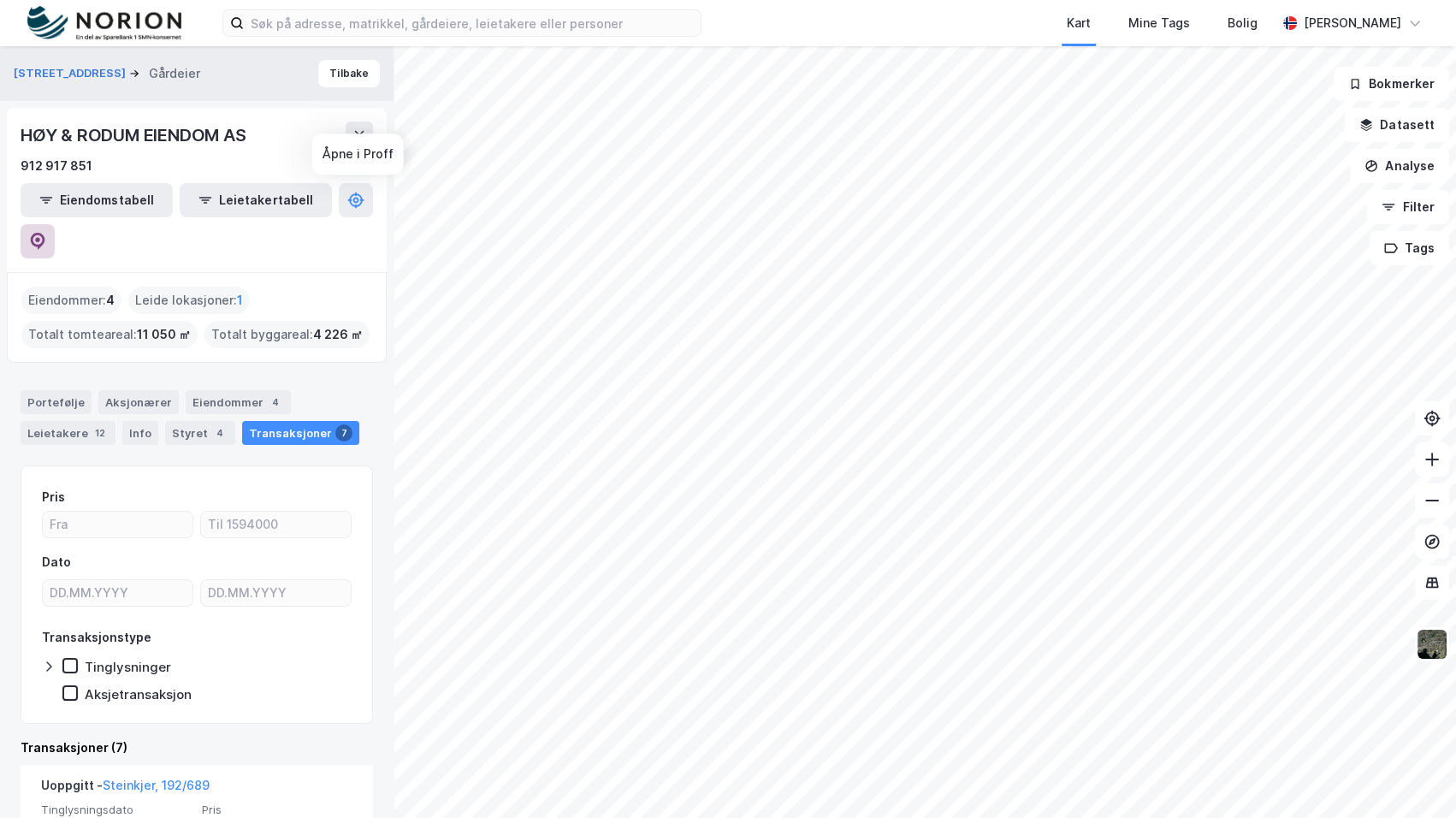
click at [46, 233] on icon at bounding box center [38, 241] width 18 height 18
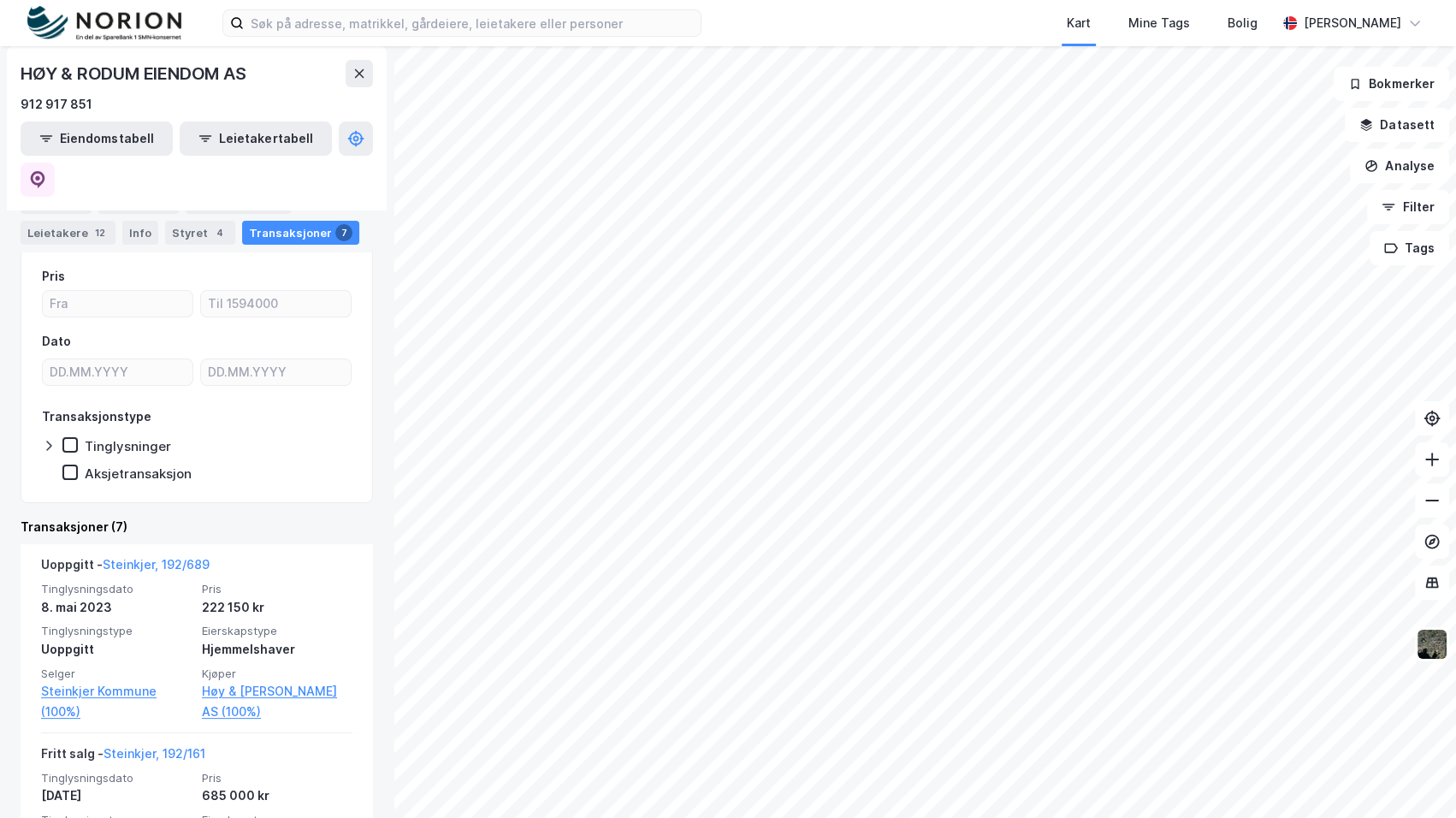
scroll to position [233, 0]
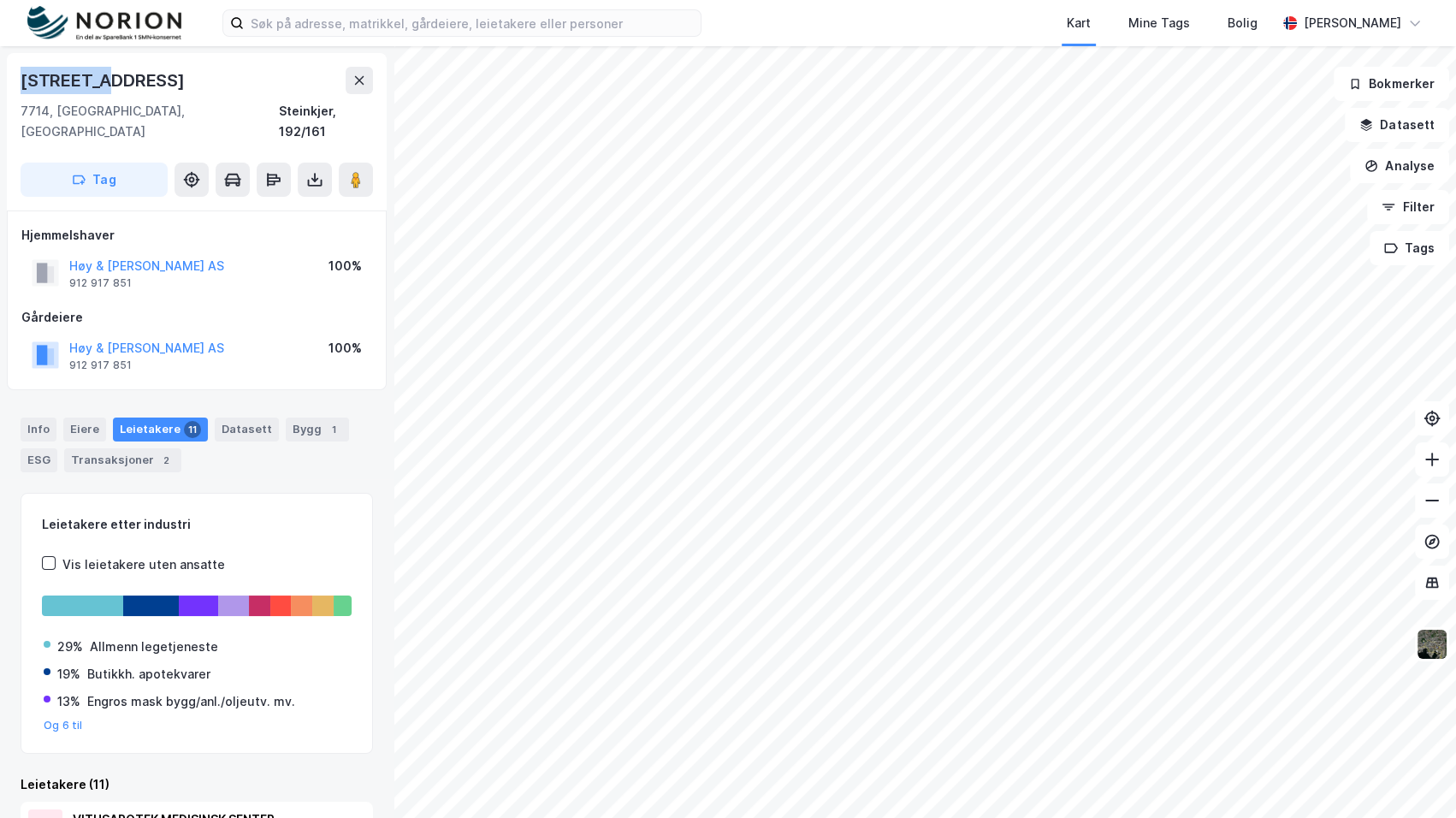
drag, startPoint x: 113, startPoint y: 81, endPoint x: 16, endPoint y: 82, distance: 97.0
click at [16, 82] on div "[STREET_ADDRESS]" at bounding box center [196, 132] width 380 height 158
copy div "[STREET_ADDRESS]"
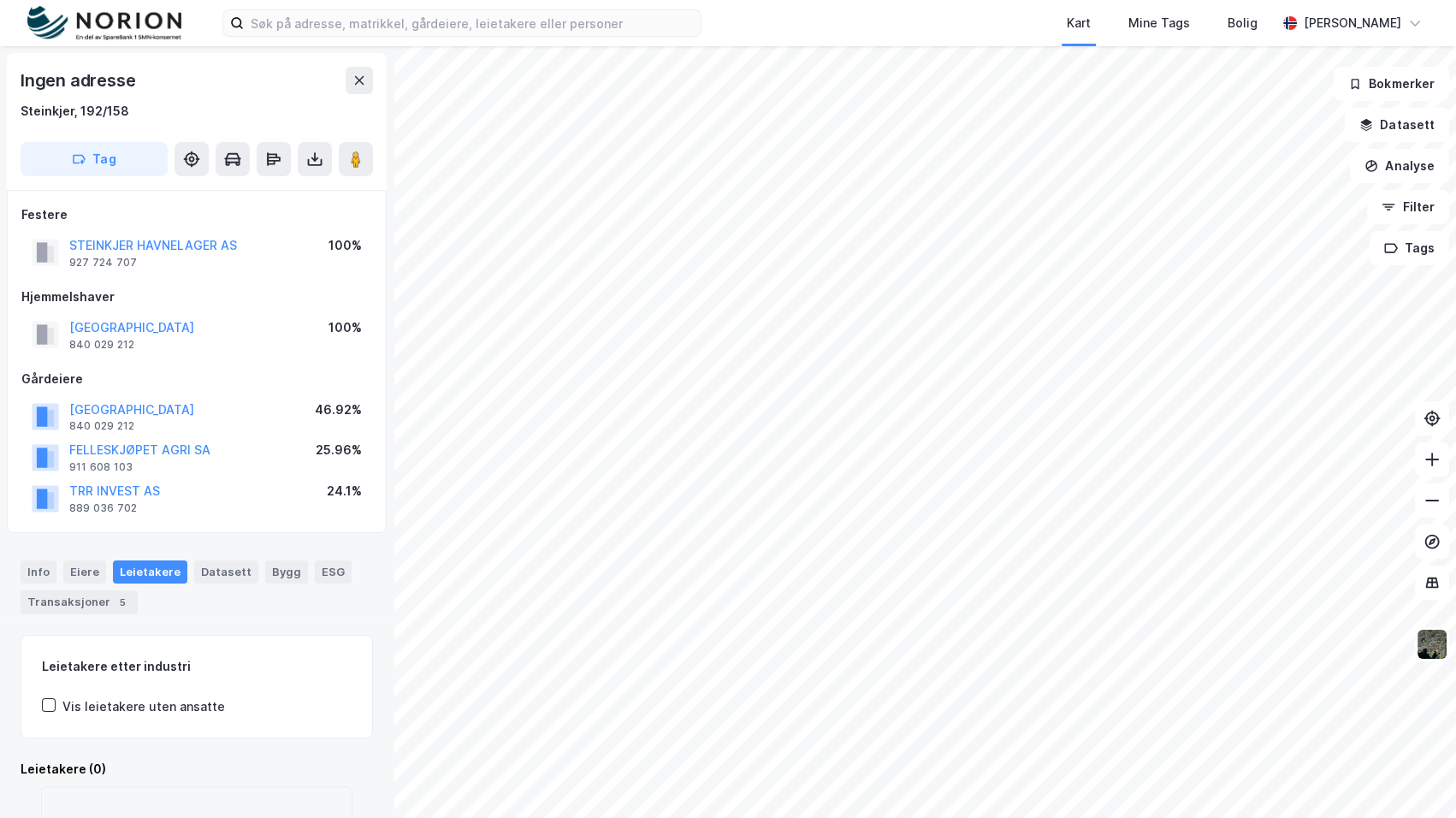
scroll to position [3, 0]
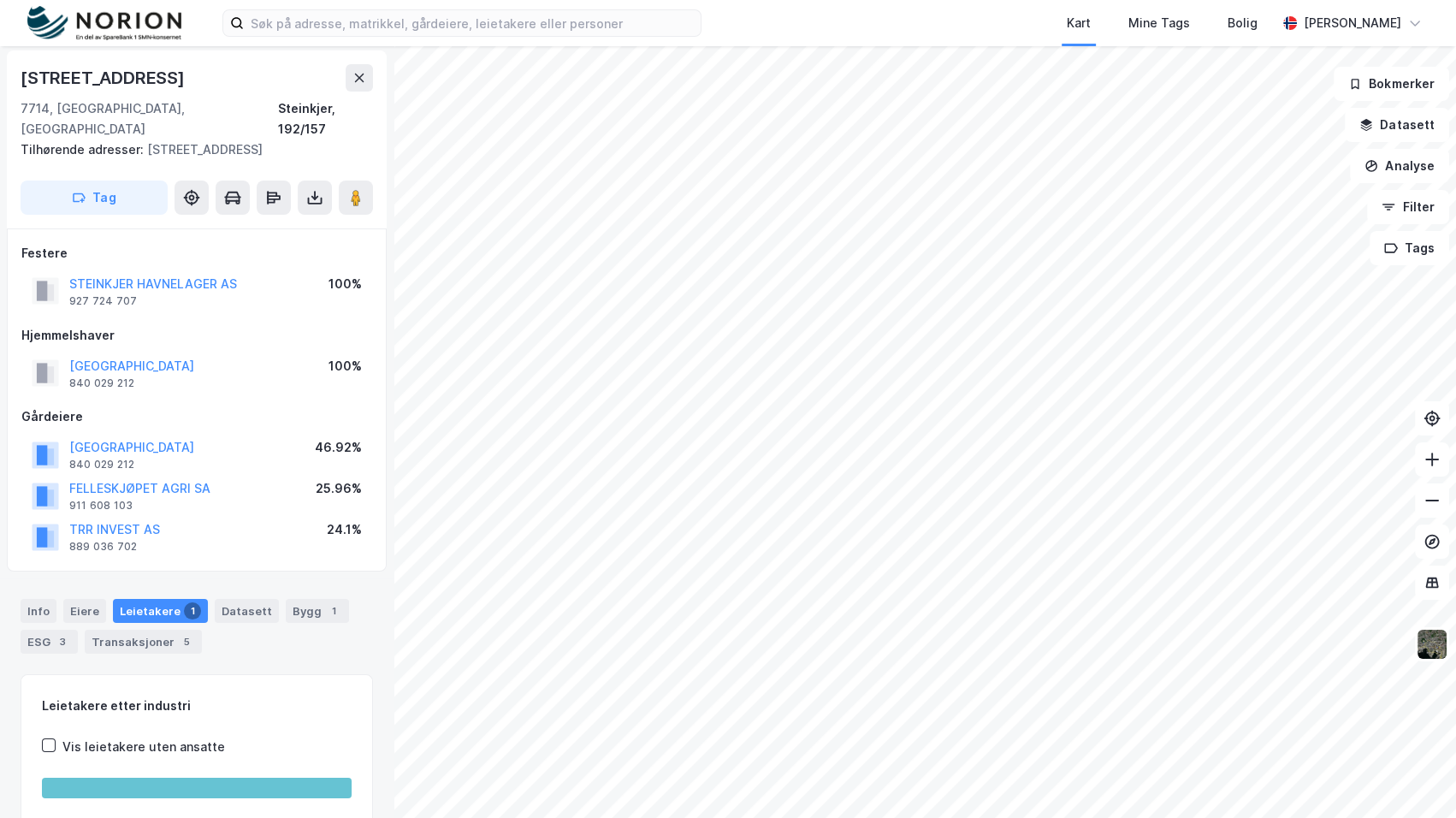
scroll to position [3, 0]
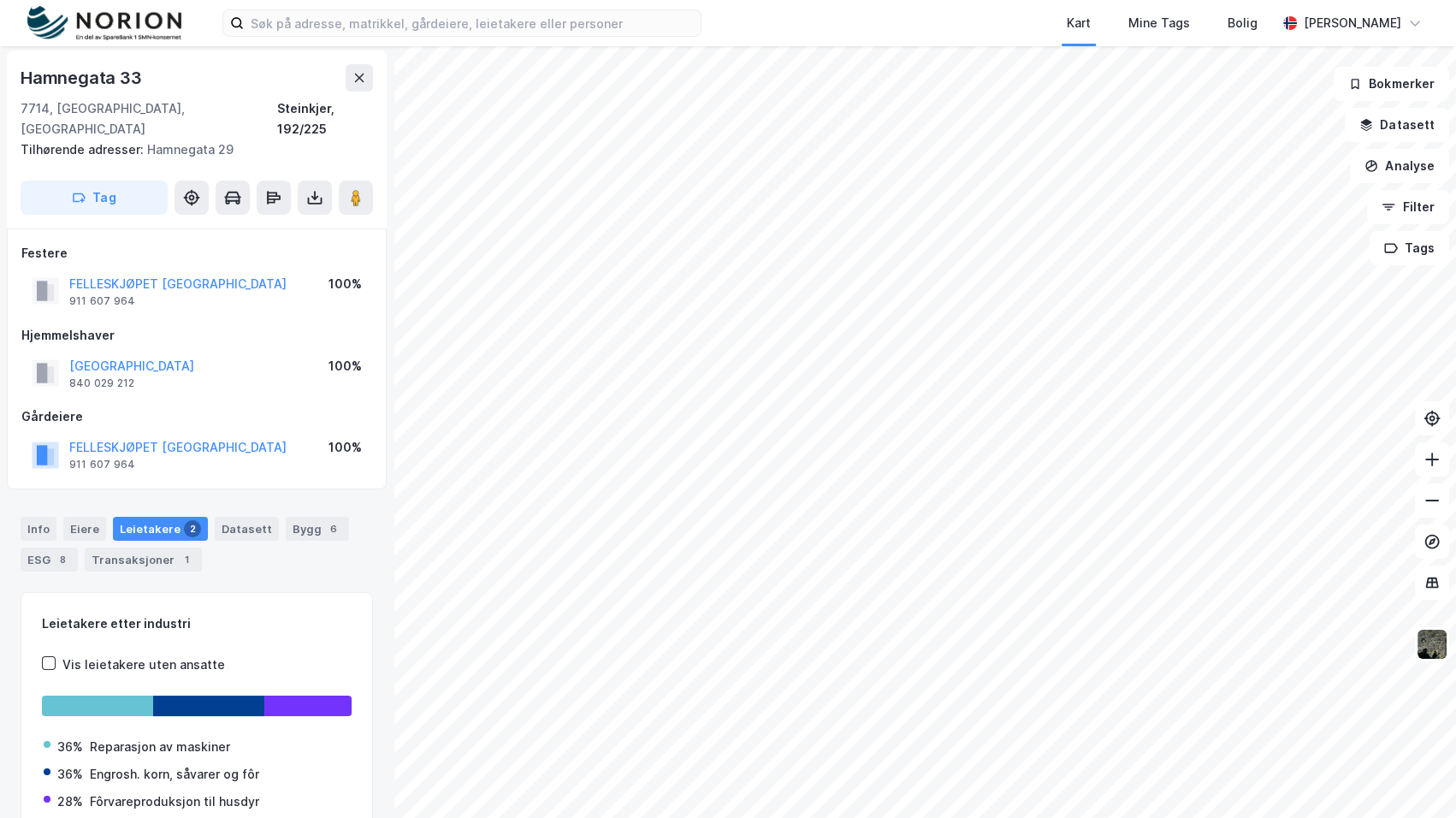
scroll to position [3, 0]
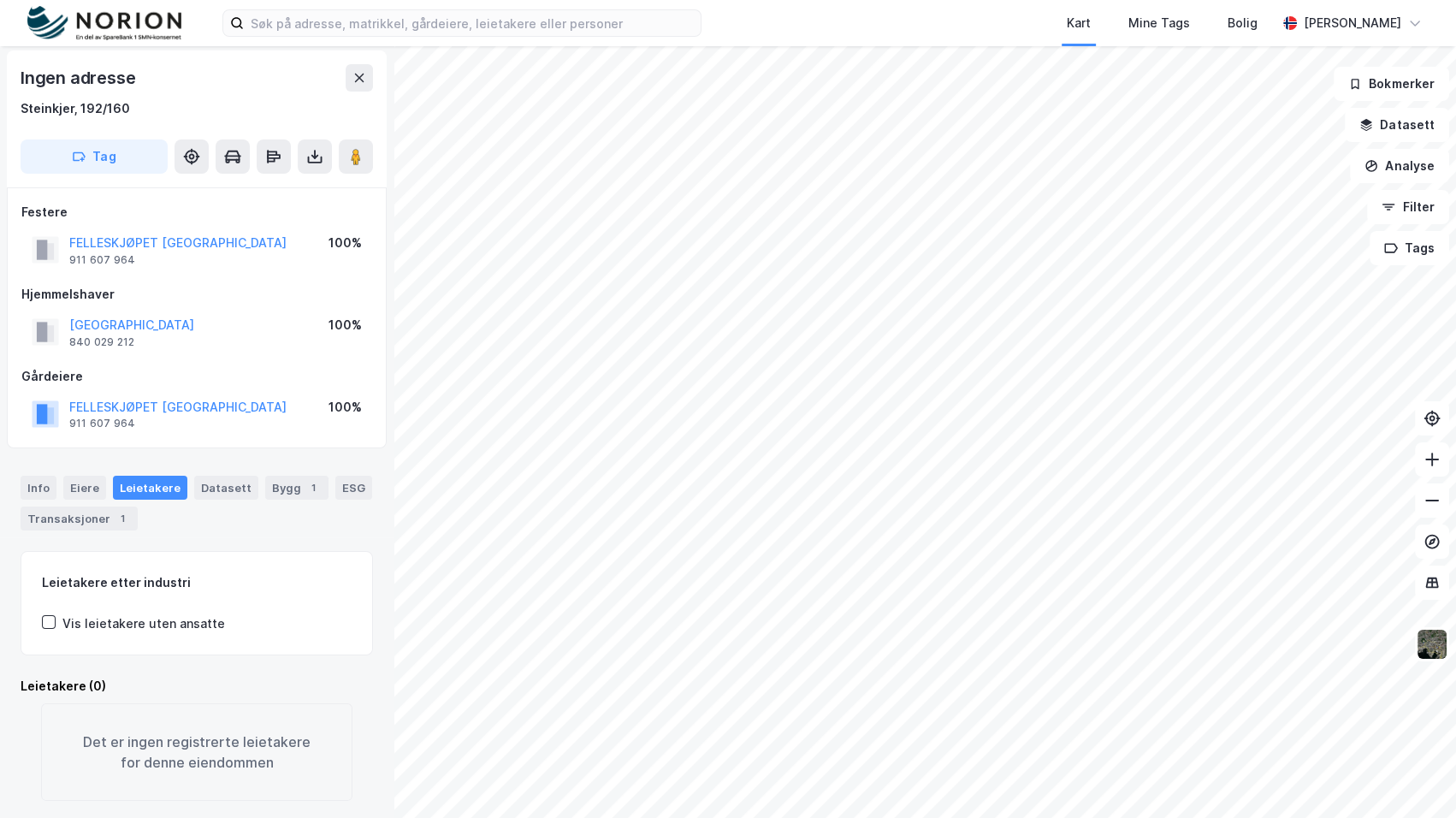
scroll to position [3, 0]
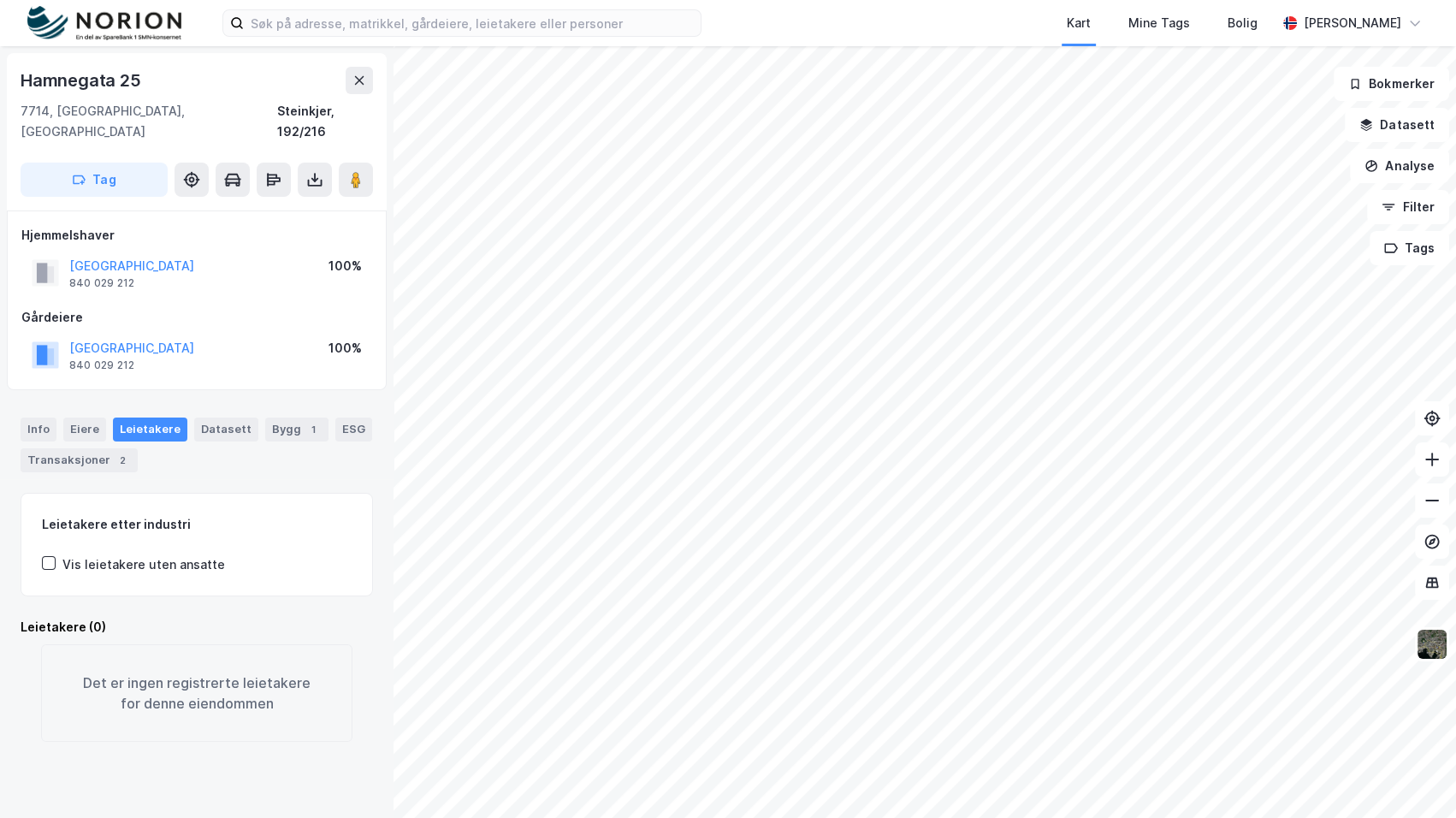
scroll to position [3, 0]
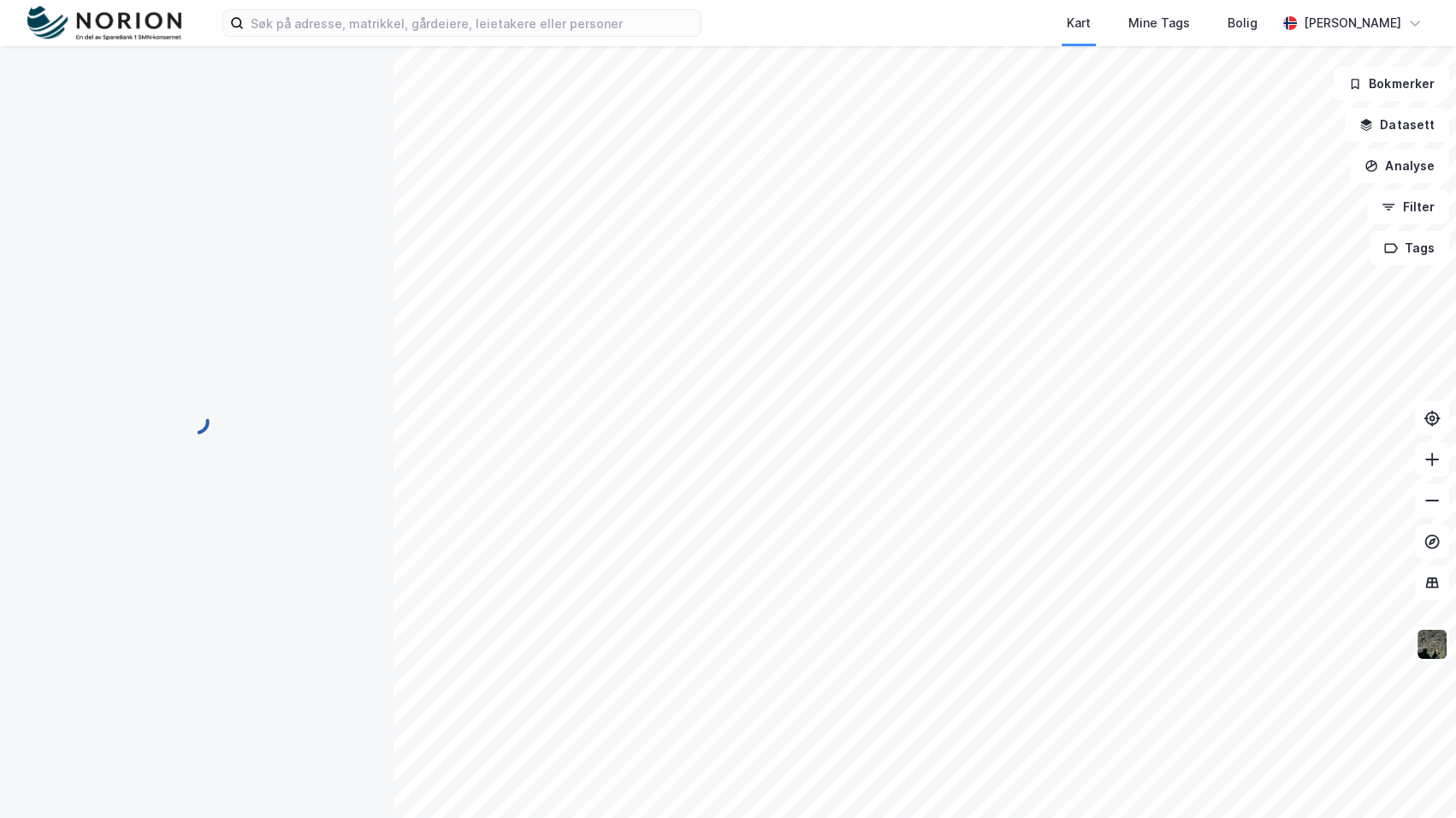
scroll to position [3, 0]
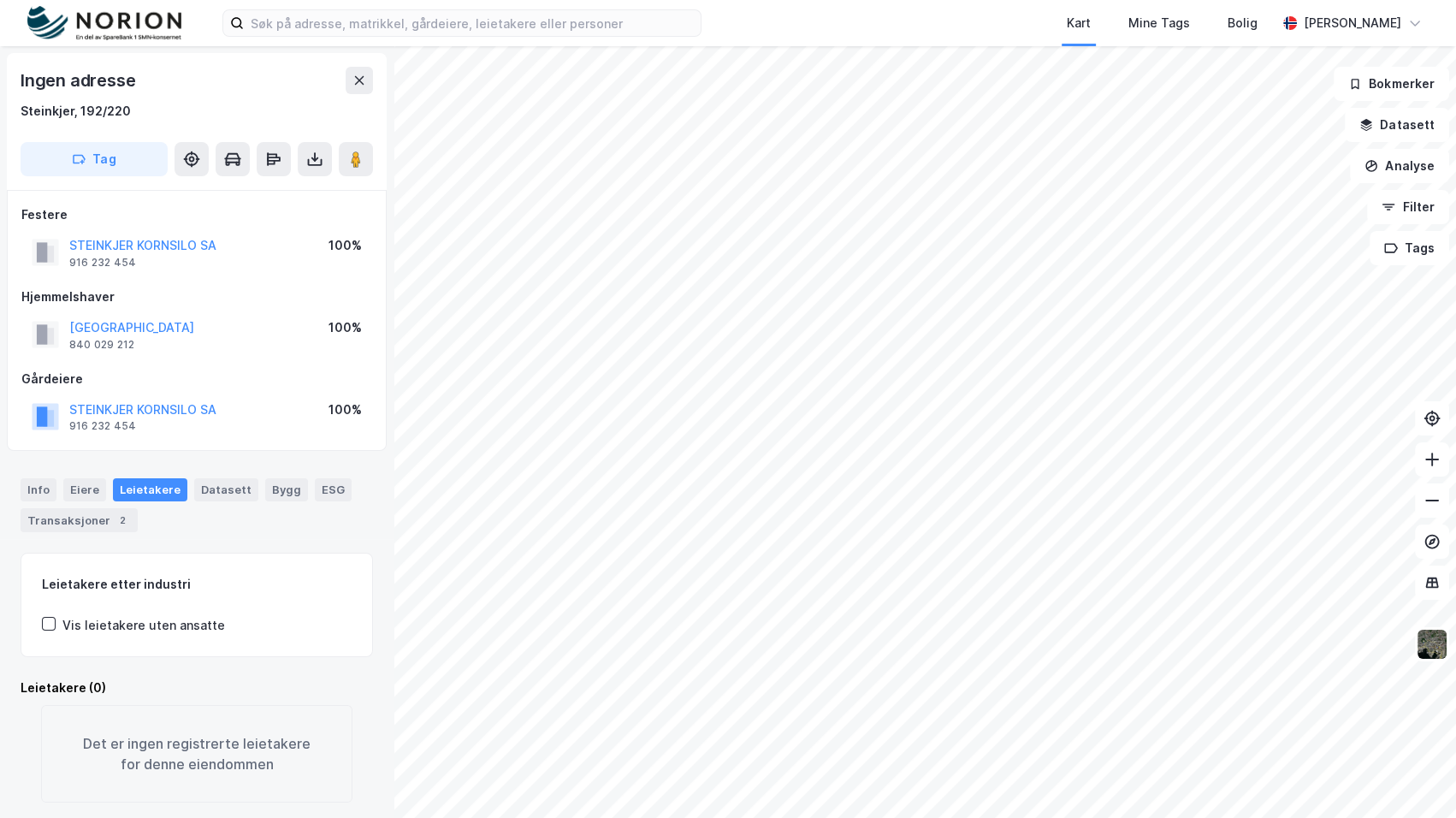
scroll to position [3, 0]
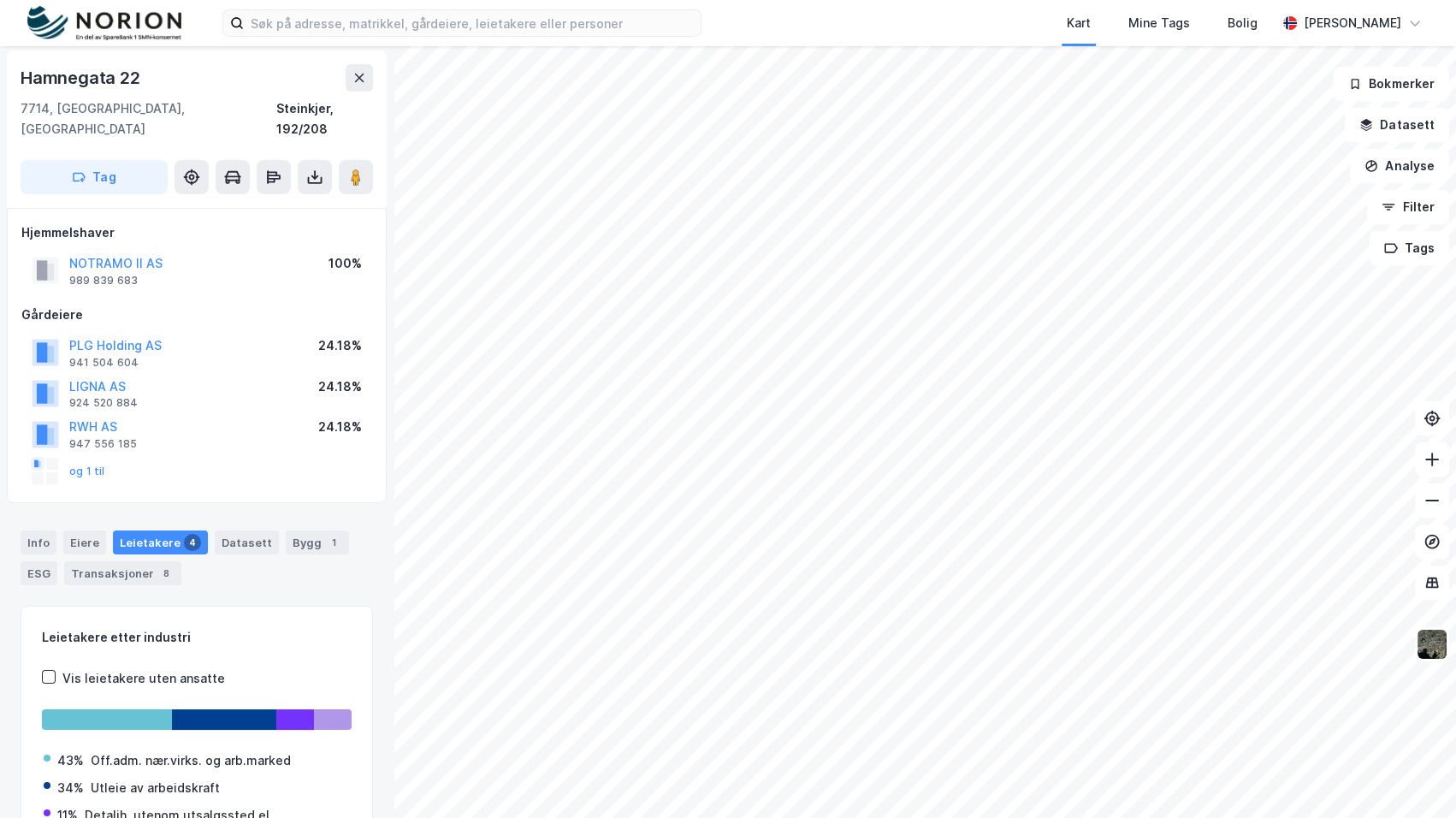
scroll to position [3, 0]
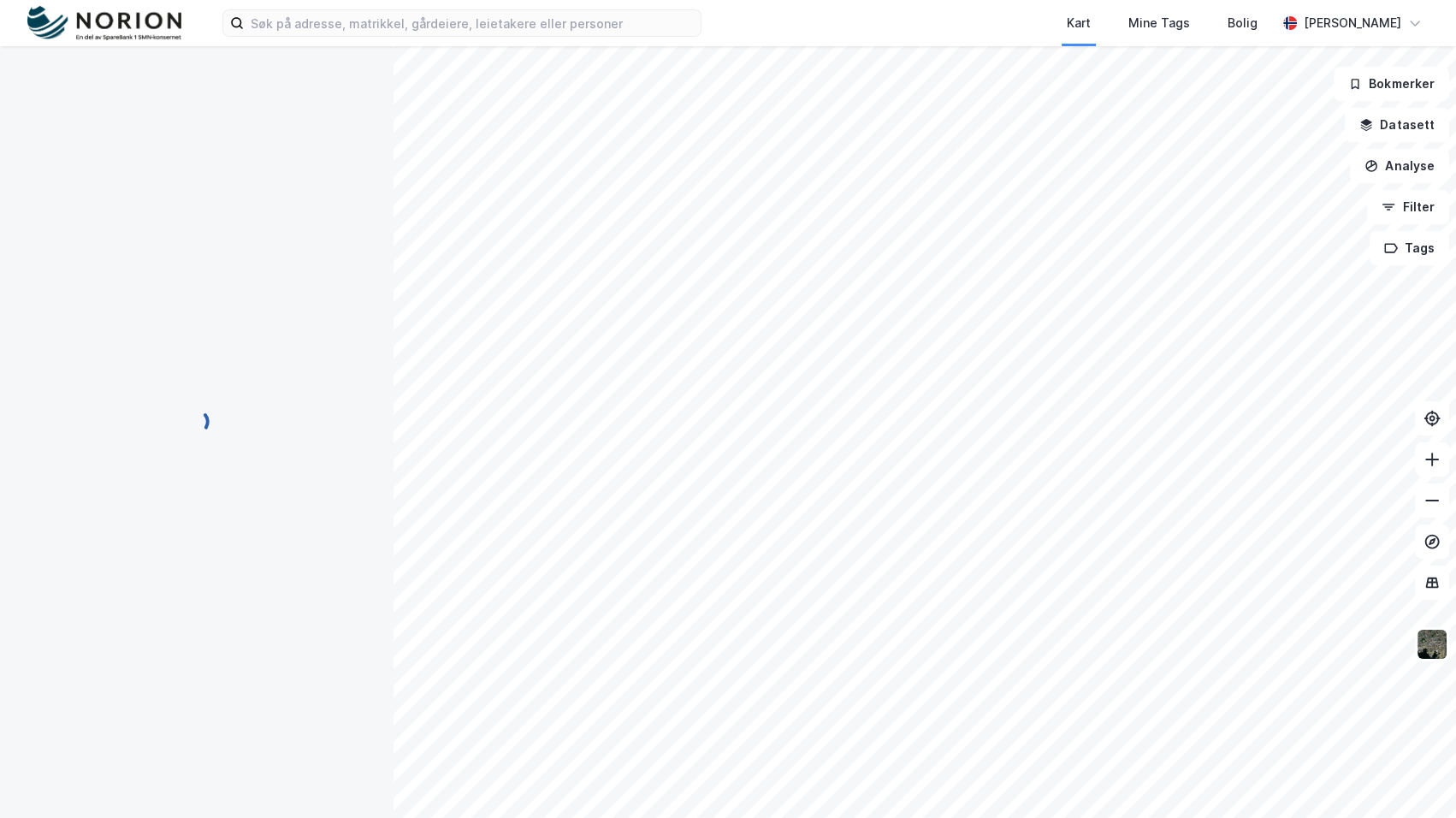
scroll to position [3, 0]
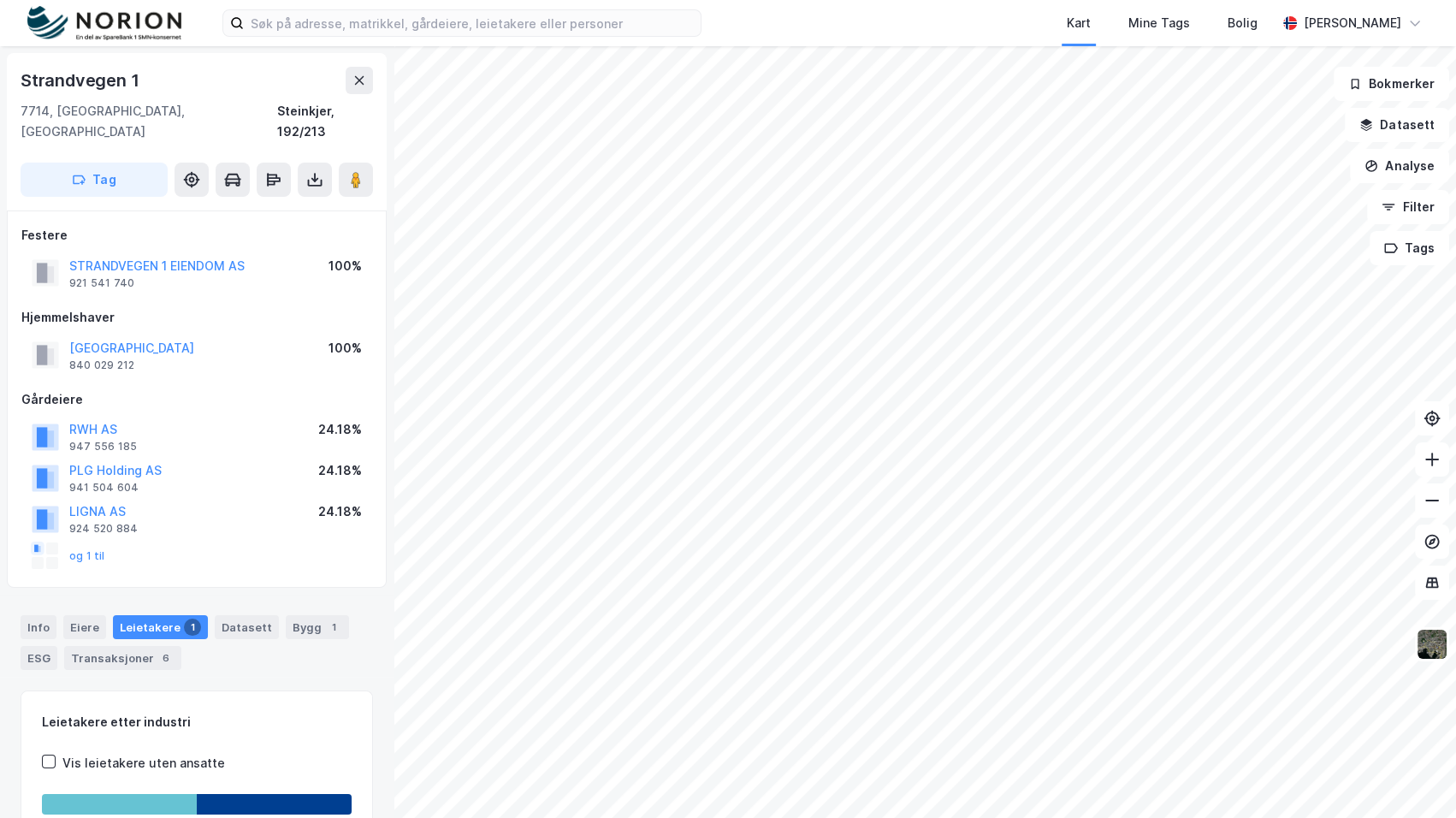
scroll to position [3, 0]
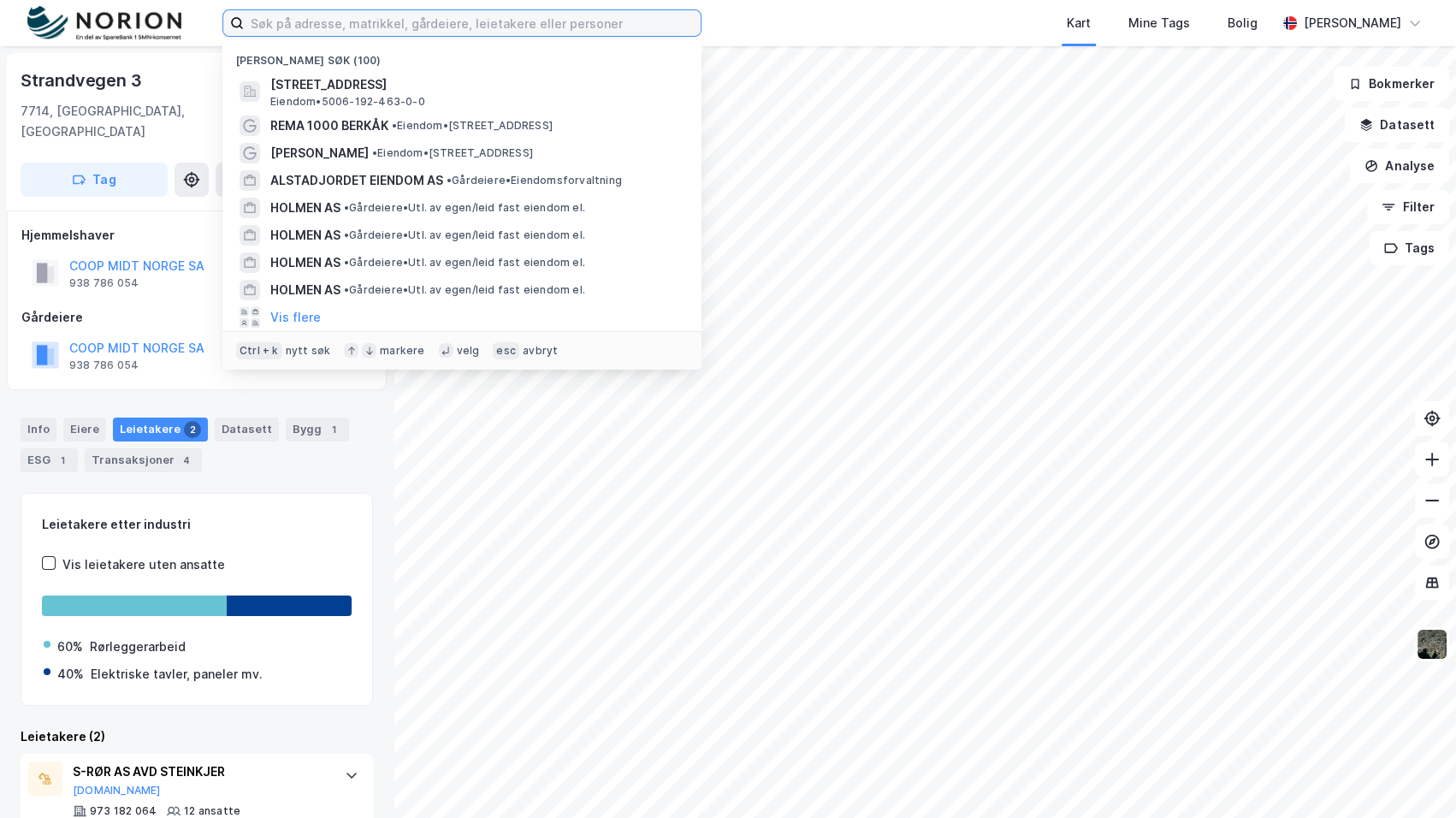
click at [361, 18] on input at bounding box center [473, 23] width 457 height 26
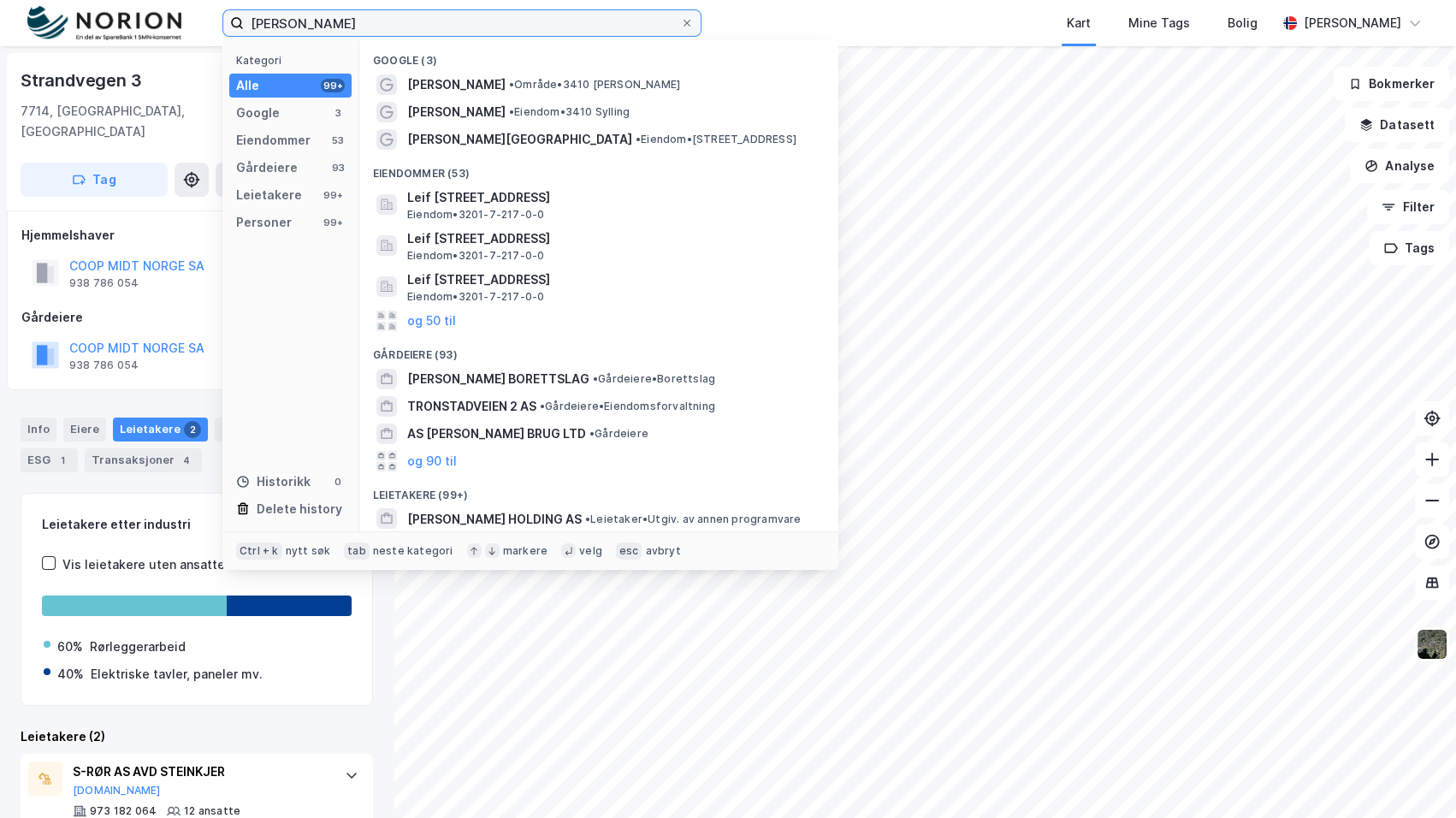
click at [568, 29] on input "[PERSON_NAME]" at bounding box center [463, 23] width 437 height 26
type input "saksh"
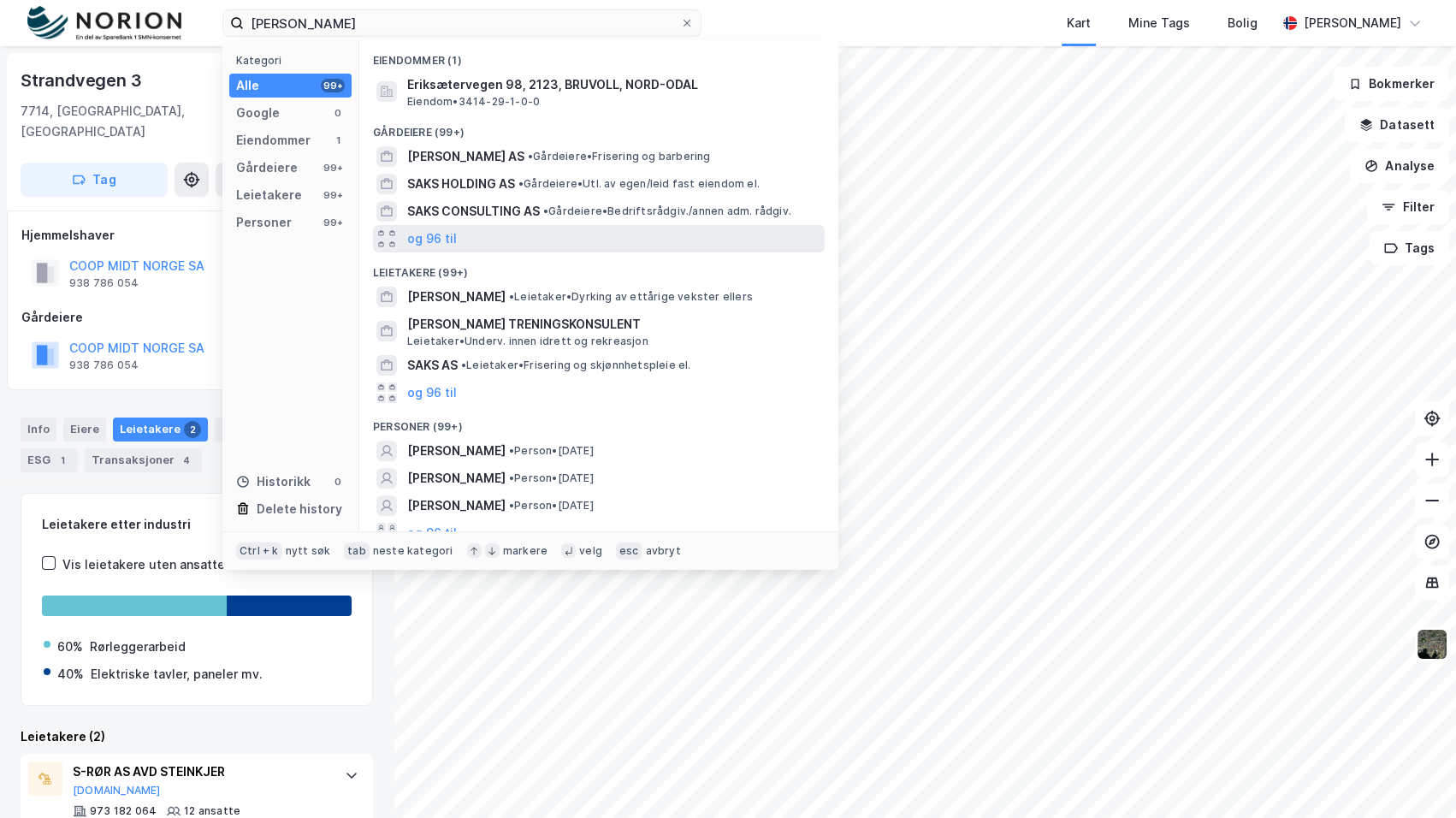
click at [490, 244] on div "og 96 til" at bounding box center [599, 239] width 452 height 28
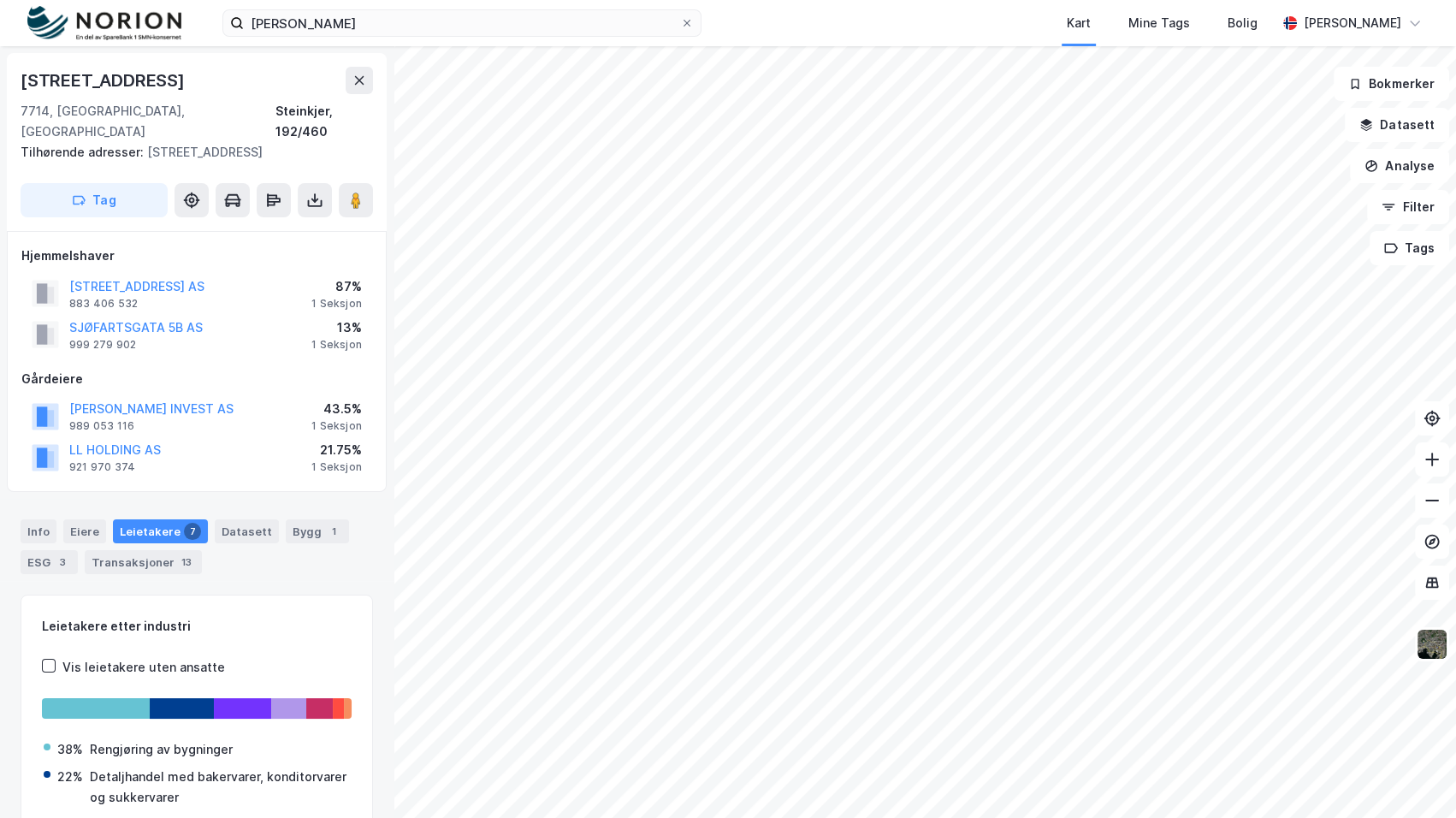
scroll to position [1, 0]
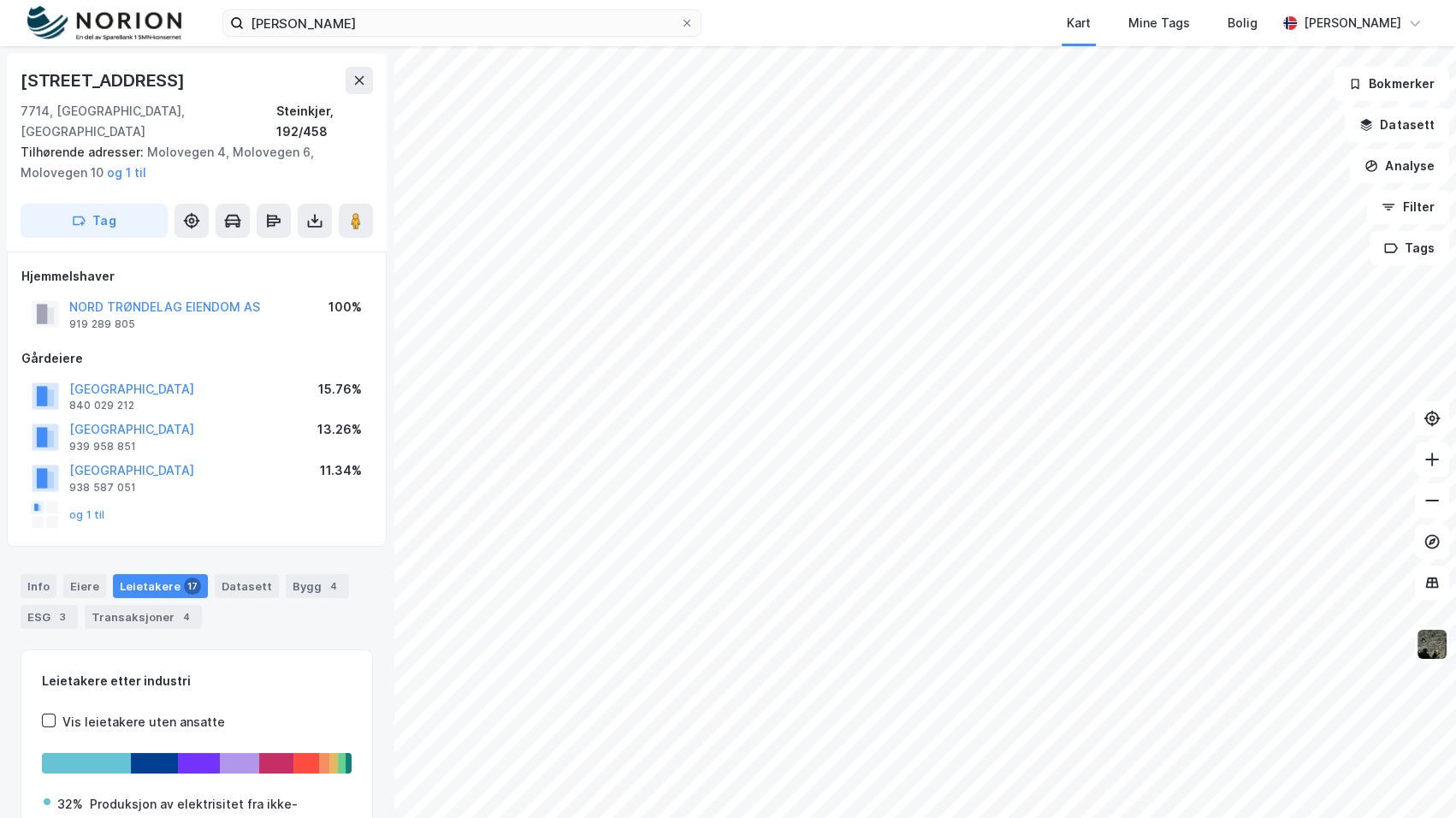
scroll to position [1, 0]
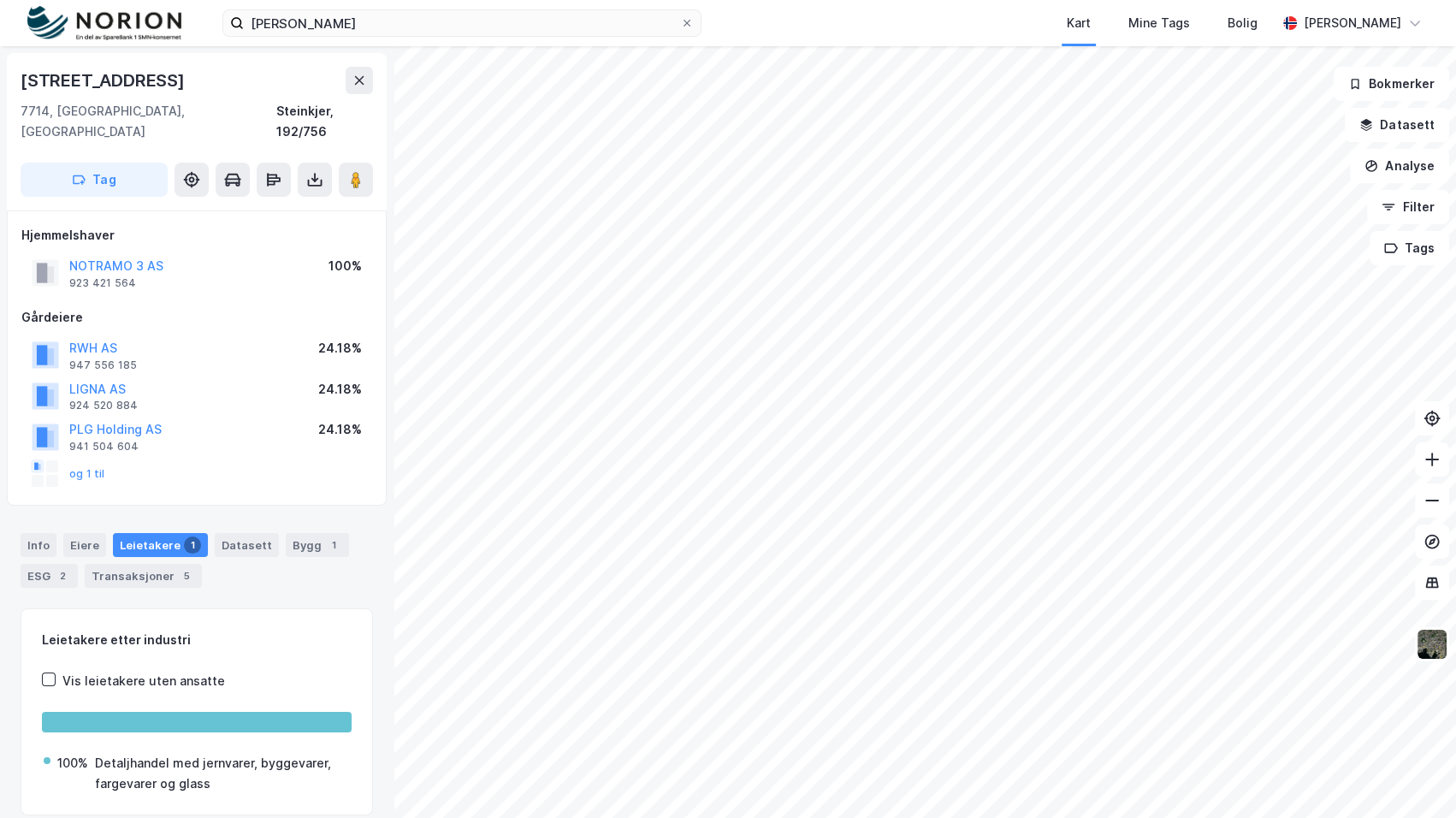
scroll to position [1, 0]
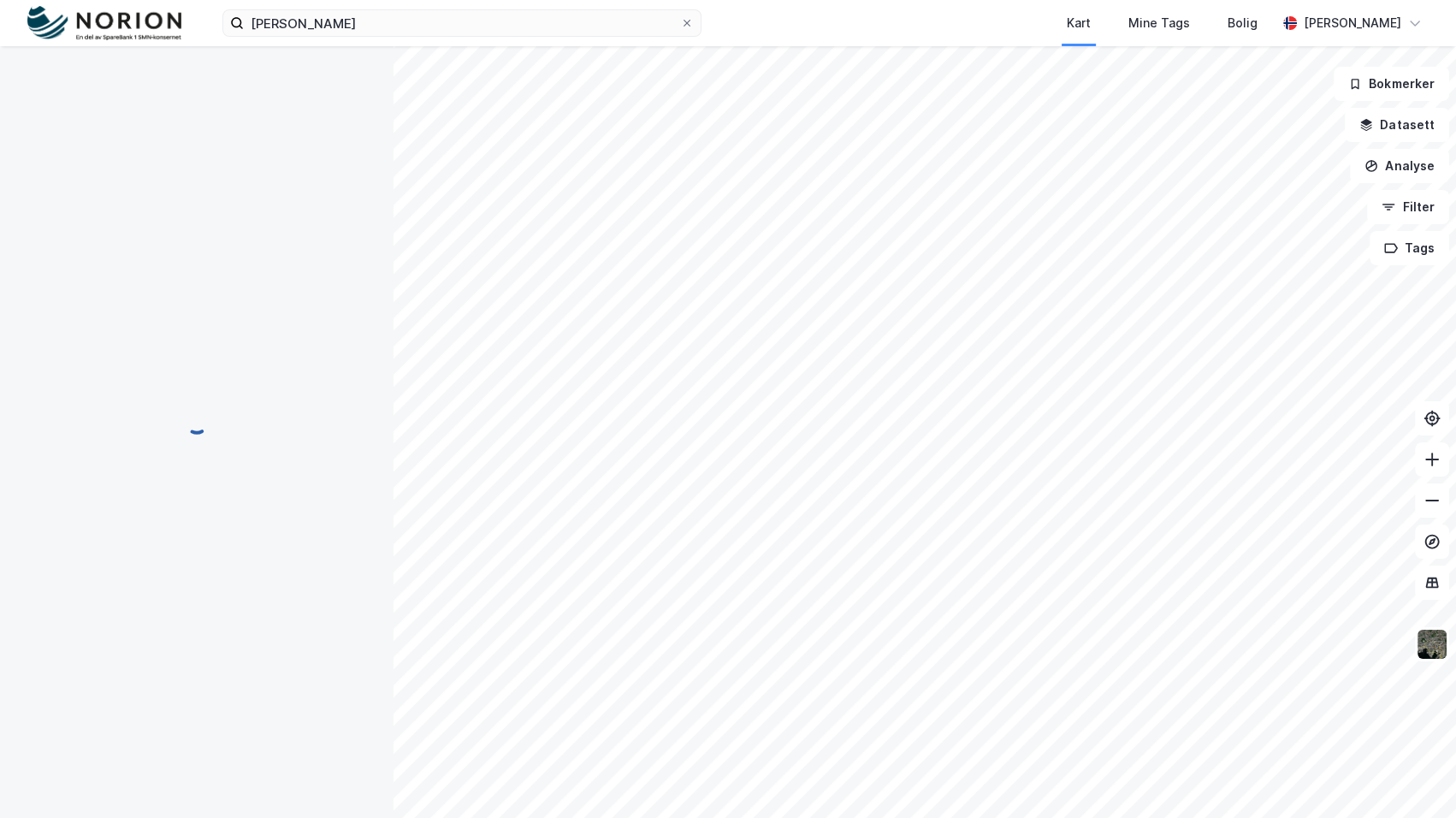
scroll to position [1, 0]
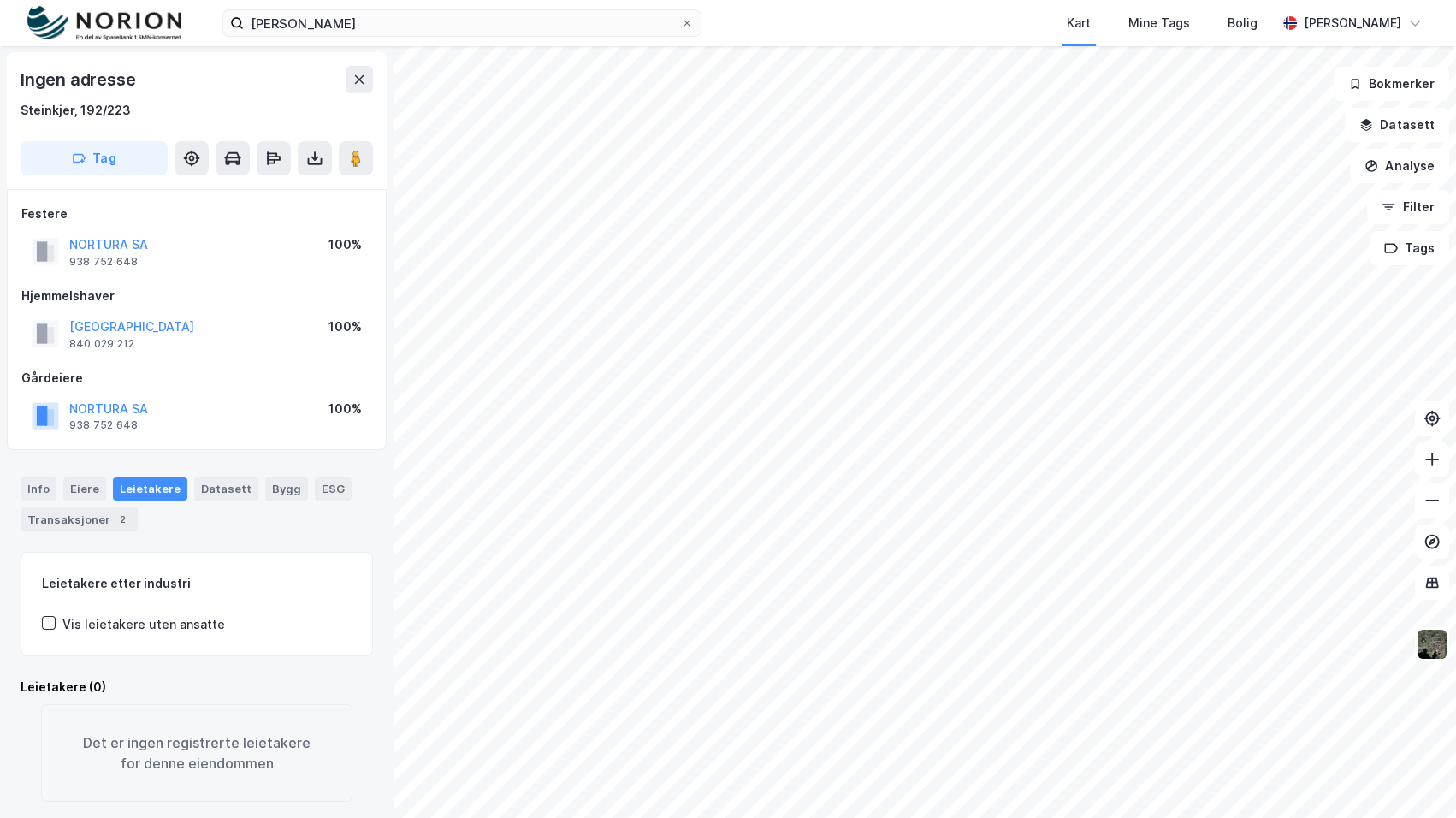
scroll to position [1, 0]
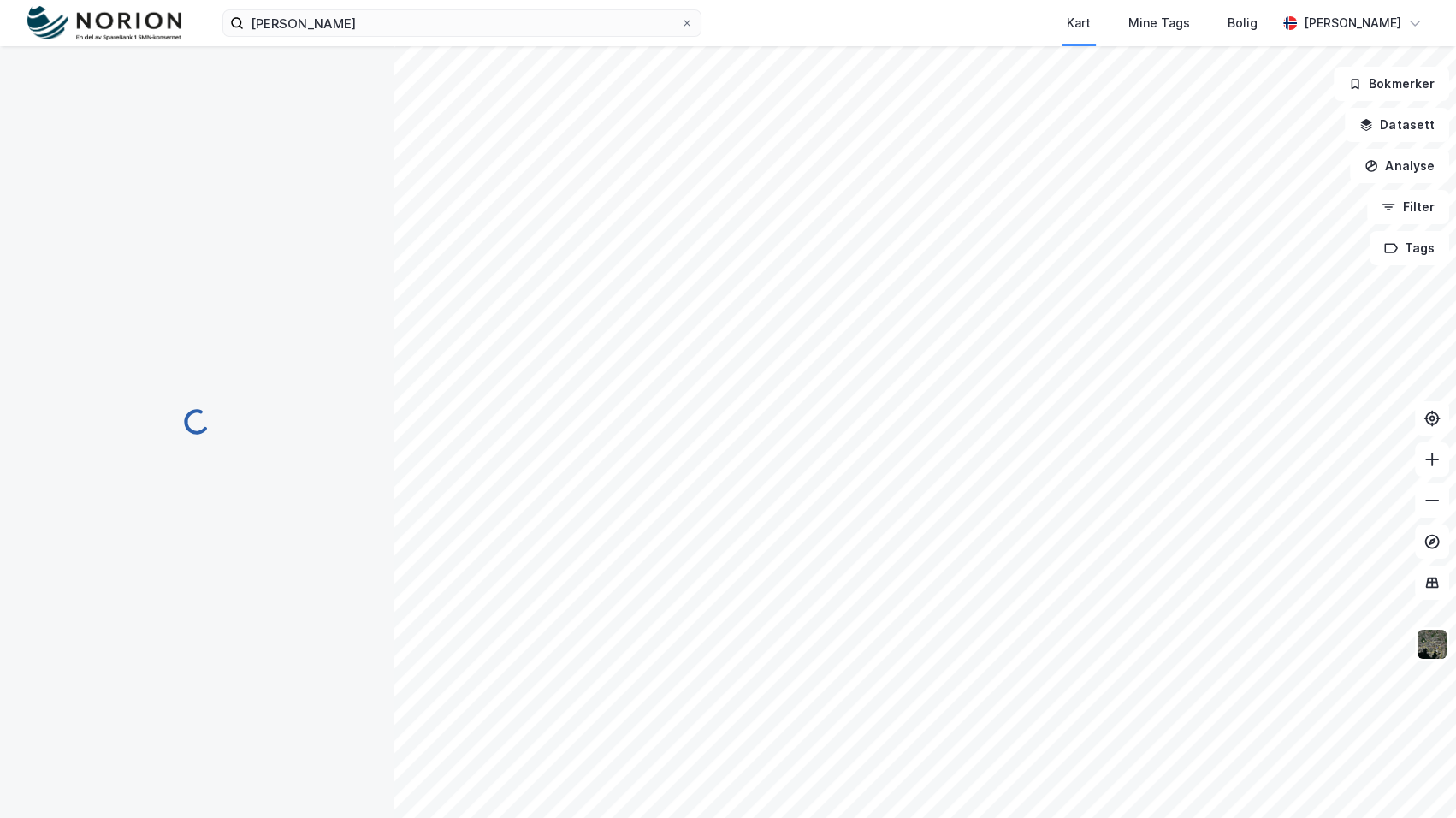
scroll to position [1, 0]
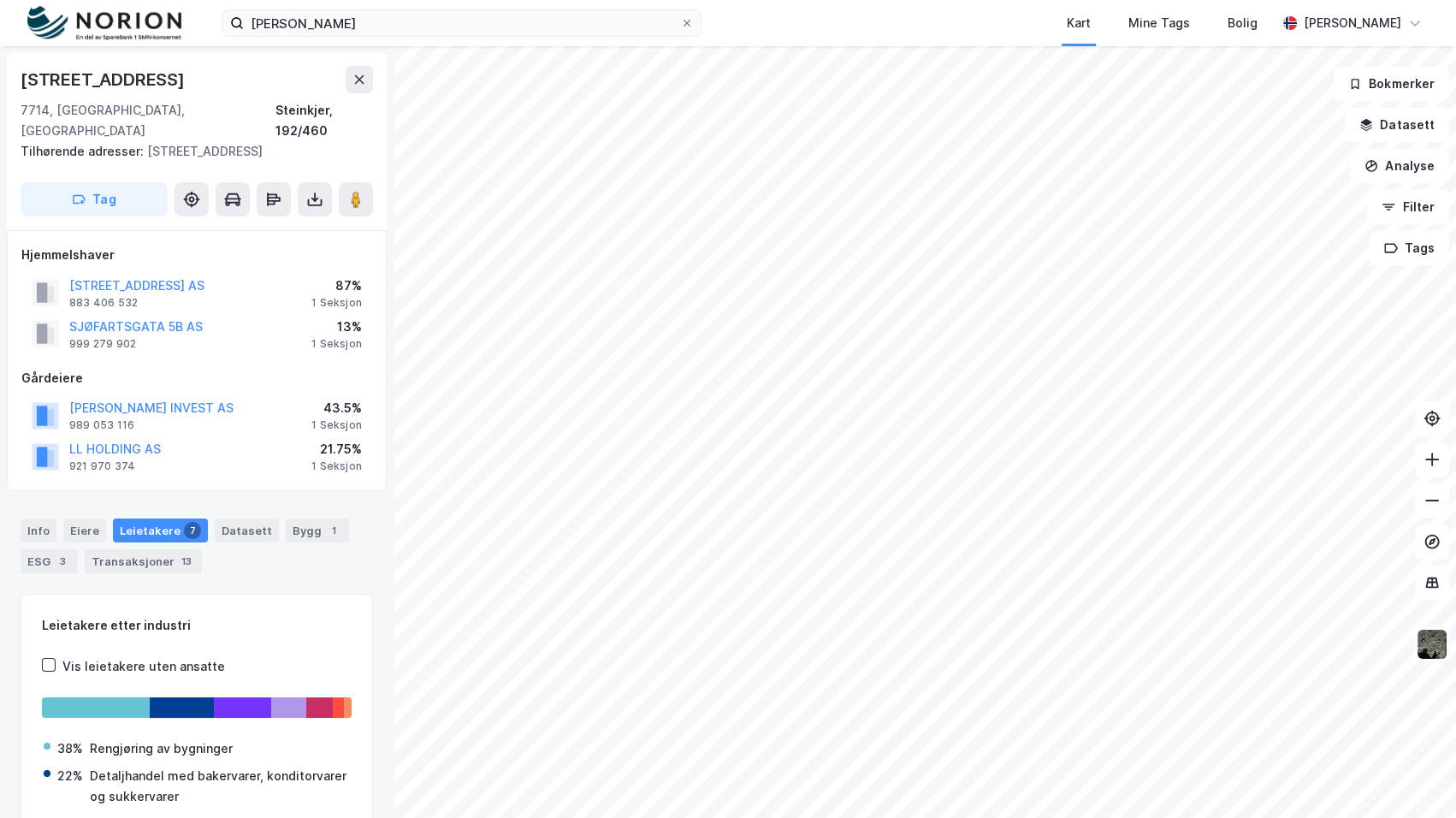
scroll to position [1, 0]
click at [0, 0] on button "[PERSON_NAME] INVEST AS" at bounding box center [0, 0] width 0 height 0
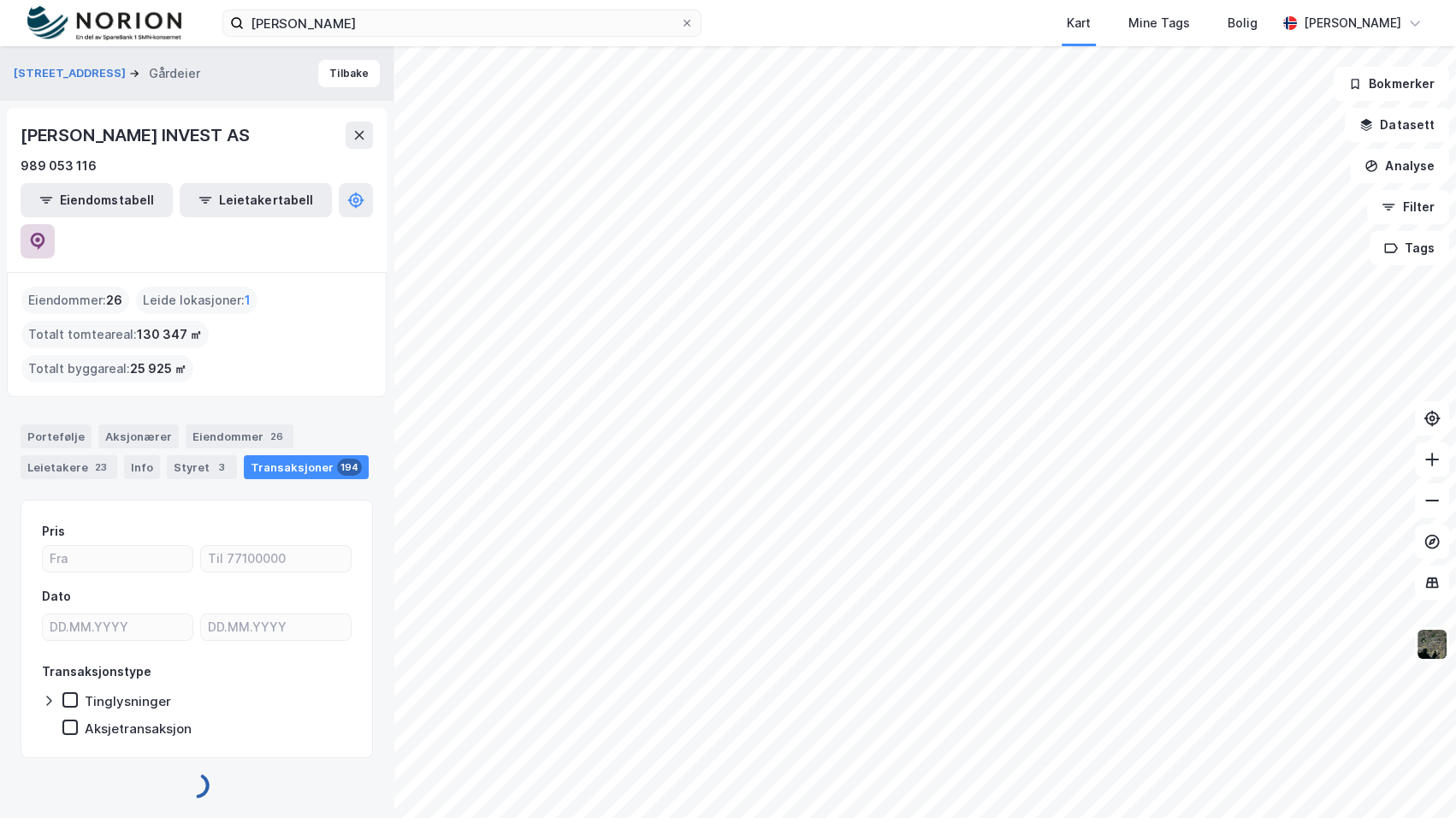
click at [45, 233] on icon at bounding box center [38, 241] width 15 height 18
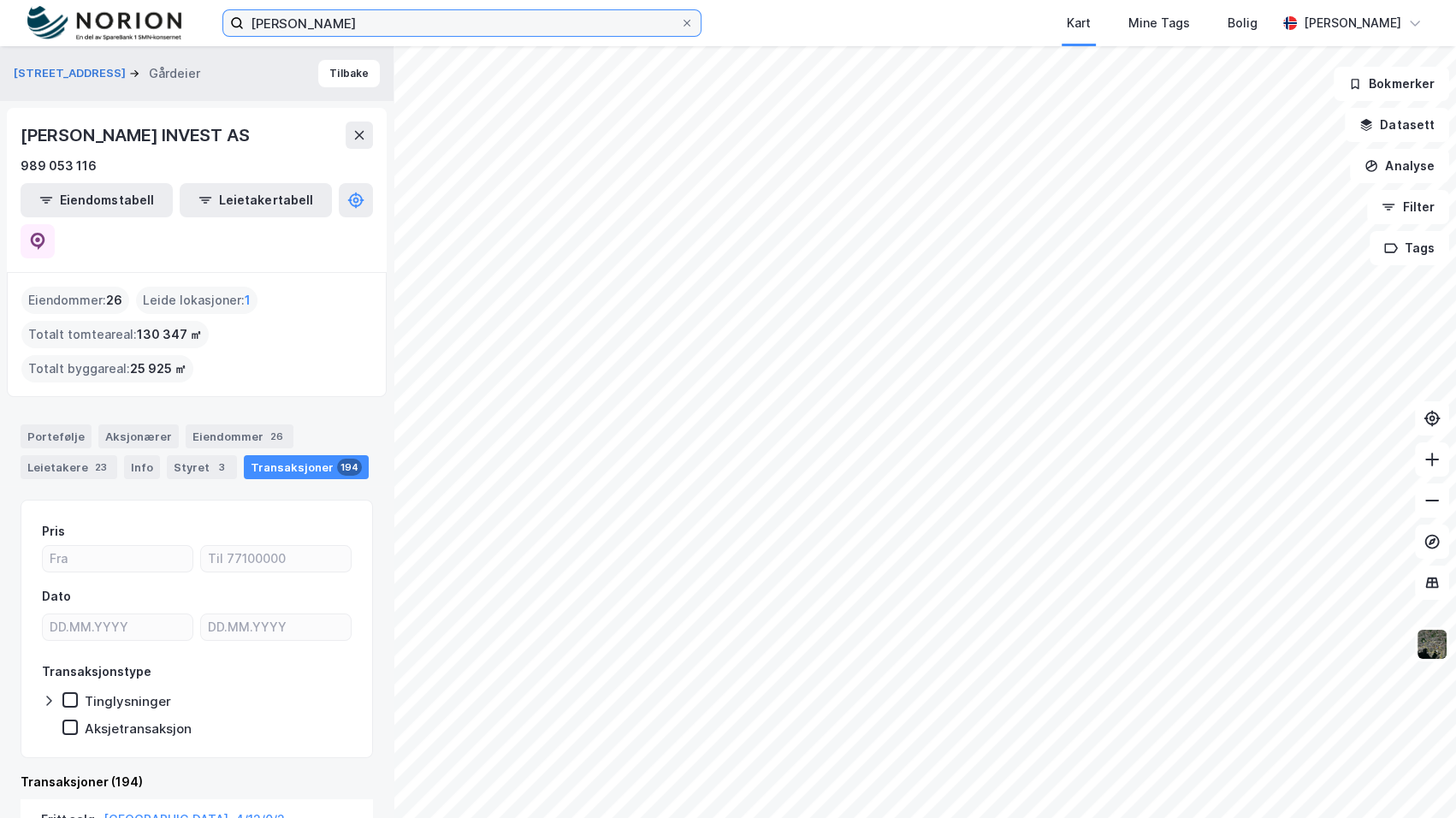
click at [382, 24] on input "[PERSON_NAME]" at bounding box center [463, 23] width 437 height 26
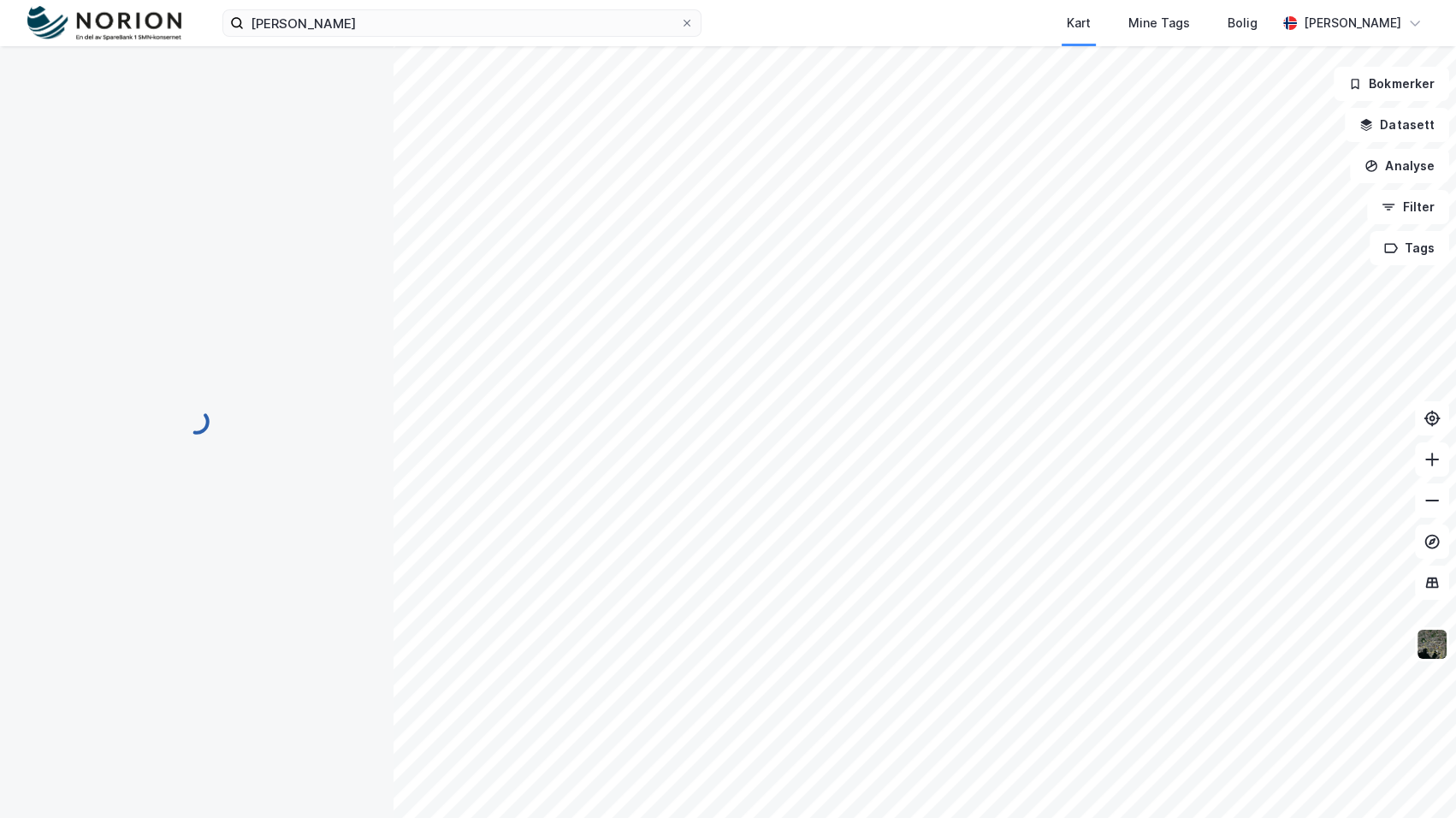
scroll to position [1, 0]
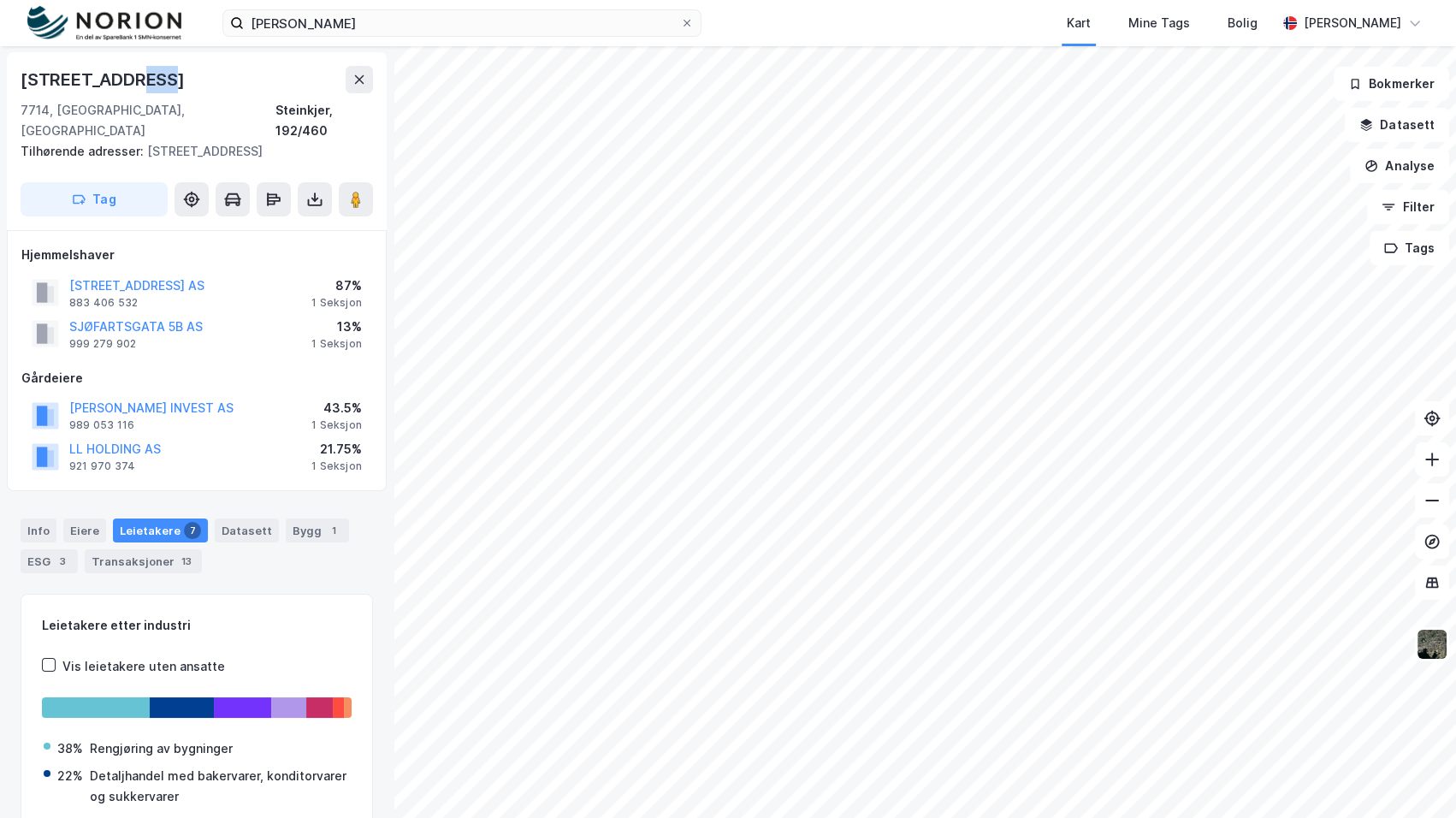
drag, startPoint x: 153, startPoint y: 75, endPoint x: 120, endPoint y: 75, distance: 33.0
click at [120, 75] on div "[STREET_ADDRESS]" at bounding box center [196, 79] width 353 height 28
drag, startPoint x: 92, startPoint y: 68, endPoint x: -4, endPoint y: 75, distance: 96.3
click at [0, 75] on html "[PERSON_NAME] Kart Mine Tags Bolig [PERSON_NAME] [STREET_ADDRESS], [STREET_ADDR…" at bounding box center [728, 409] width 1456 height 818
click at [173, 72] on div "[STREET_ADDRESS]" at bounding box center [196, 79] width 353 height 28
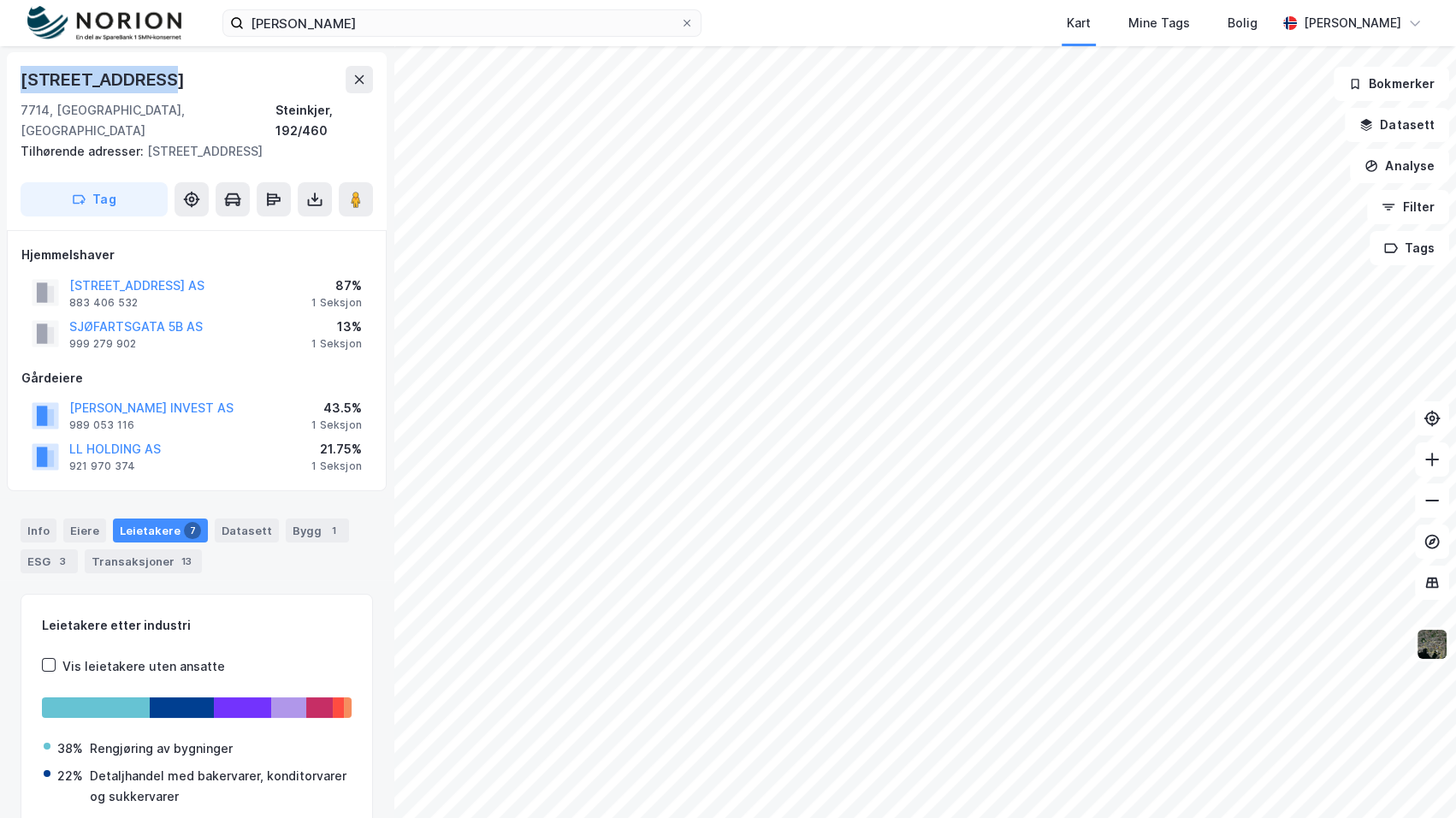
drag, startPoint x: 157, startPoint y: 76, endPoint x: 16, endPoint y: 77, distance: 141.0
click at [16, 77] on div "[STREET_ADDRESS] Tilhørende adresser: [STREET_ADDRESS] Tag" at bounding box center [196, 141] width 380 height 178
copy div "[STREET_ADDRESS]"
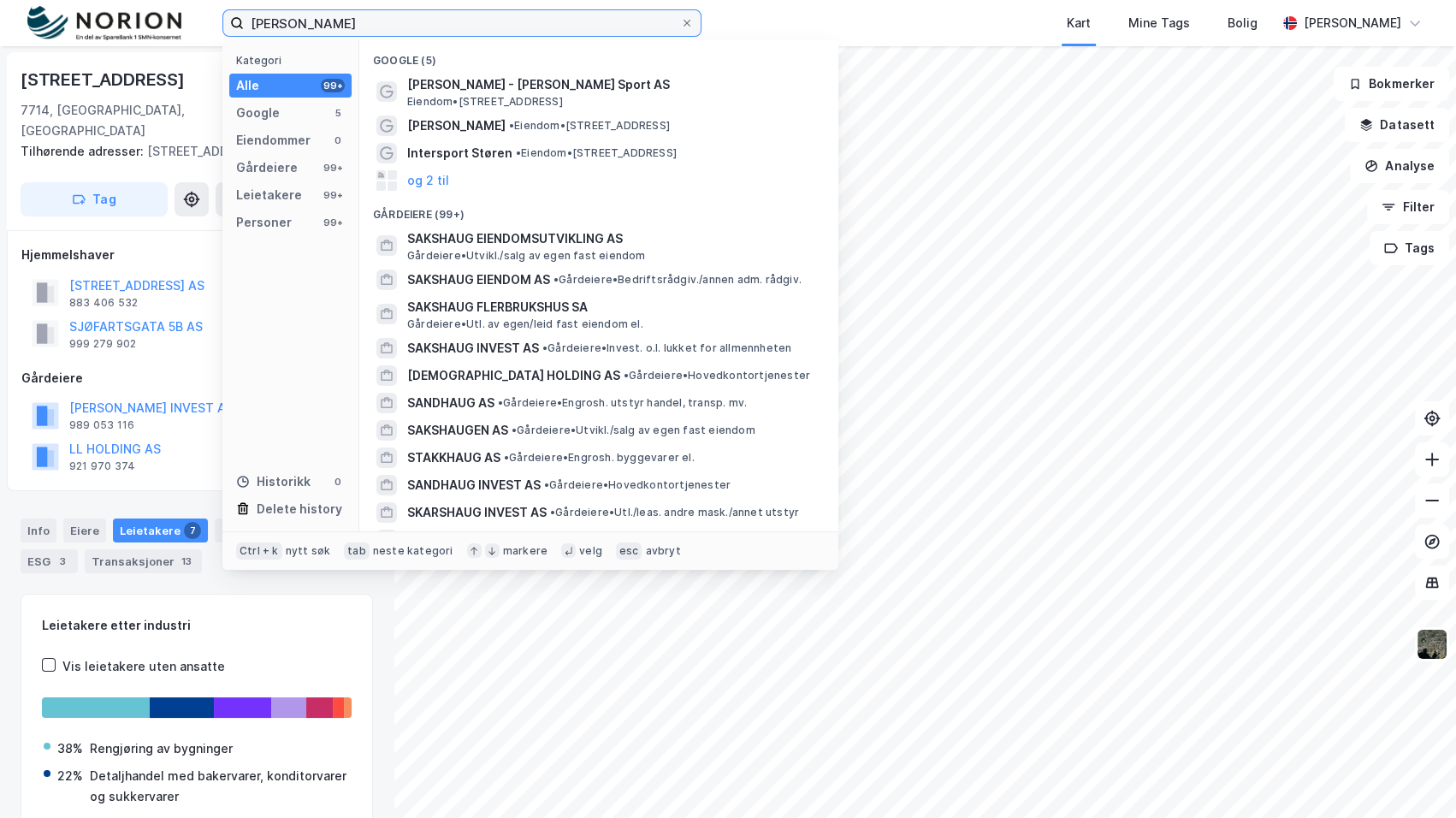
drag, startPoint x: 373, startPoint y: 11, endPoint x: 205, endPoint y: 19, distance: 168.2
click at [206, 19] on div "[PERSON_NAME] Kategori Alle 99+ Google 5 Eiendommer 0 Gårdeiere 99+ Leietakere …" at bounding box center [728, 23] width 1456 height 46
paste input "Ligna AS"
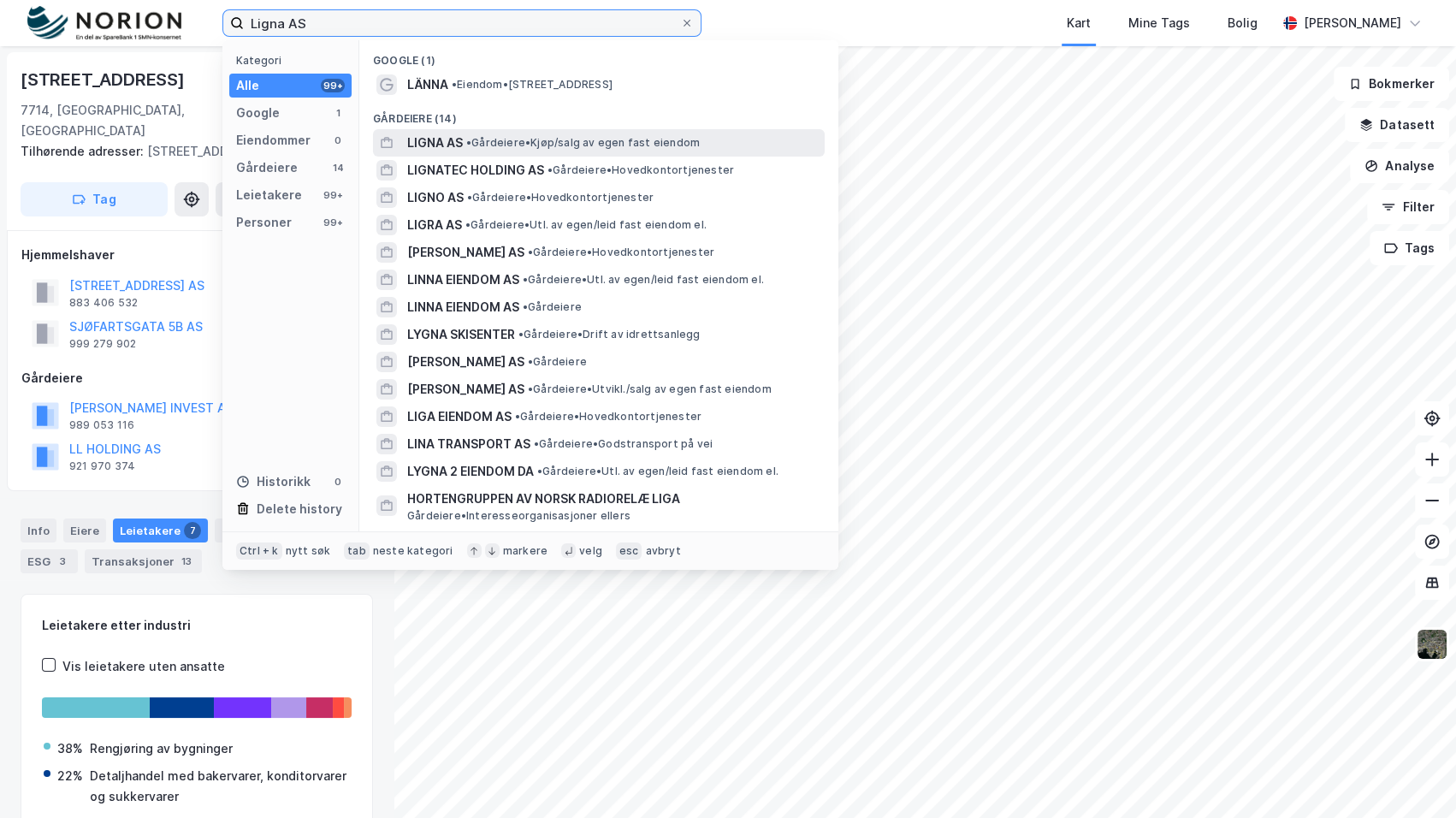
type input "Ligna AS"
click at [514, 139] on span "• Gårdeiere • Kjøp/salg av egen fast eiendom" at bounding box center [582, 143] width 233 height 14
